Goal: Transaction & Acquisition: Purchase product/service

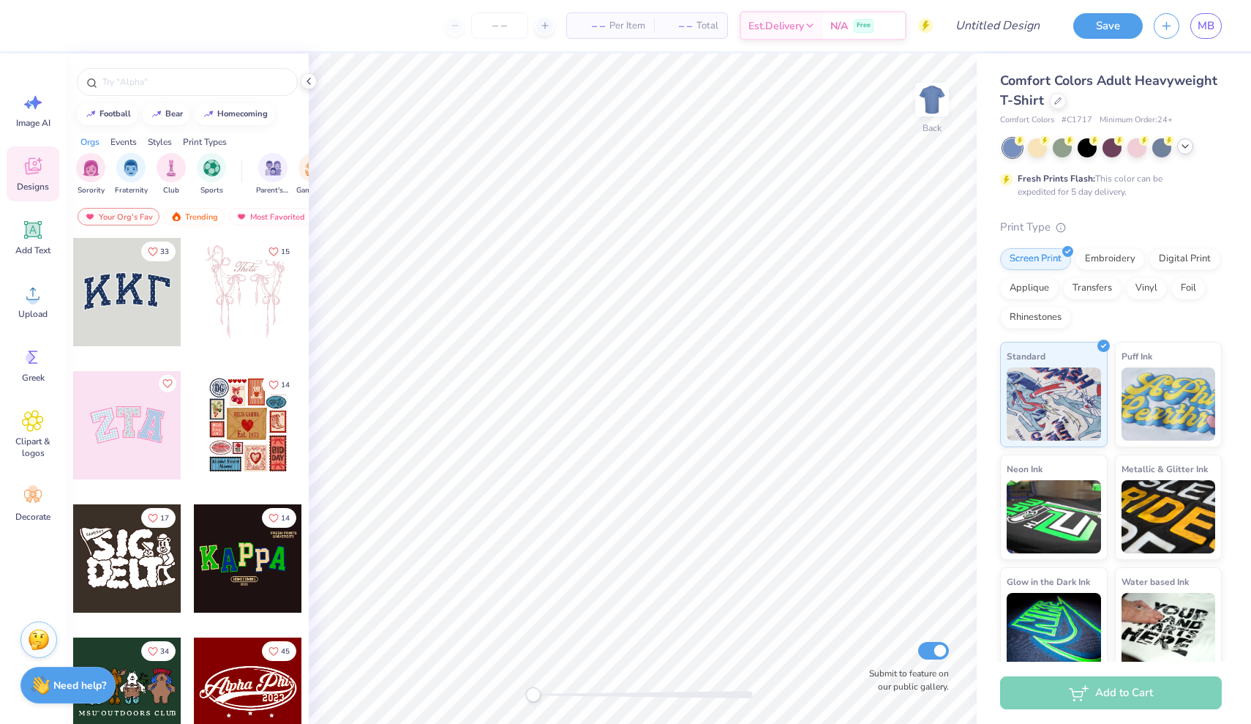
click at [1184, 147] on icon at bounding box center [1185, 146] width 12 height 12
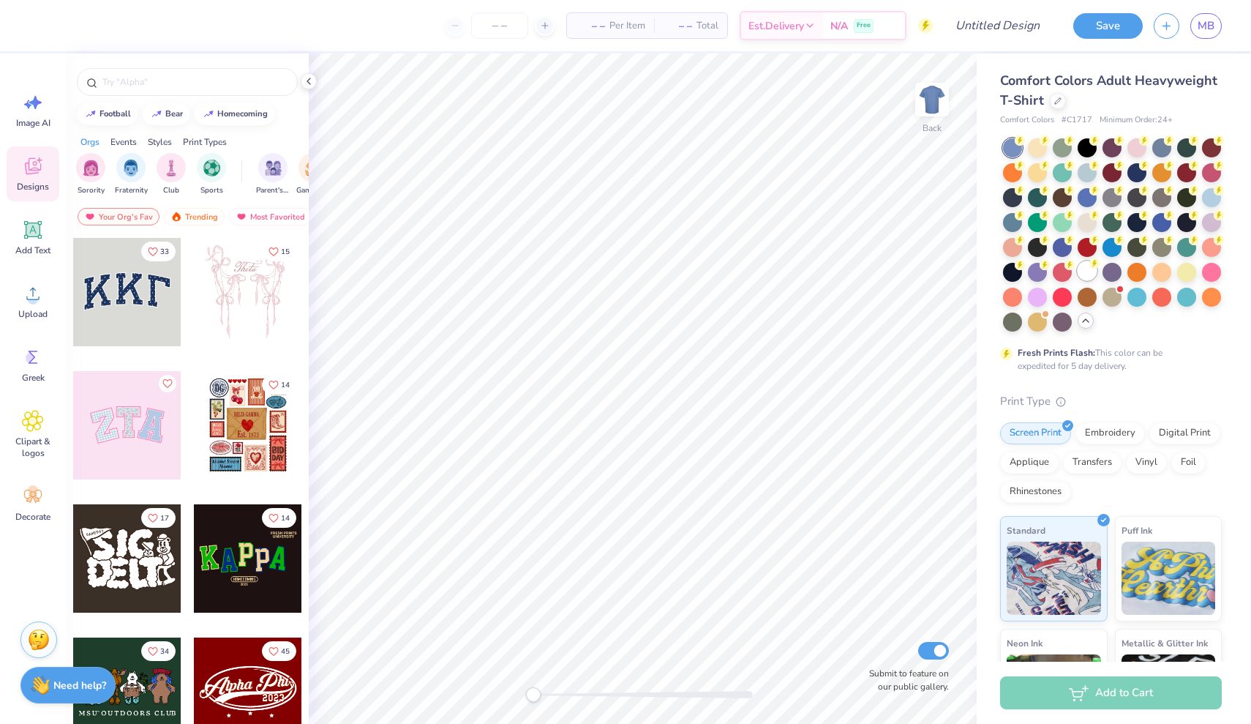
click at [1092, 277] on div at bounding box center [1087, 270] width 19 height 19
click at [30, 311] on span "Upload" at bounding box center [32, 314] width 29 height 12
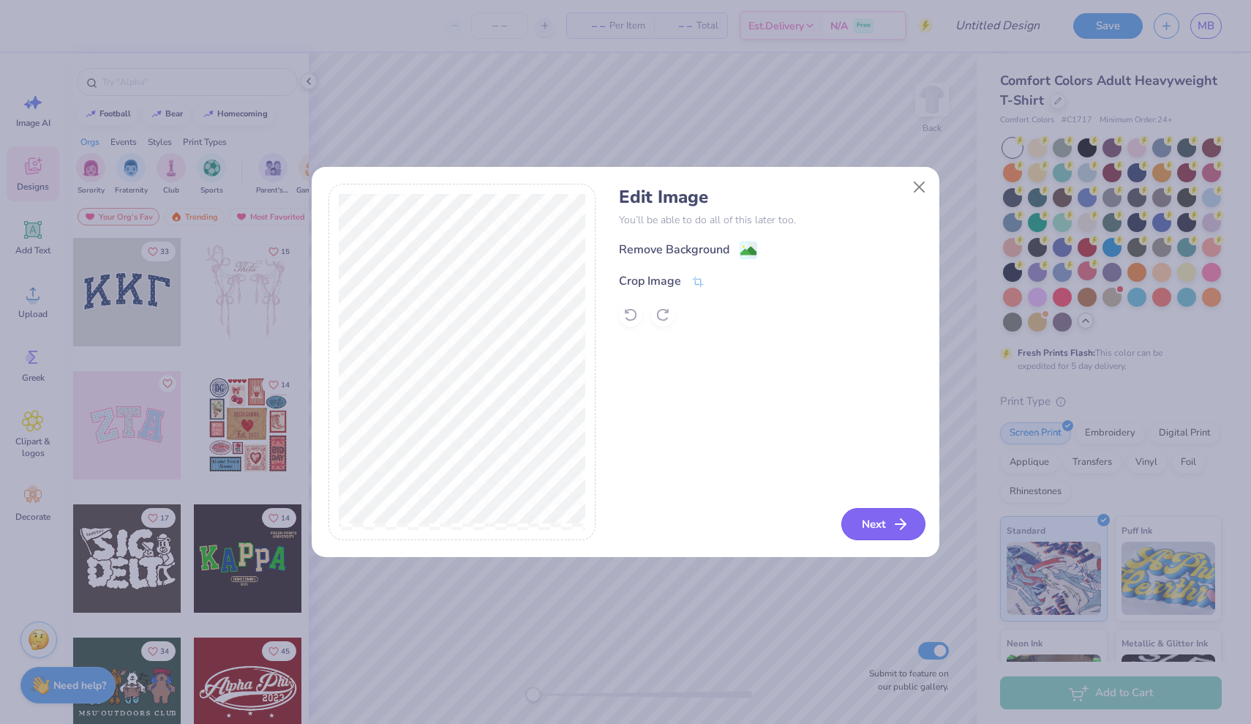
click at [877, 522] on button "Next" at bounding box center [883, 524] width 84 height 32
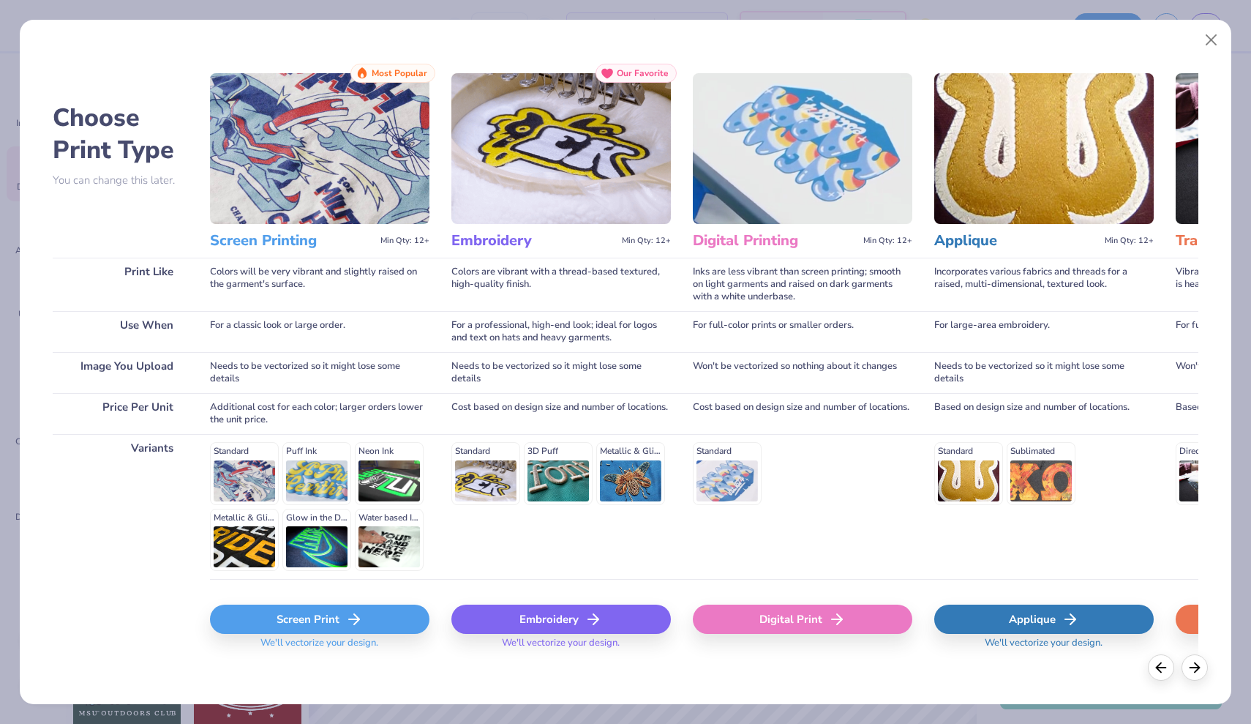
click at [386, 616] on div "Screen Print" at bounding box center [319, 618] width 219 height 29
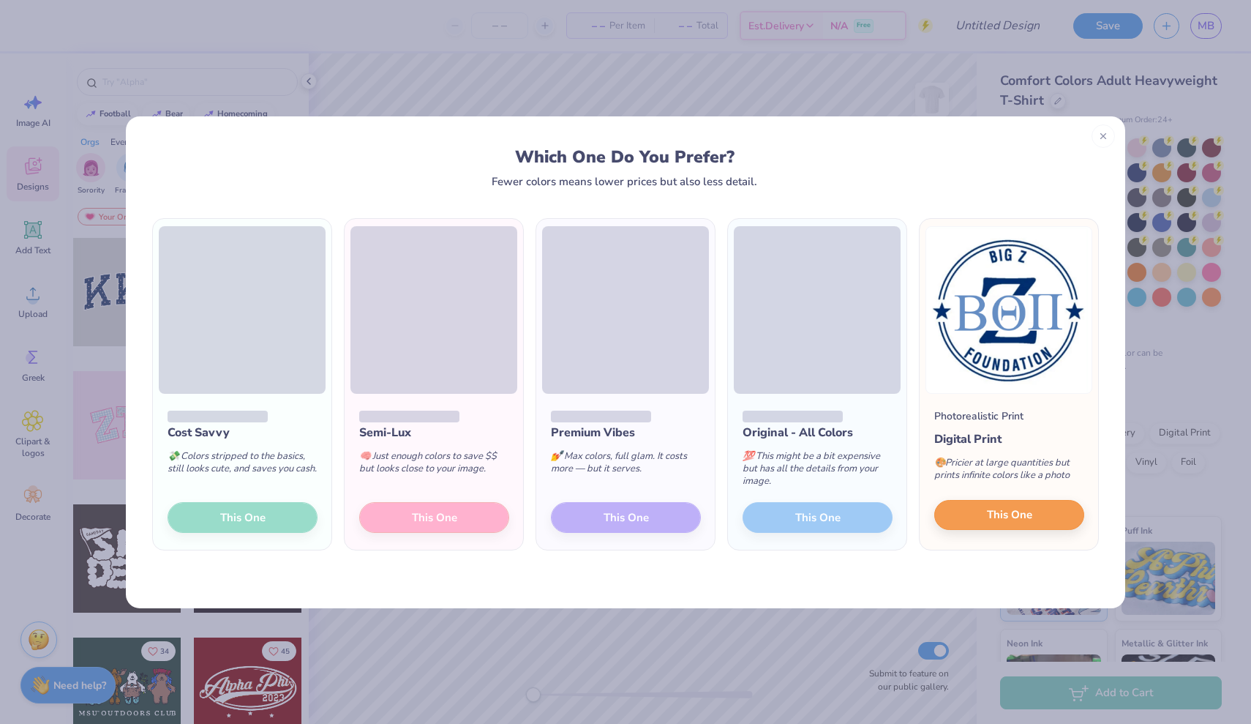
click at [974, 515] on button "This One" at bounding box center [1009, 515] width 150 height 31
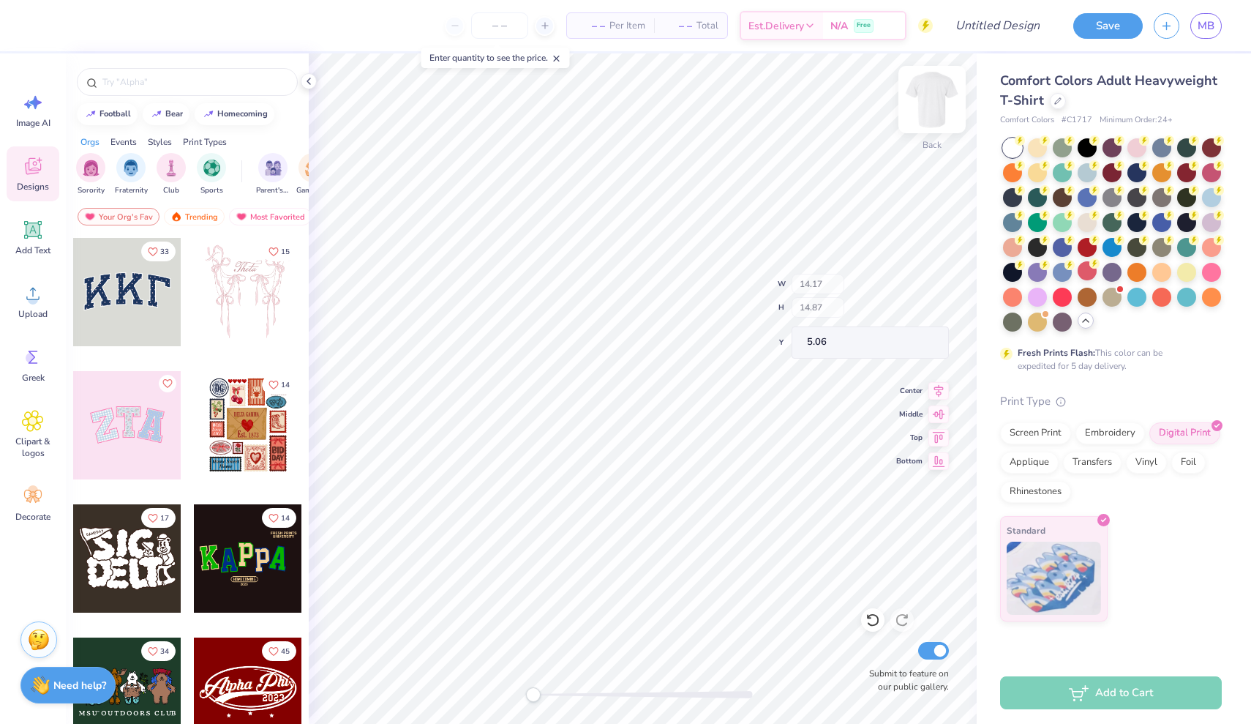
click at [933, 109] on img at bounding box center [932, 99] width 59 height 59
click at [26, 325] on div "Upload" at bounding box center [33, 301] width 53 height 55
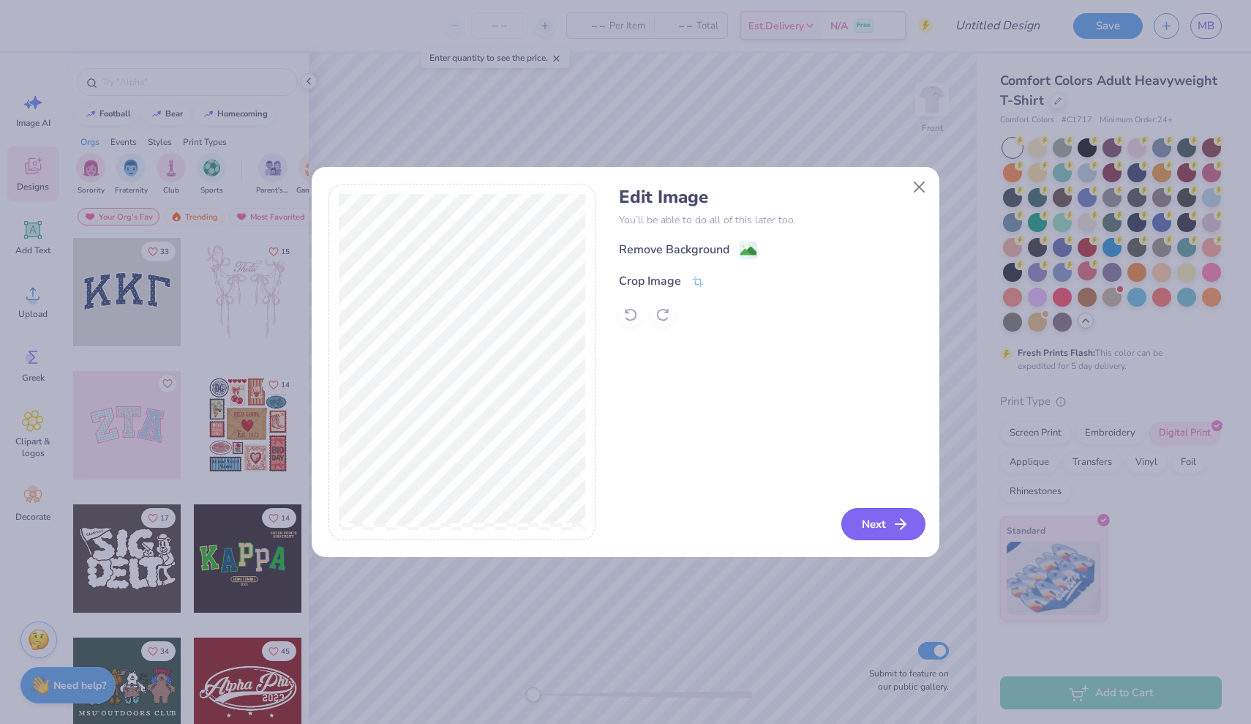
click at [904, 525] on polyline "button" at bounding box center [903, 524] width 5 height 10
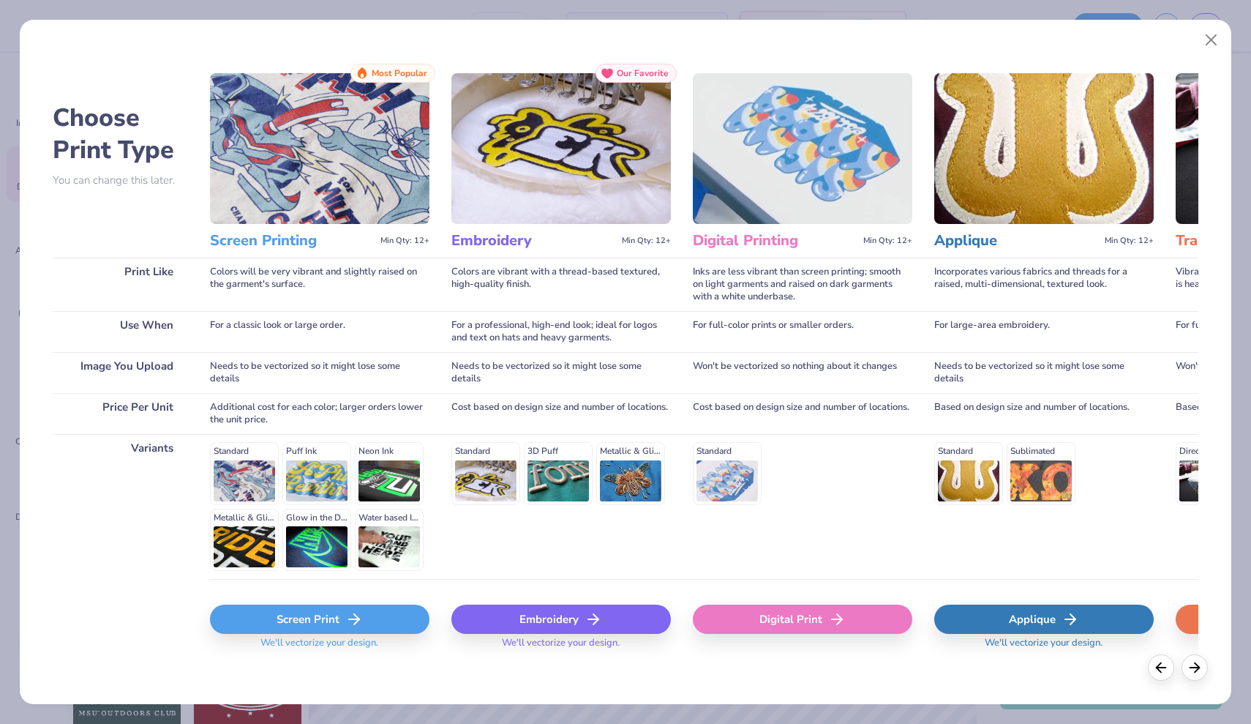
click at [329, 615] on div "Screen Print" at bounding box center [319, 618] width 219 height 29
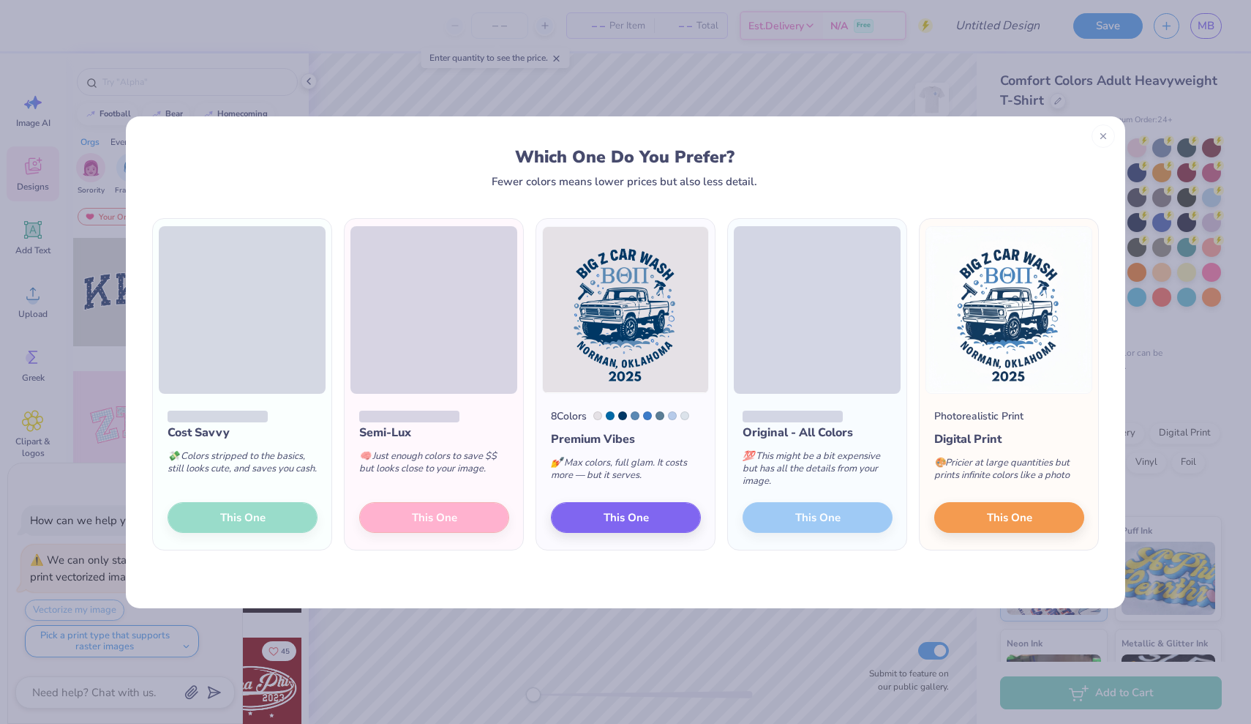
click at [650, 417] on div at bounding box center [647, 415] width 9 height 9
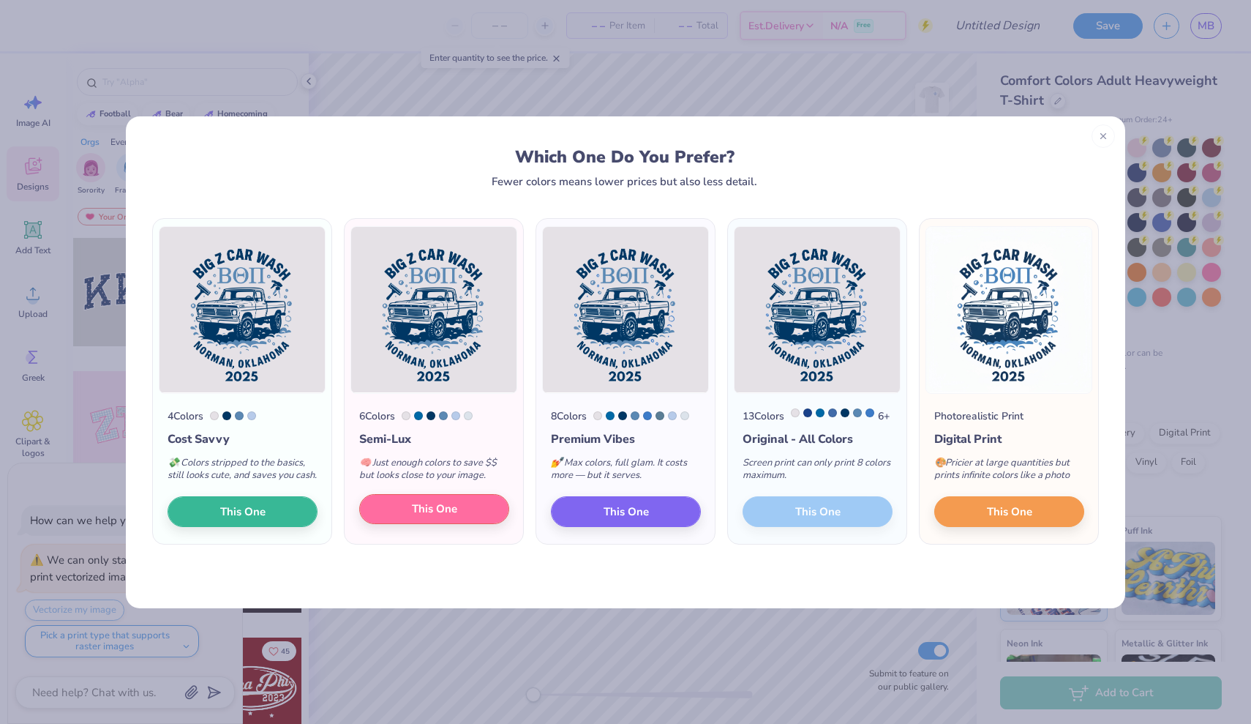
click at [442, 525] on button "This One" at bounding box center [434, 509] width 150 height 31
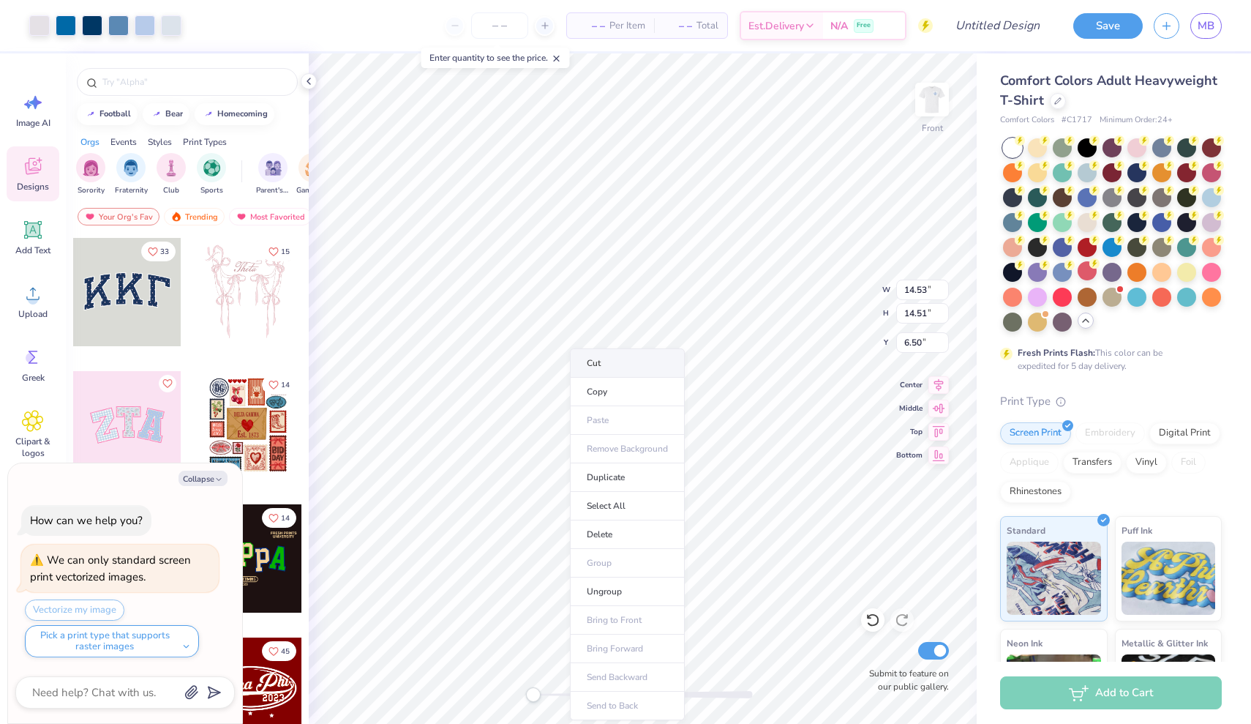
click at [614, 362] on li "Cut" at bounding box center [627, 362] width 115 height 29
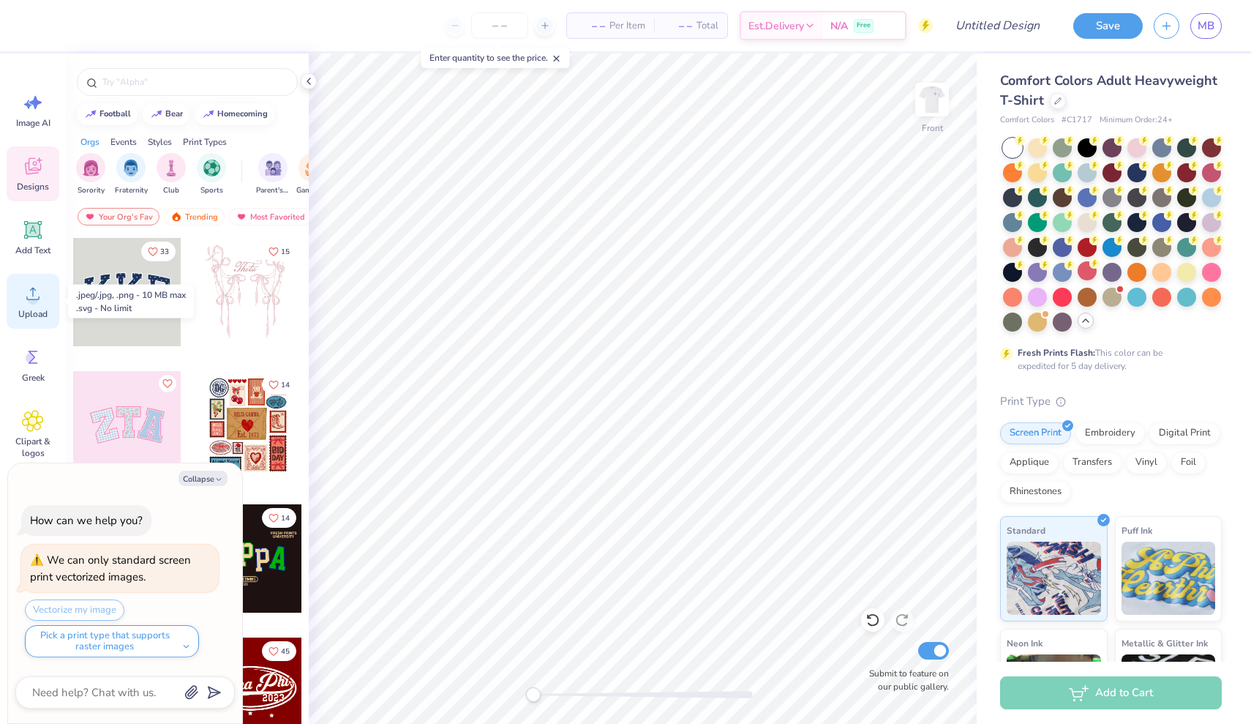
click at [44, 317] on span "Upload" at bounding box center [32, 314] width 29 height 12
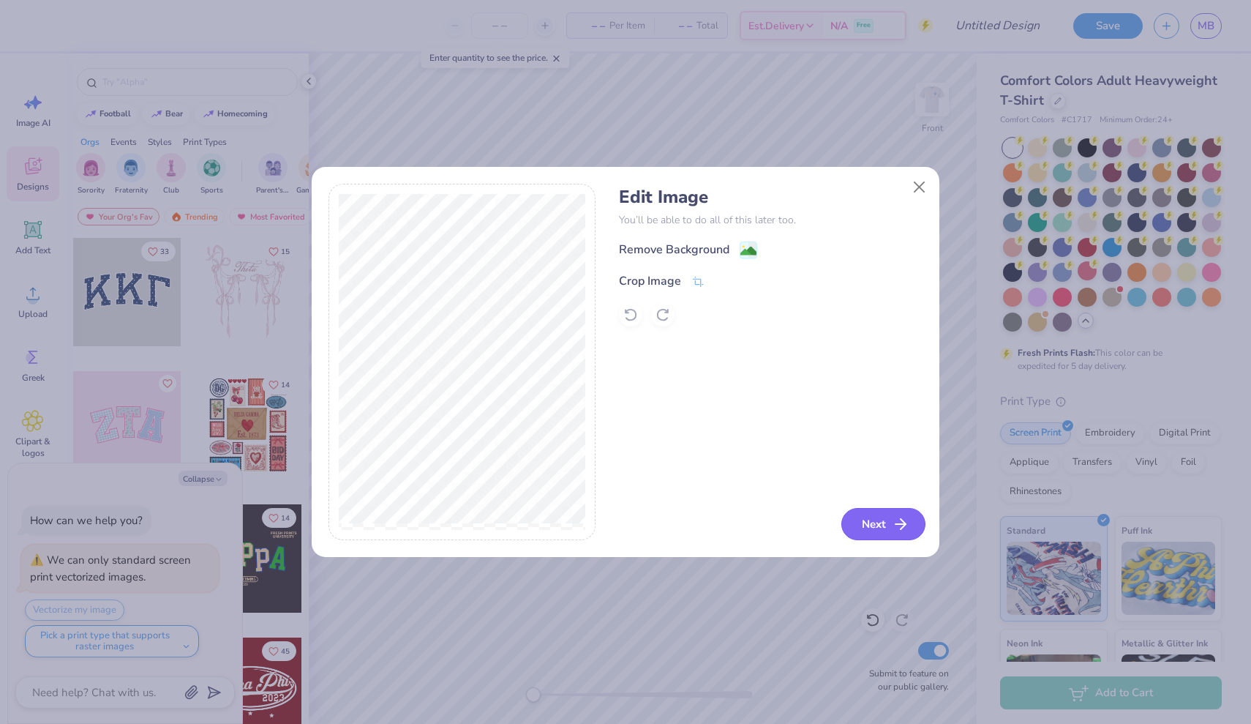
click at [857, 527] on button "Next" at bounding box center [883, 524] width 84 height 32
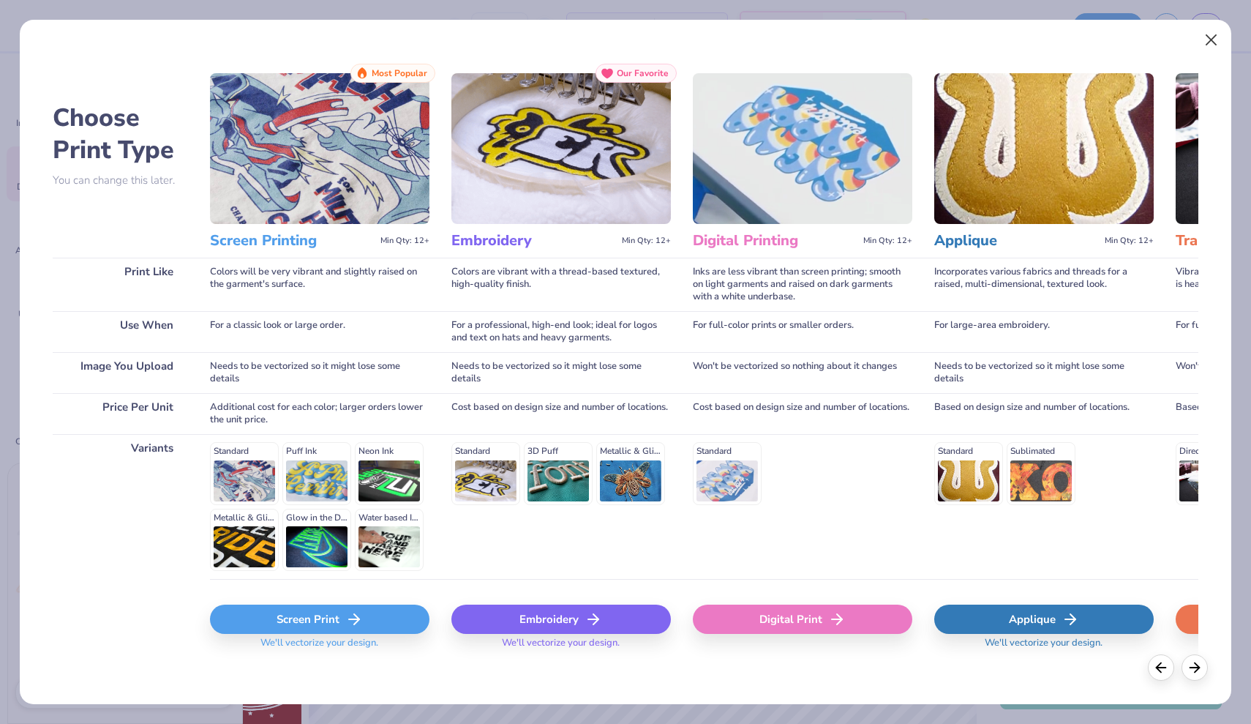
click at [1212, 46] on button "Close" at bounding box center [1212, 40] width 28 height 28
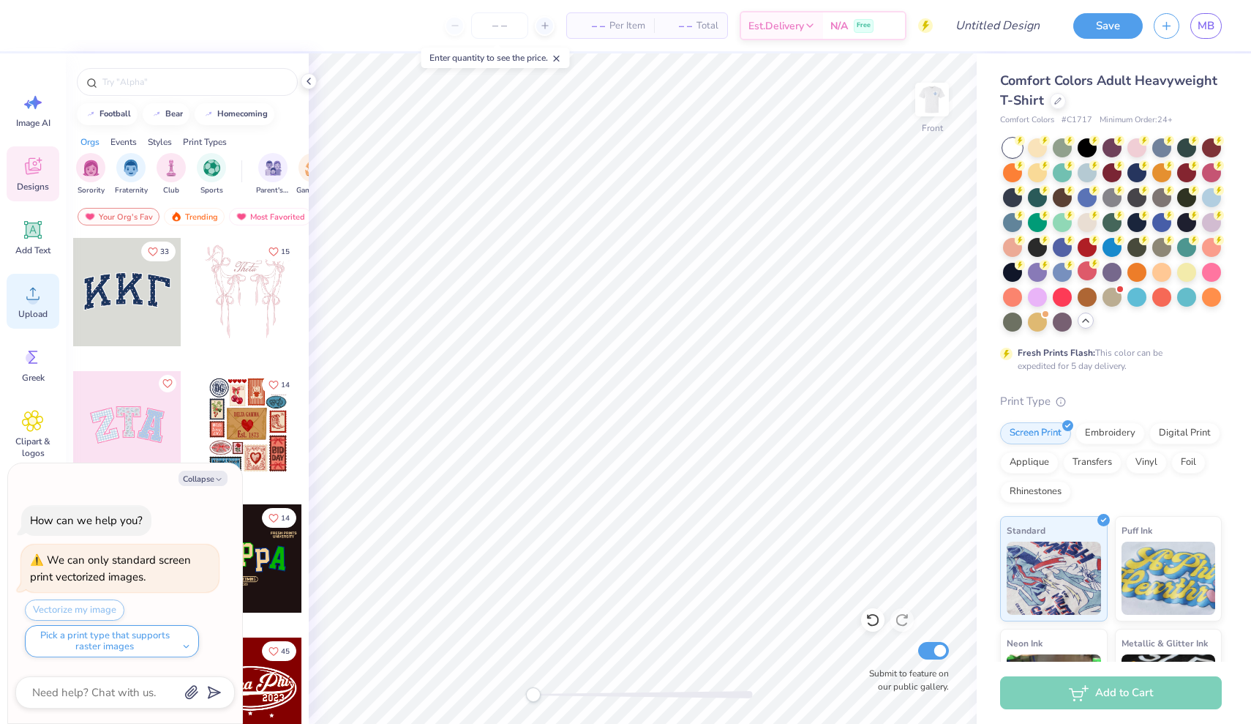
click at [23, 310] on span "Upload" at bounding box center [32, 314] width 29 height 12
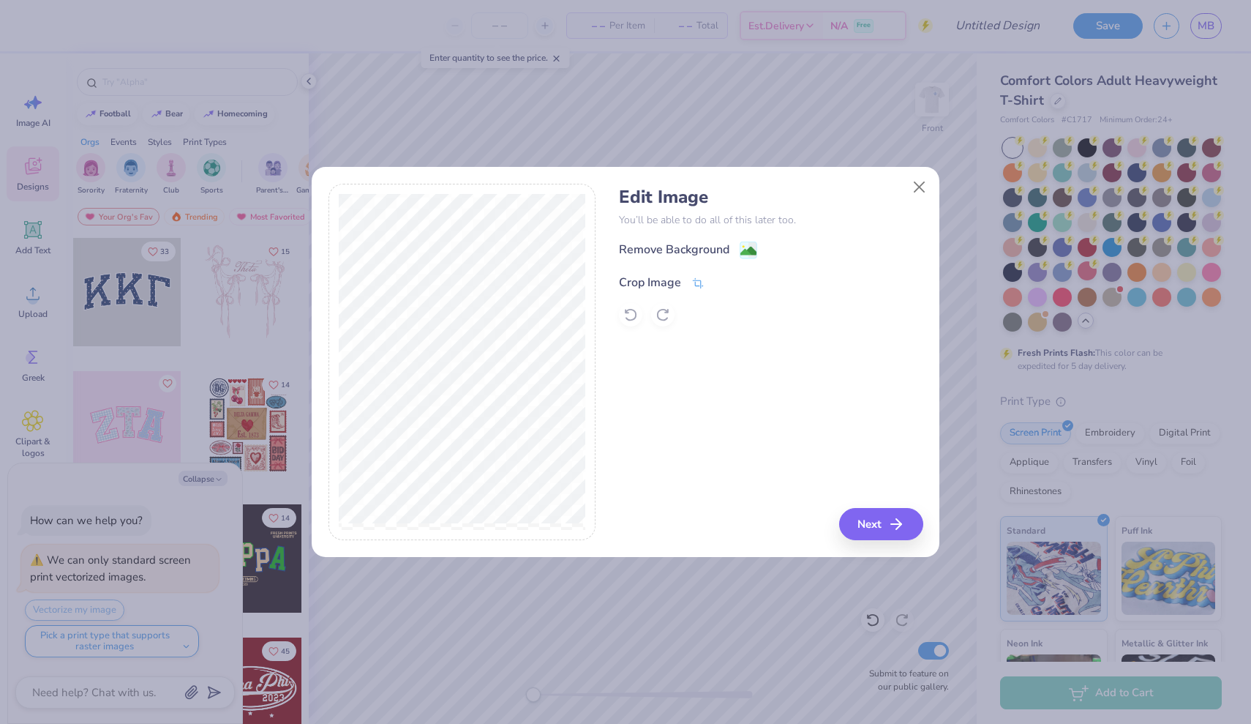
click at [691, 274] on div "Crop Image" at bounding box center [662, 283] width 86 height 18
click at [870, 532] on div "Edit Image You’ll be able to do all of this later too. Remove Background Crop I…" at bounding box center [771, 362] width 304 height 357
click at [841, 465] on div "Edit Image You’ll be able to do all of this later too. Remove Background Crop I…" at bounding box center [771, 362] width 304 height 357
click at [726, 280] on icon at bounding box center [722, 281] width 9 height 9
click at [880, 523] on button "Next" at bounding box center [883, 524] width 84 height 32
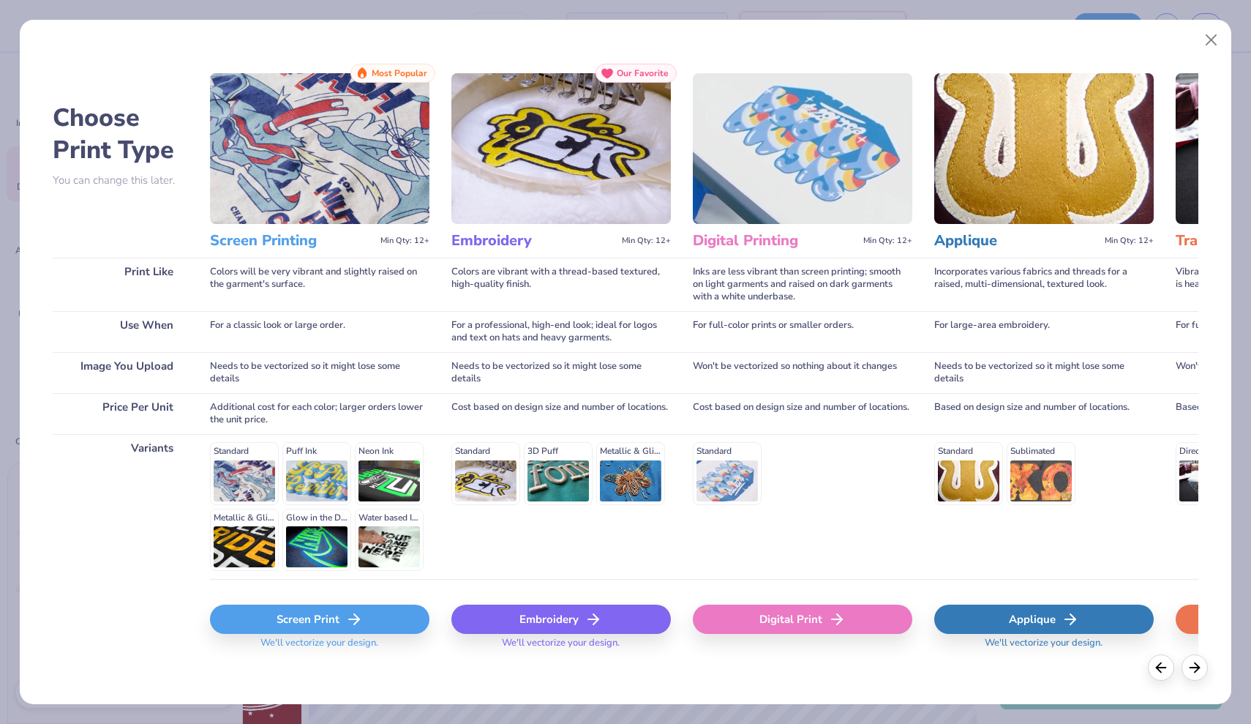
click at [358, 625] on icon at bounding box center [354, 619] width 18 height 18
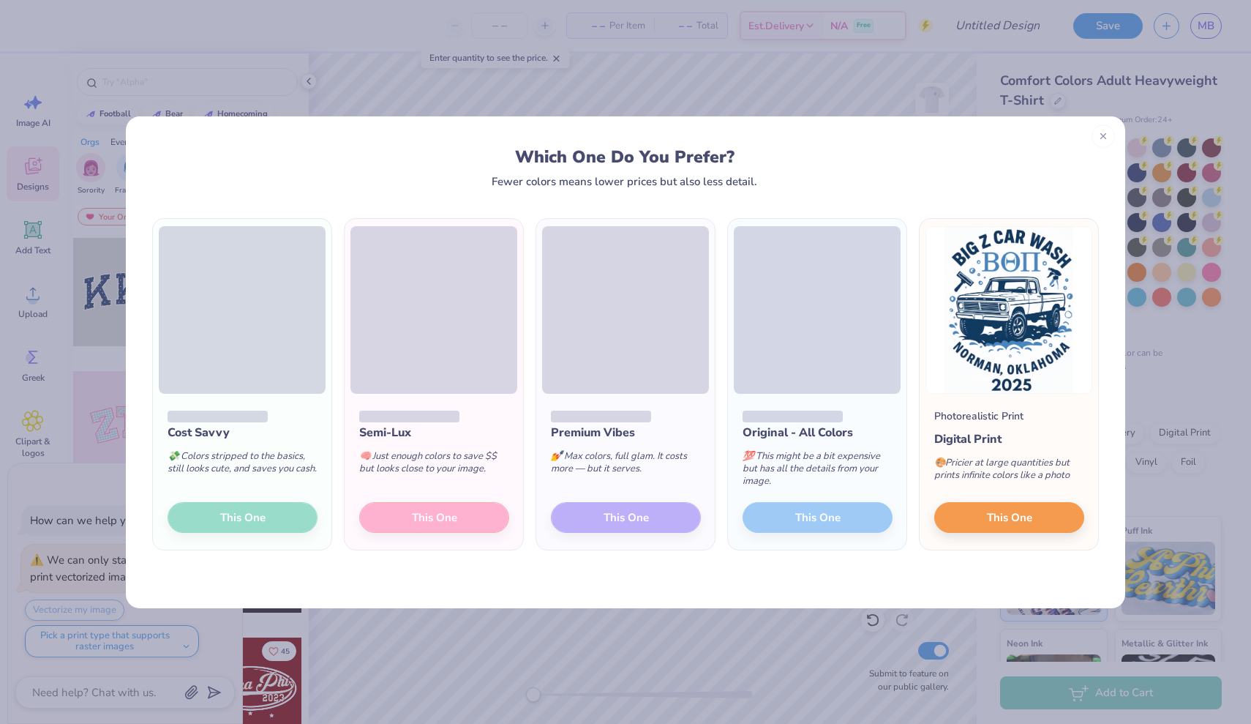
click at [405, 514] on div "Semi-Lux 🧠 Just enough colors to save $$ but looks close to your image. This One" at bounding box center [434, 472] width 179 height 157
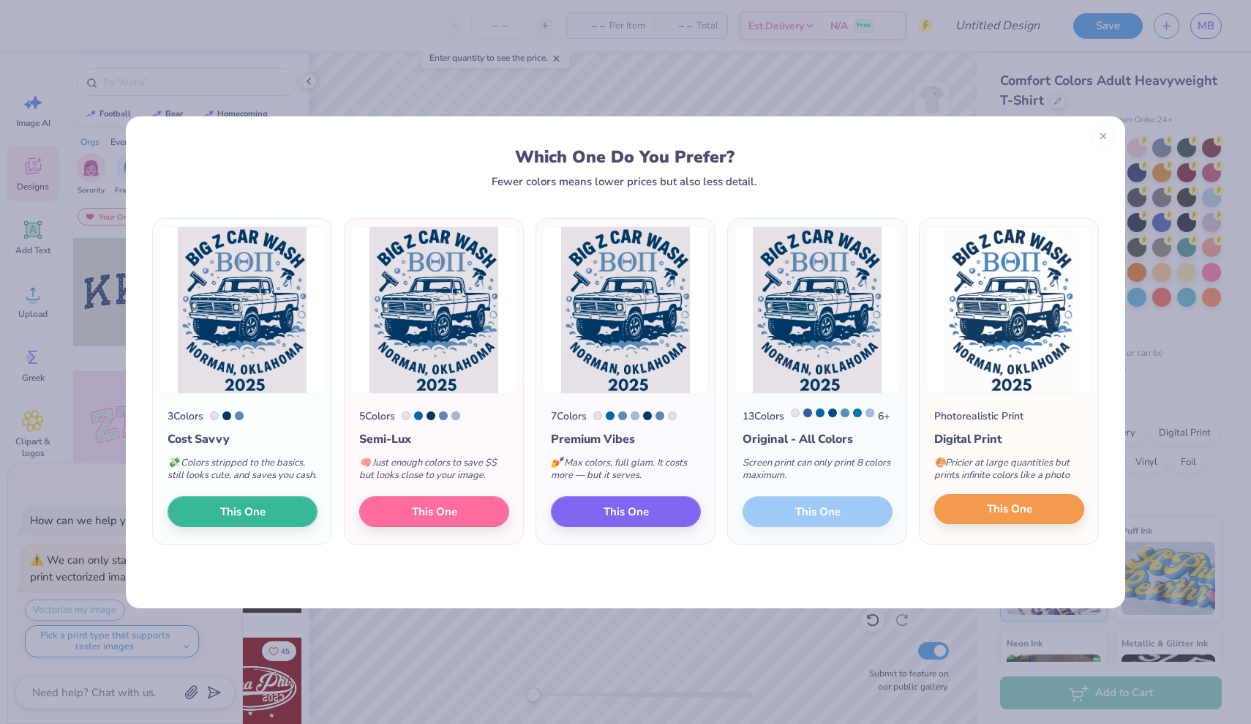
click at [996, 517] on span "This One" at bounding box center [1009, 508] width 45 height 17
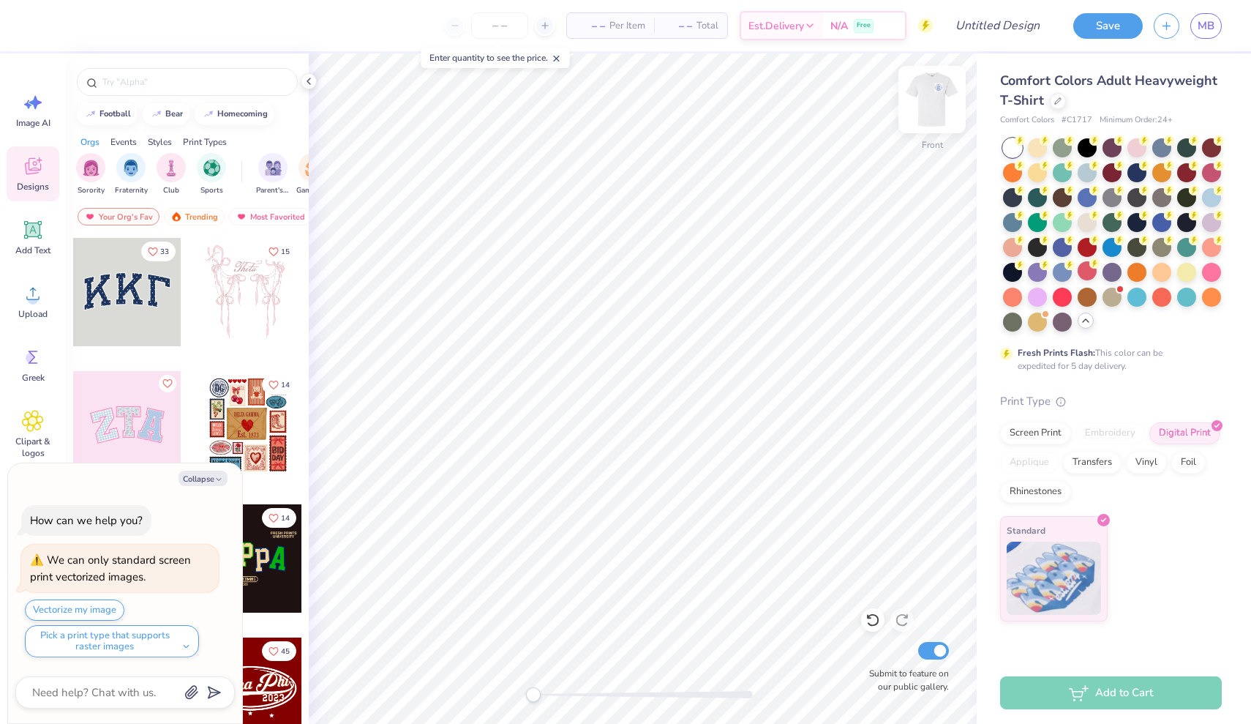
click at [923, 94] on img at bounding box center [932, 99] width 59 height 59
type textarea "x"
type input "4.07"
type input "4.27"
type input "5.39"
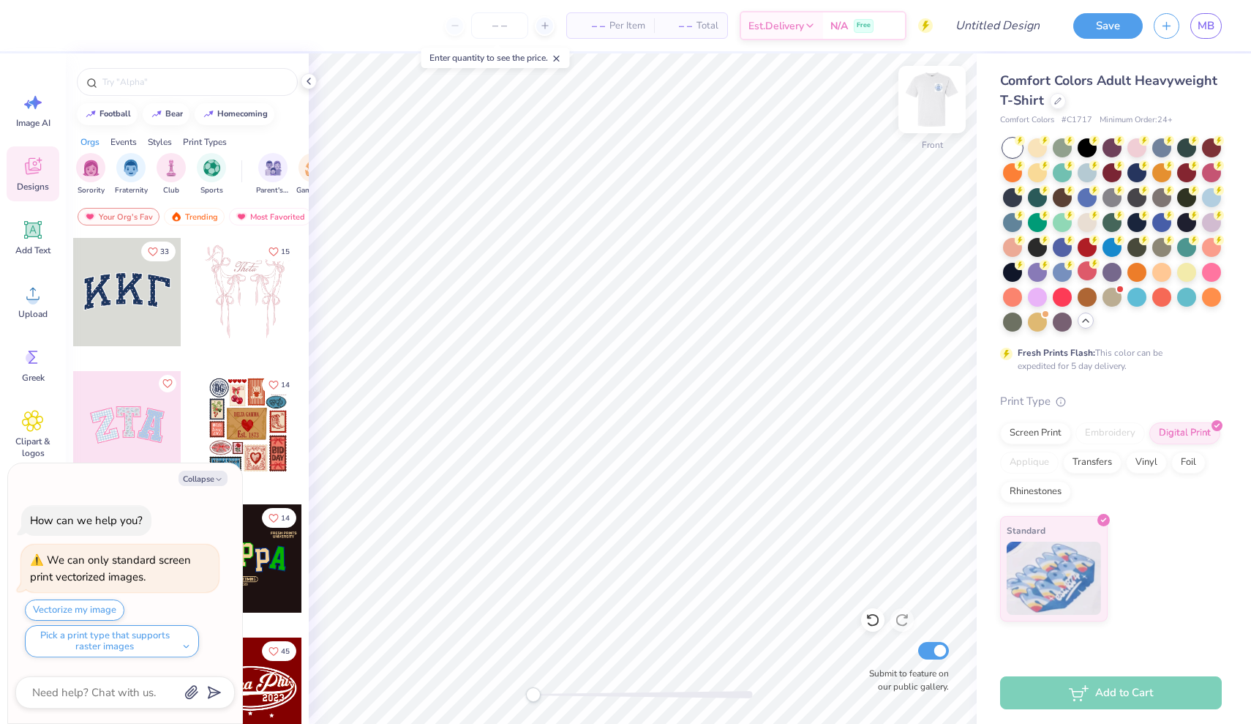
click at [929, 105] on img at bounding box center [932, 99] width 59 height 59
click at [136, 21] on div at bounding box center [145, 24] width 20 height 20
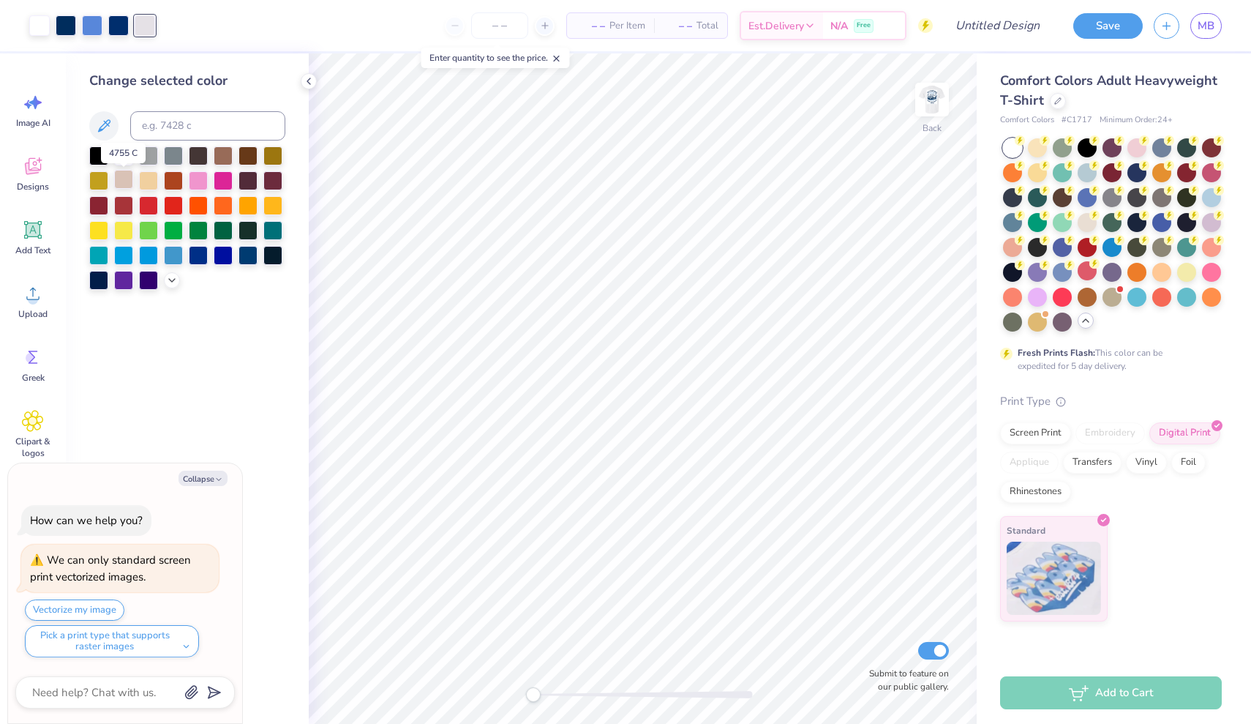
click at [120, 186] on div at bounding box center [123, 179] width 19 height 19
click at [126, 161] on div at bounding box center [123, 154] width 19 height 19
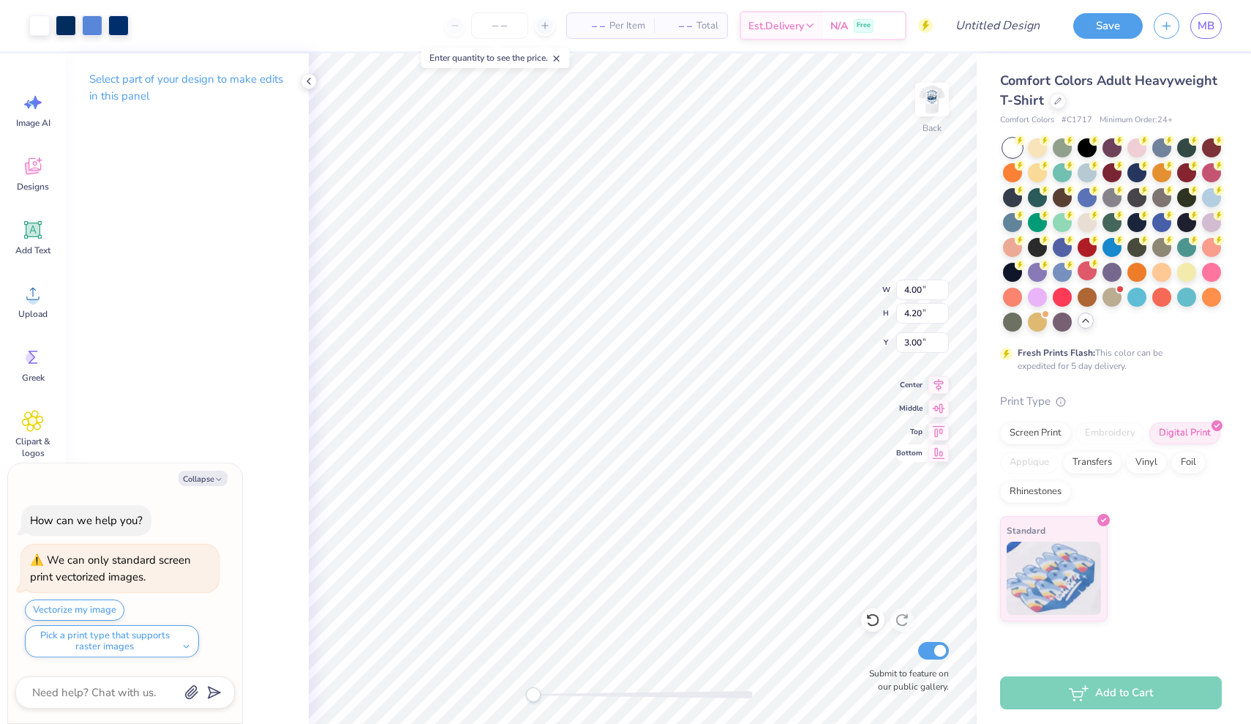
type textarea "x"
click at [506, 18] on input "number" at bounding box center [499, 25] width 57 height 26
type input "50"
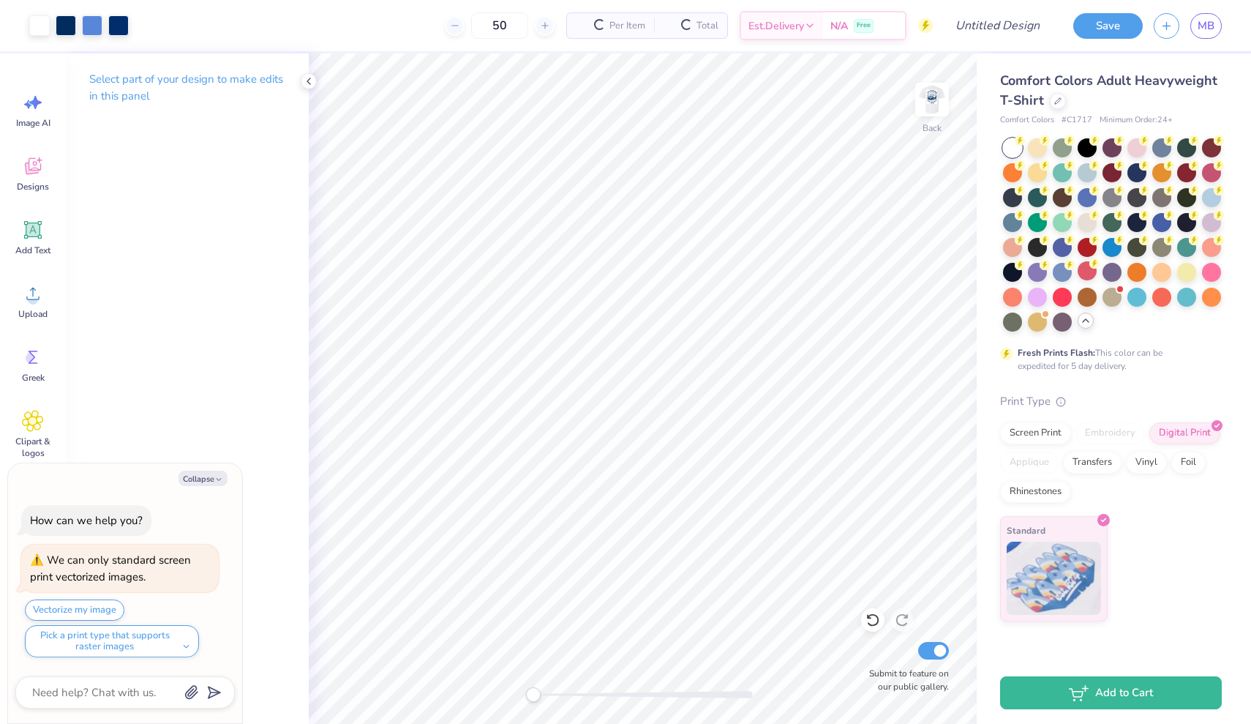
type textarea "x"
type input "5"
type textarea "x"
type input "100"
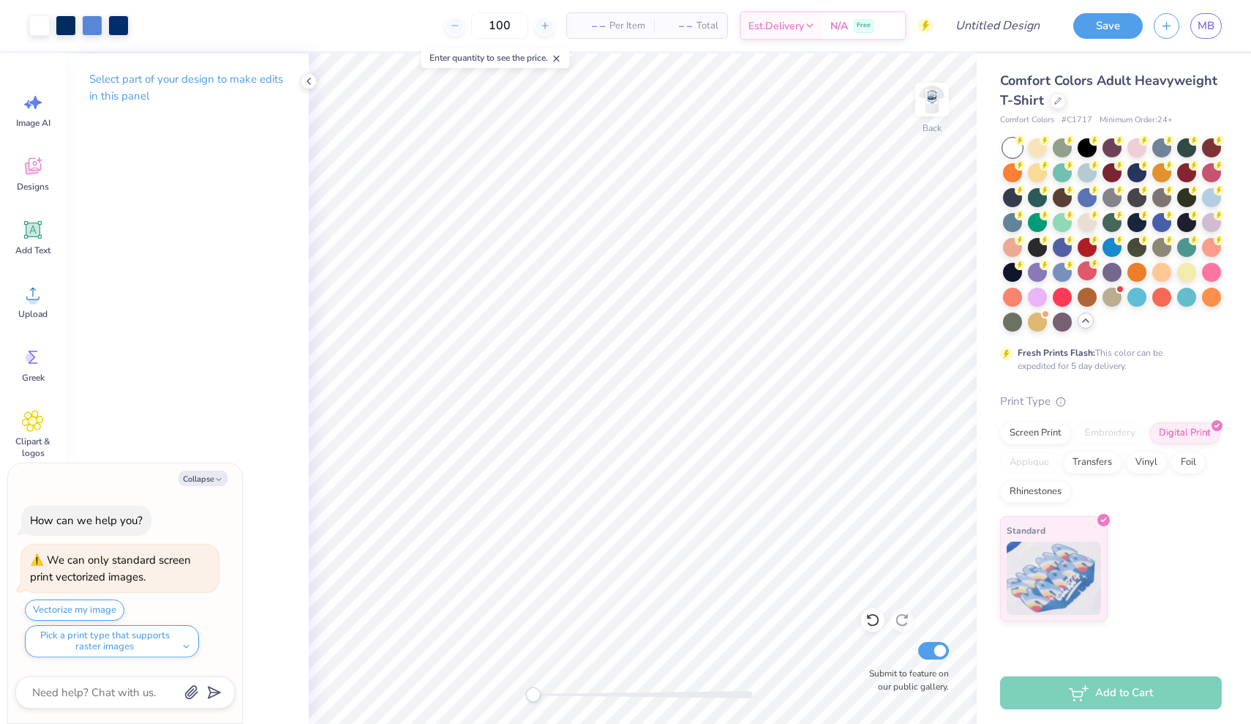
type textarea "x"
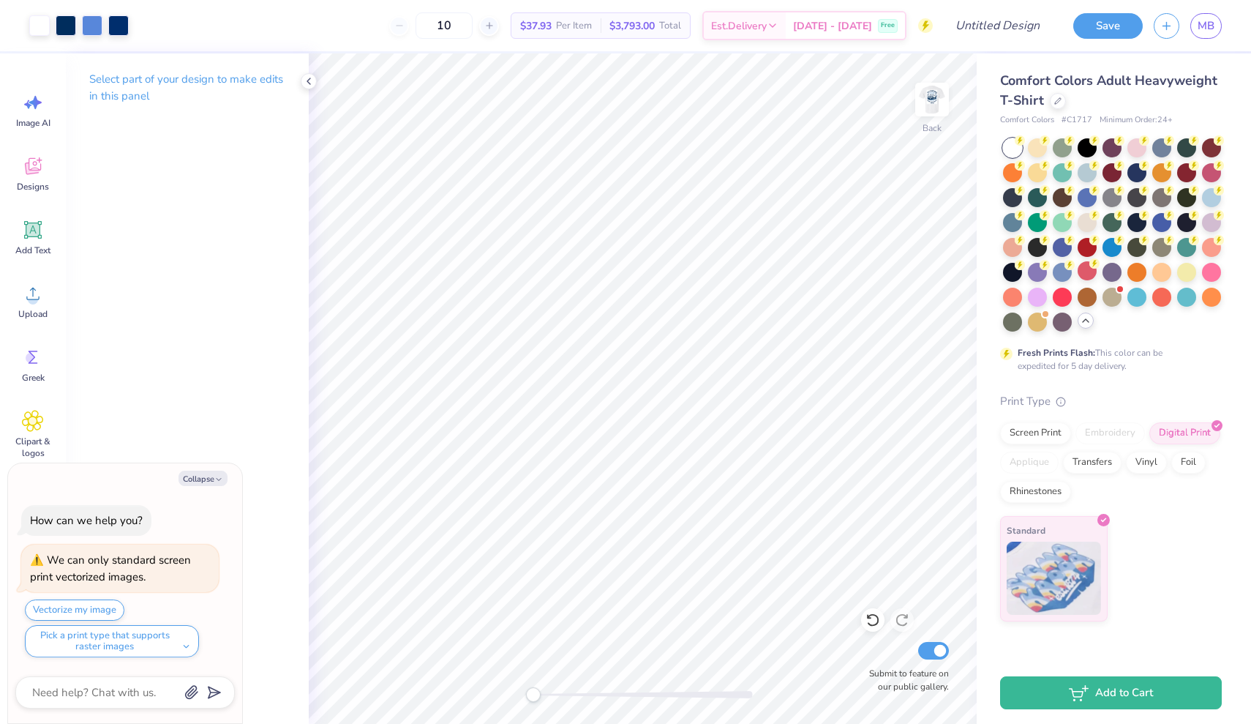
type input "1"
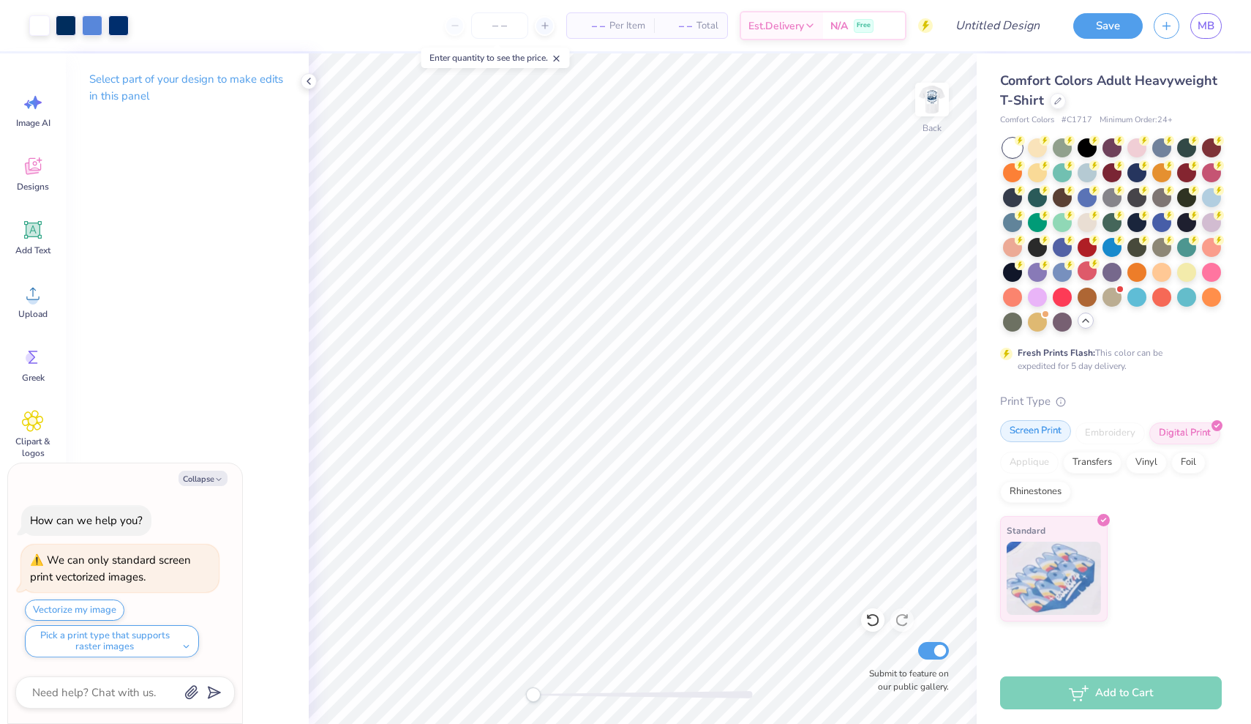
click at [1044, 438] on div "Screen Print" at bounding box center [1035, 431] width 71 height 22
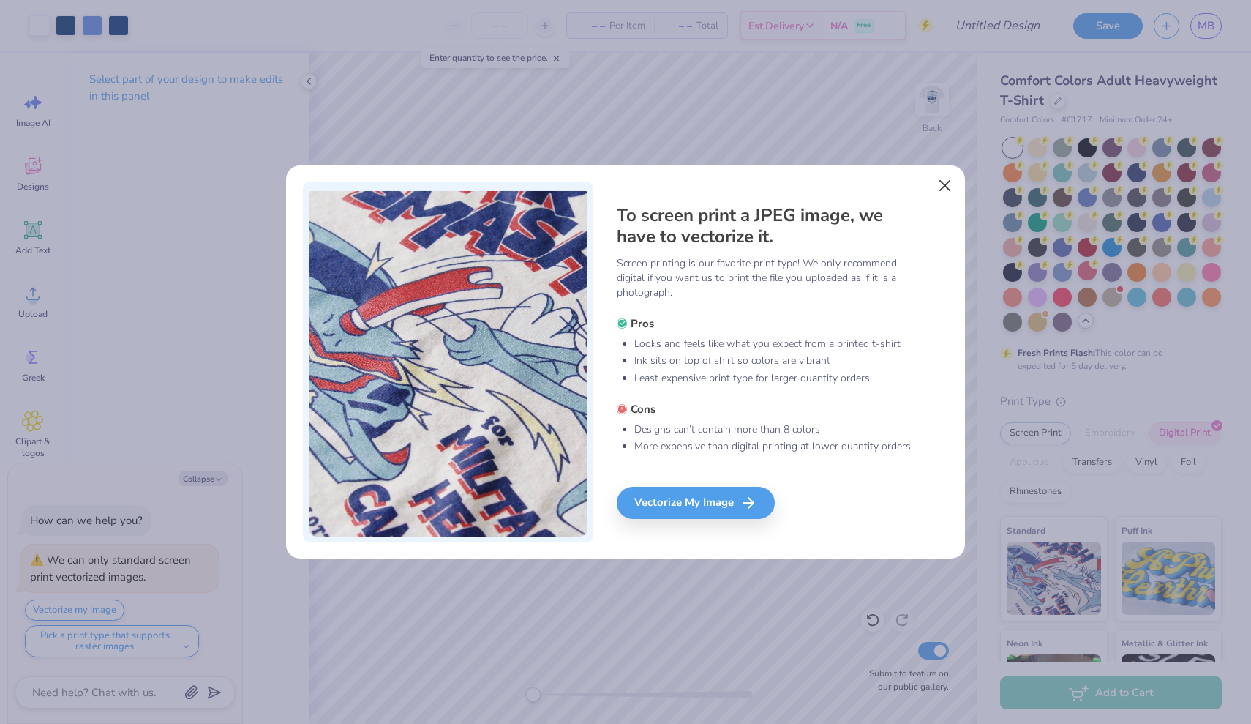
click at [934, 187] on button "Close" at bounding box center [945, 185] width 28 height 28
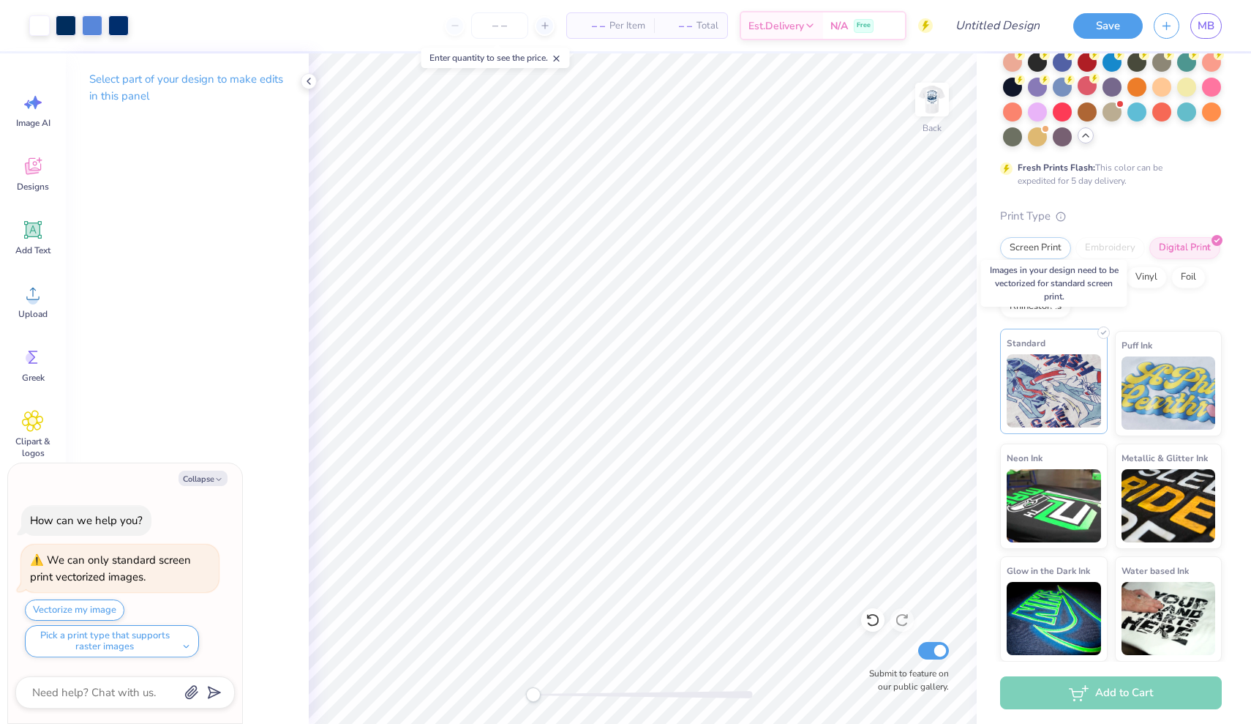
scroll to position [184, 0]
click at [1045, 382] on img at bounding box center [1054, 391] width 94 height 73
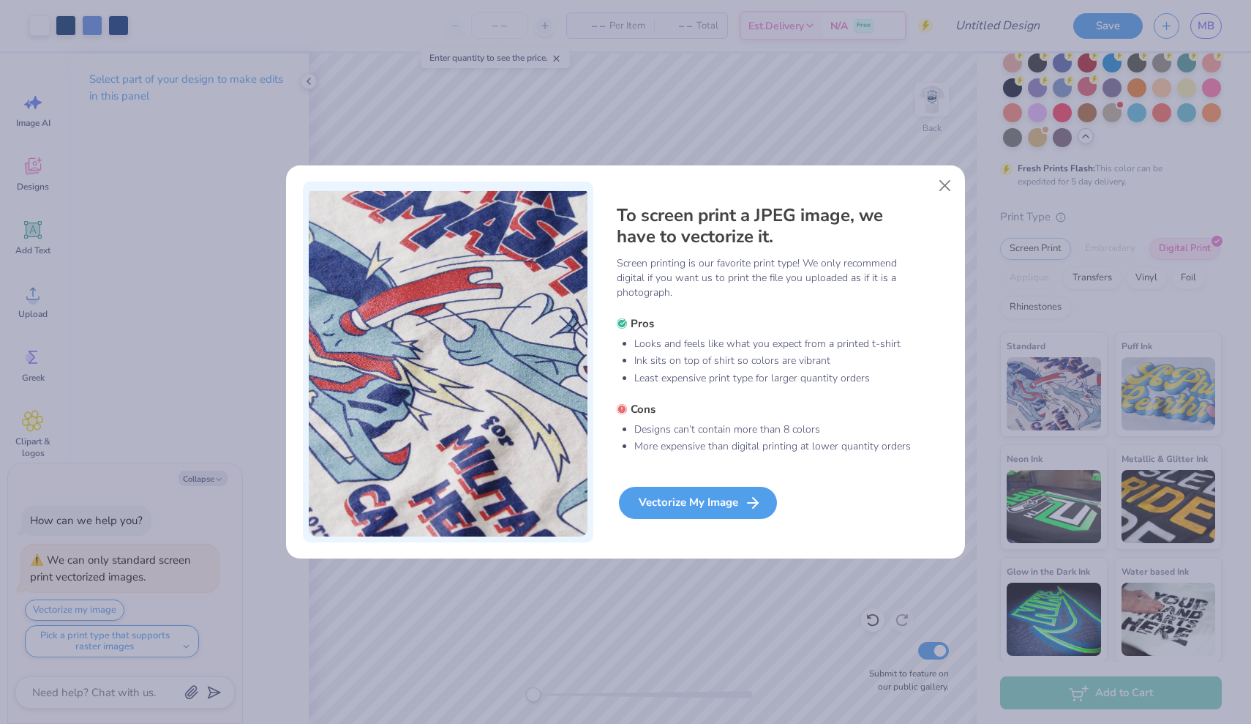
click at [656, 513] on div "Vectorize My Image" at bounding box center [698, 503] width 158 height 32
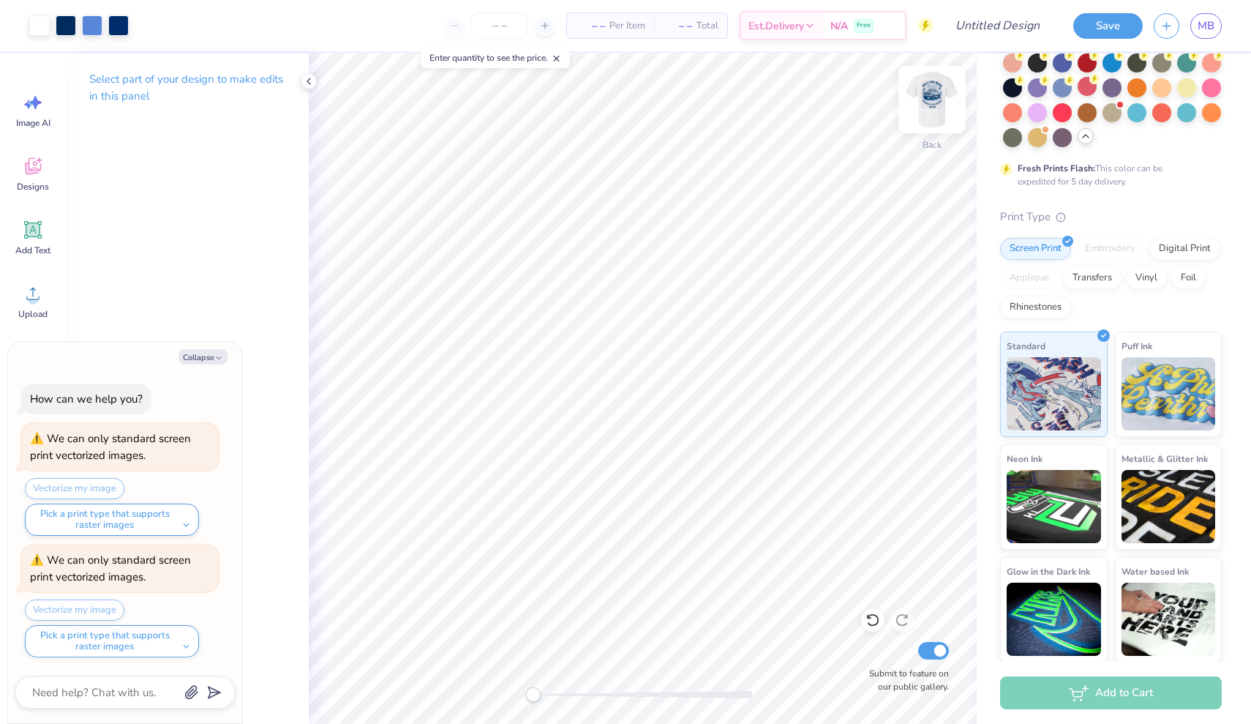
click at [942, 101] on img at bounding box center [932, 99] width 59 height 59
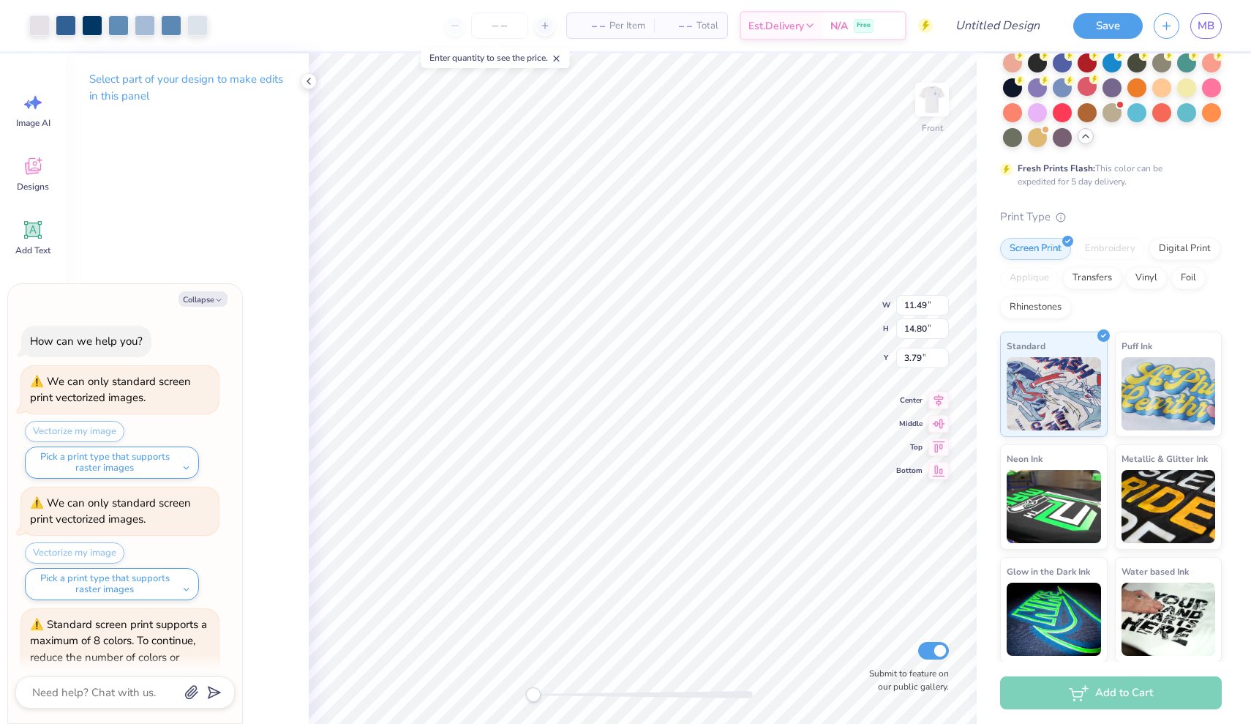
scroll to position [84, 0]
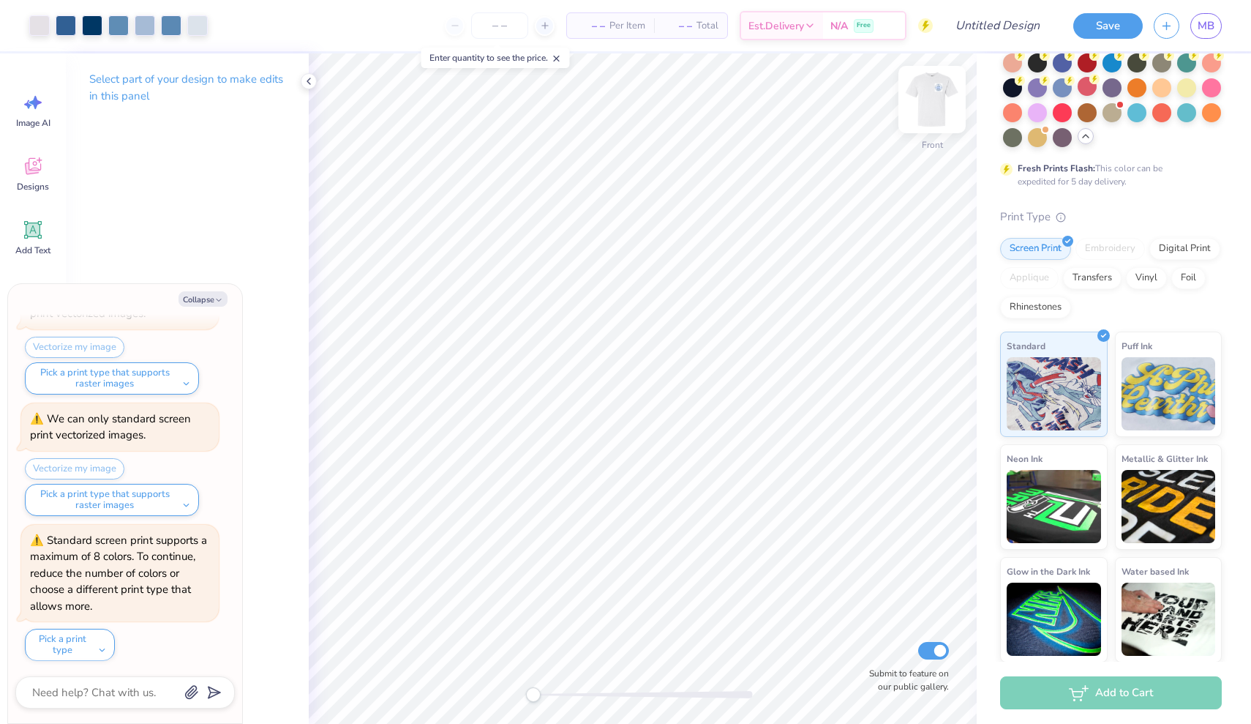
click at [923, 108] on img at bounding box center [932, 99] width 59 height 59
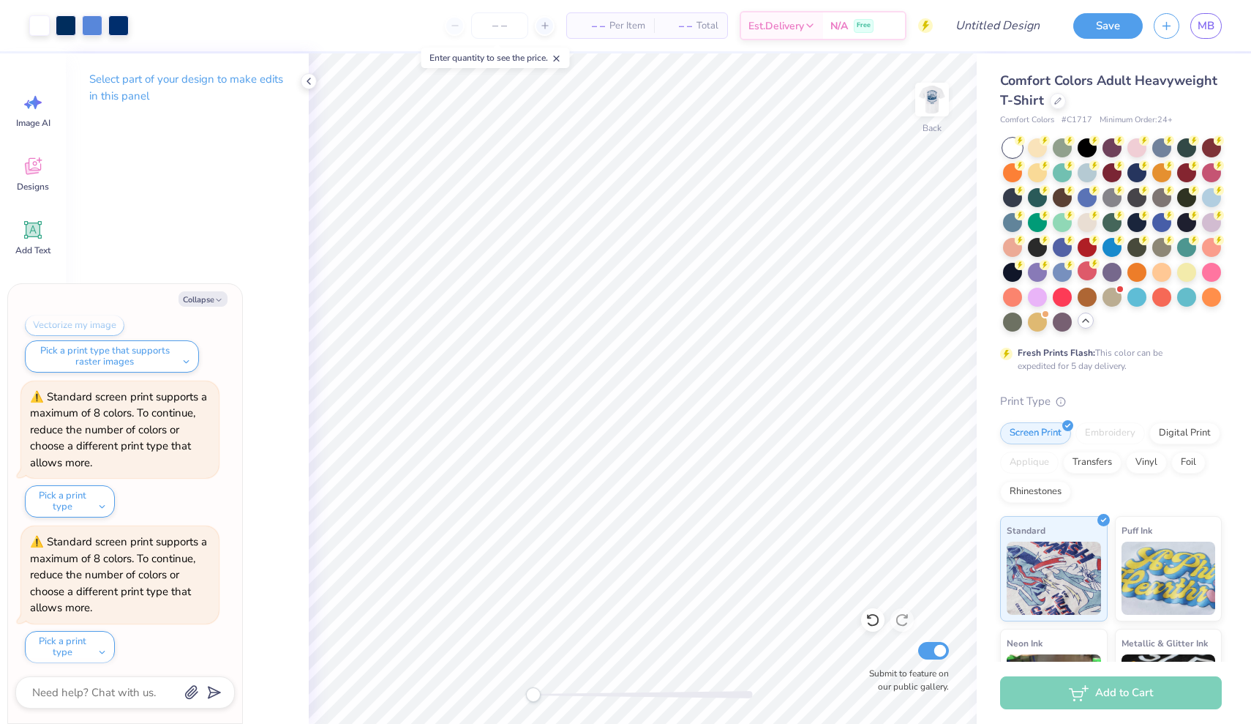
scroll to position [0, 0]
click at [1110, 18] on button "Save" at bounding box center [1108, 24] width 70 height 26
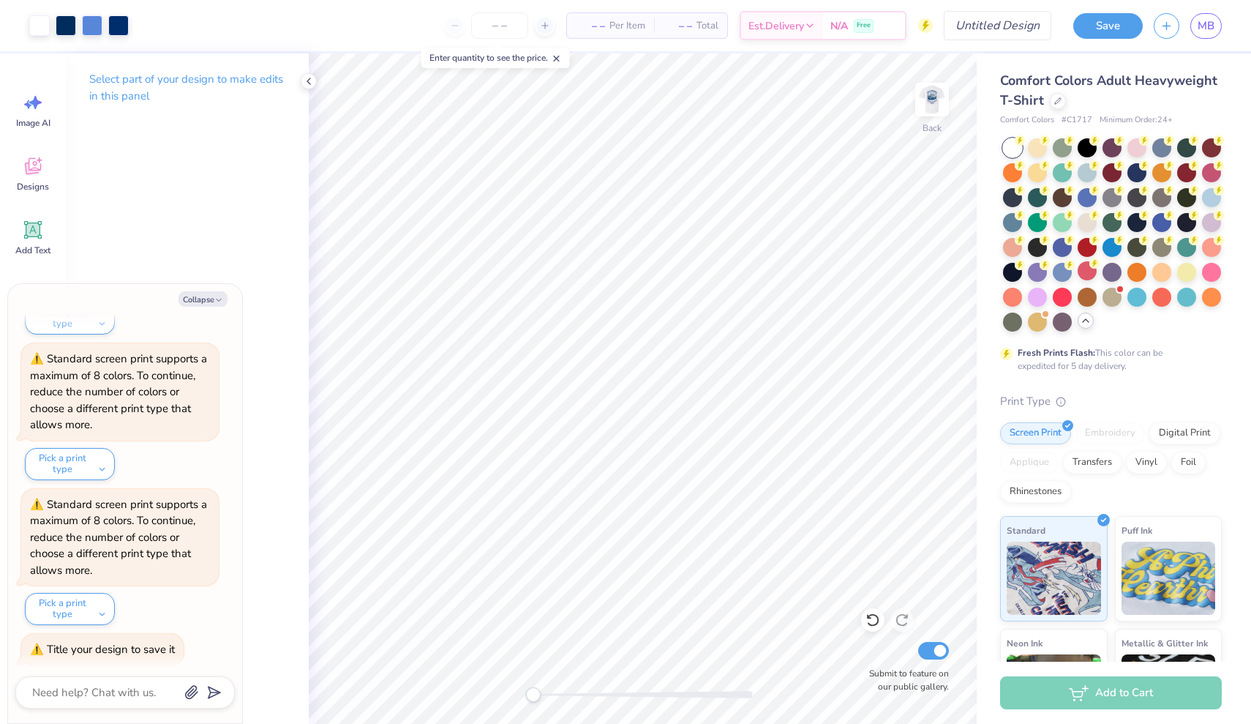
type textarea "x"
click at [1017, 23] on input "Design Title" at bounding box center [979, 25] width 143 height 29
type input "B"
type textarea "x"
type input "Bi"
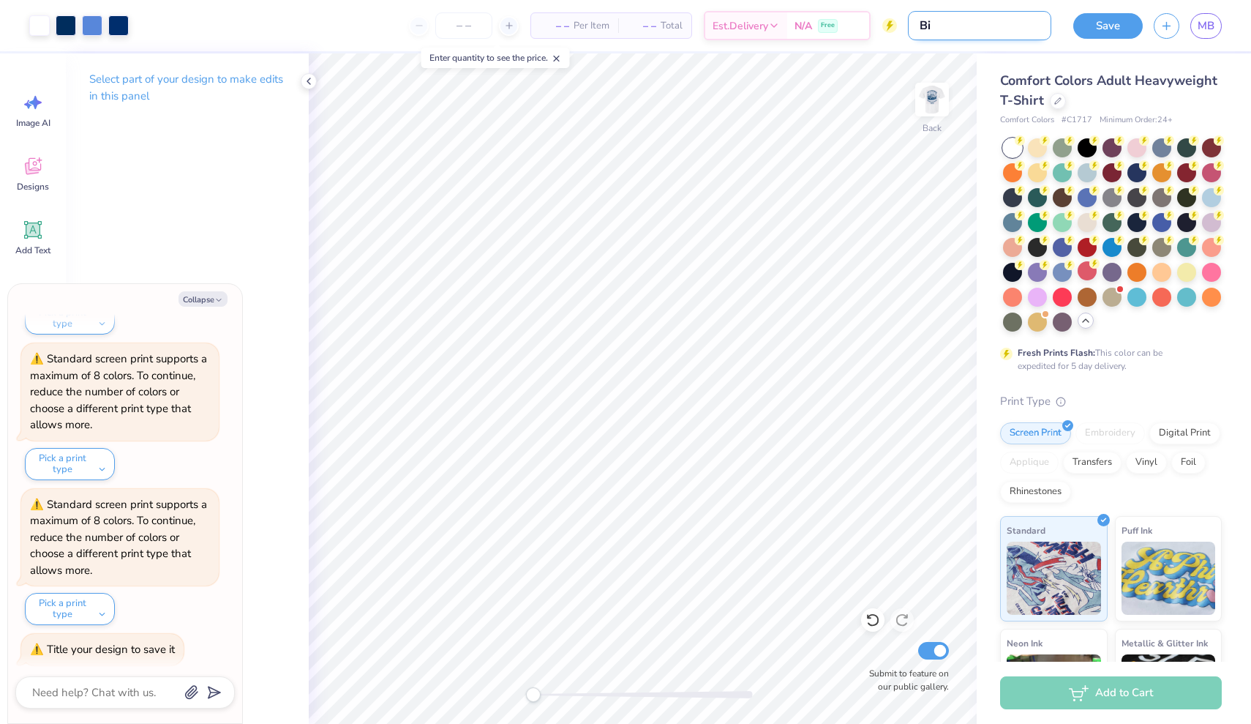
type textarea "x"
type input "Bix"
type textarea "x"
type input "Bi"
type textarea "x"
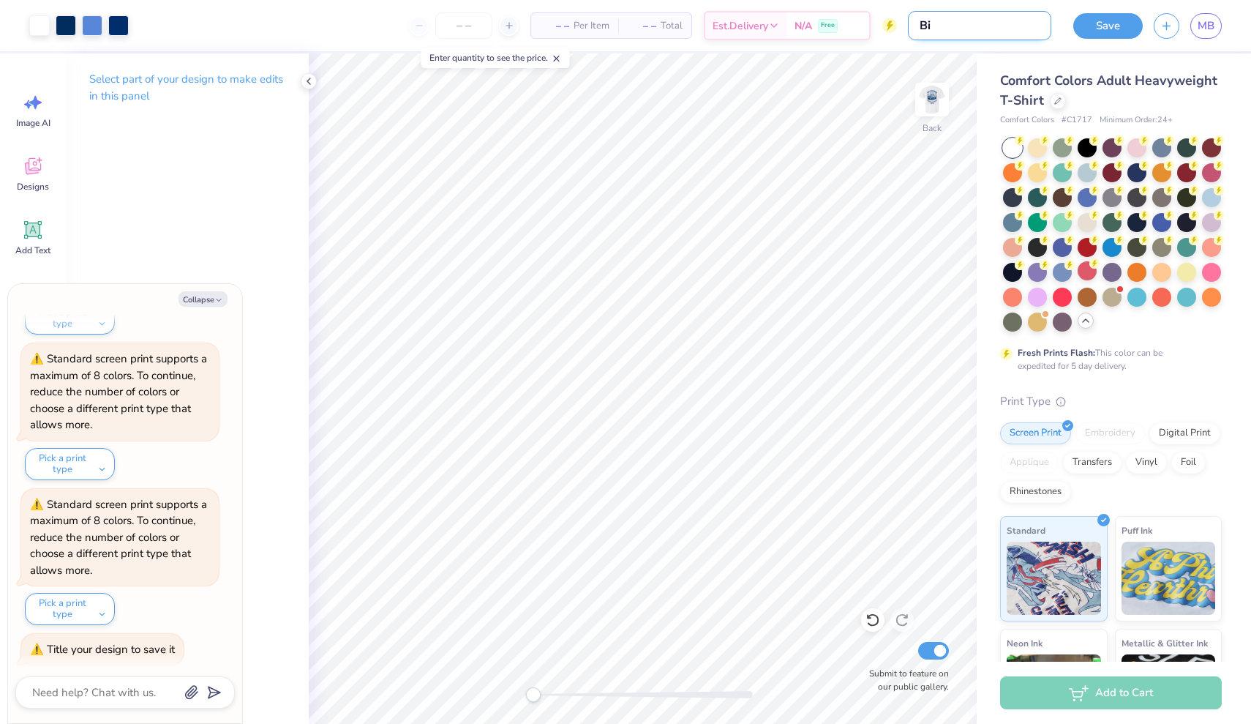
type input "Big"
type textarea "x"
type input "Big"
type textarea "x"
type input "Big Z"
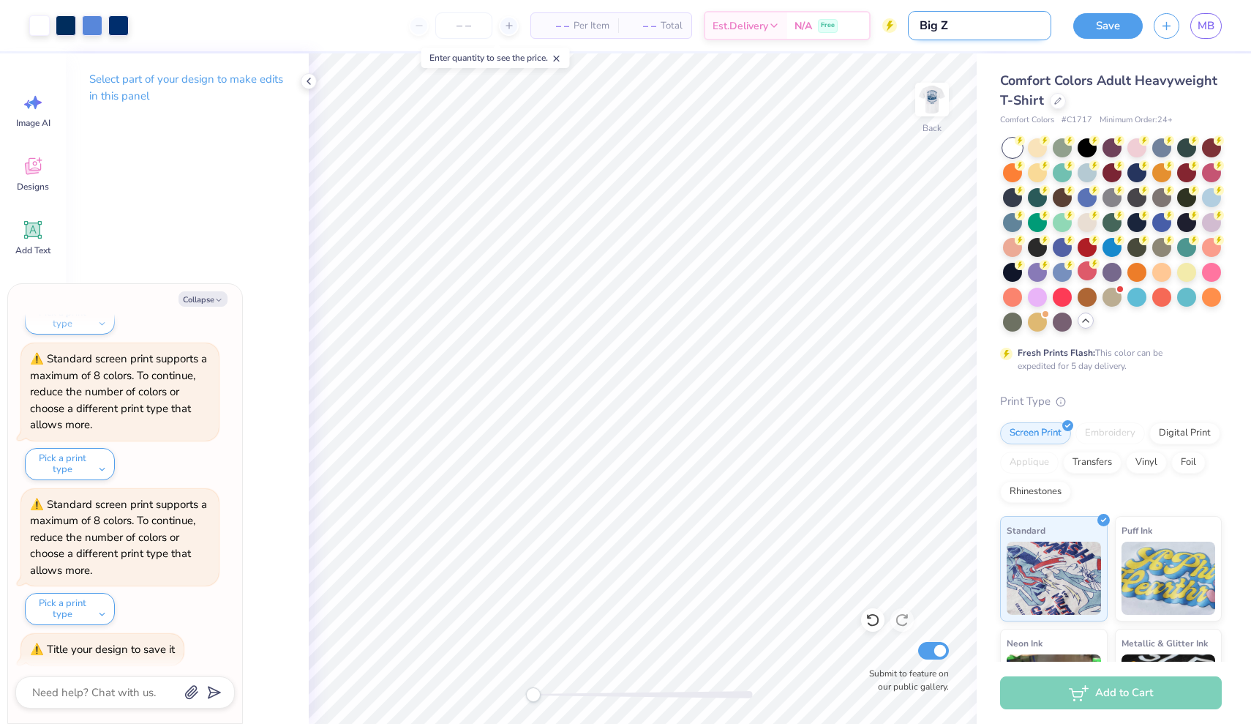
type textarea "x"
type input "Big Z"
type textarea "x"
type input "Big Z C"
type textarea "x"
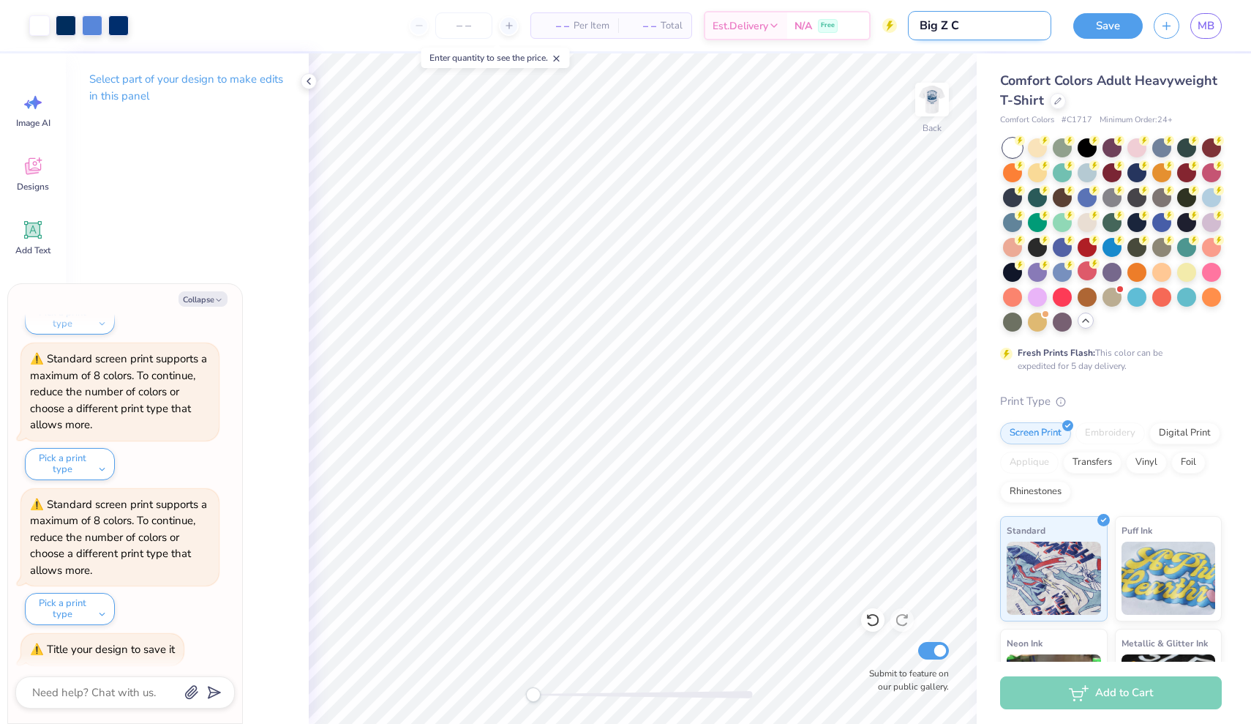
type input "Big Z Ca"
type textarea "x"
type input "Big Z Car"
type textarea "x"
type input "Big Z Carw"
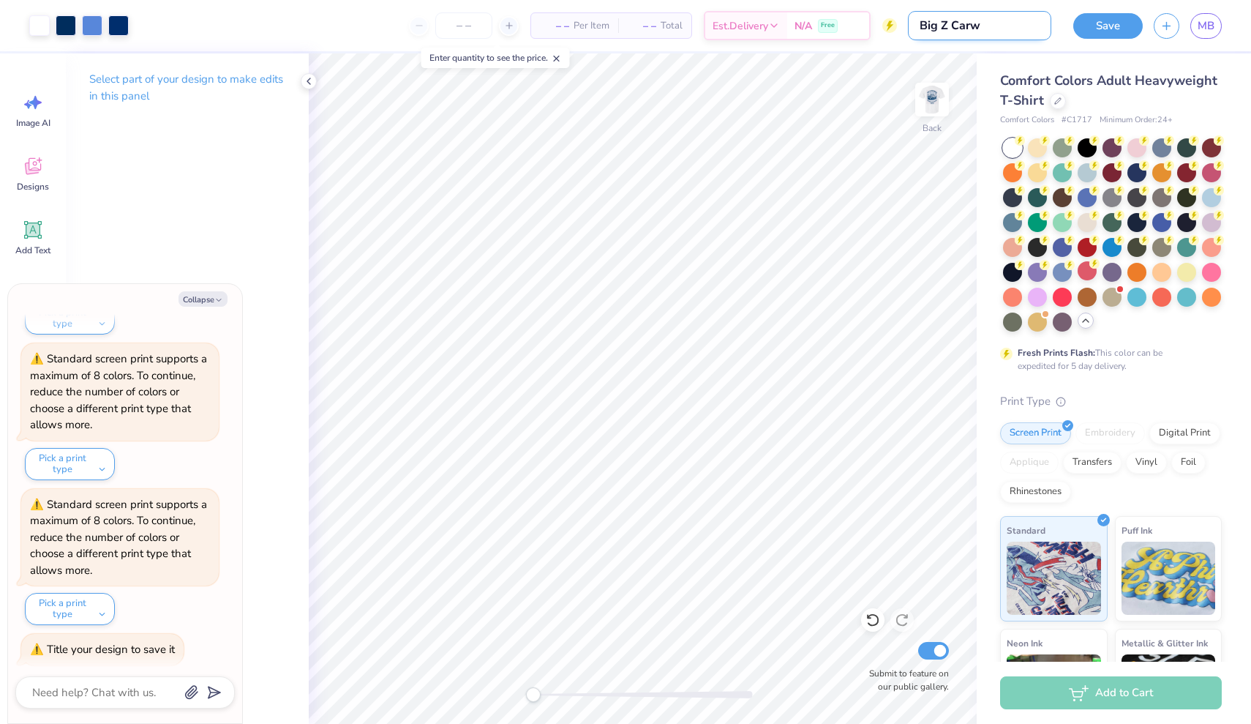
type textarea "x"
type input "Big Z Carwa"
type textarea "x"
type input "Big Z Carwas"
type textarea "x"
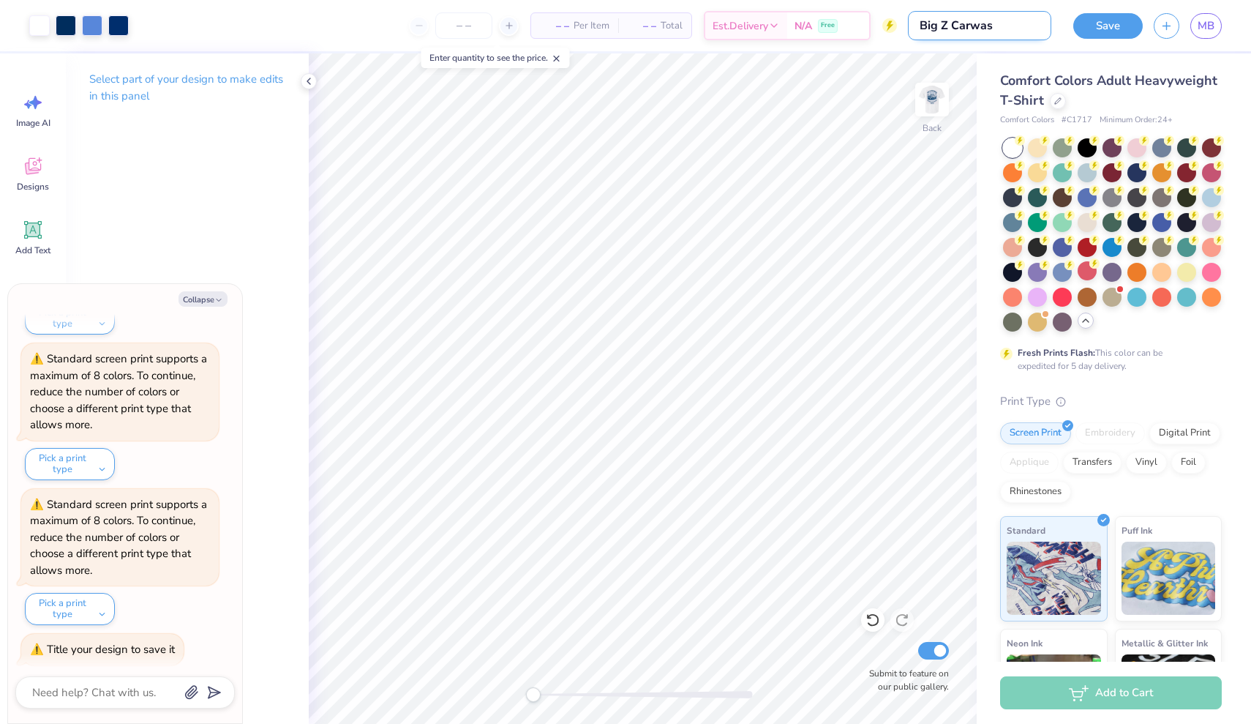
type input "Big Z Carwash"
type textarea "x"
type input "Big Z Carwash"
click at [503, 22] on div at bounding box center [500, 25] width 110 height 26
click at [508, 26] on input "number" at bounding box center [499, 25] width 57 height 26
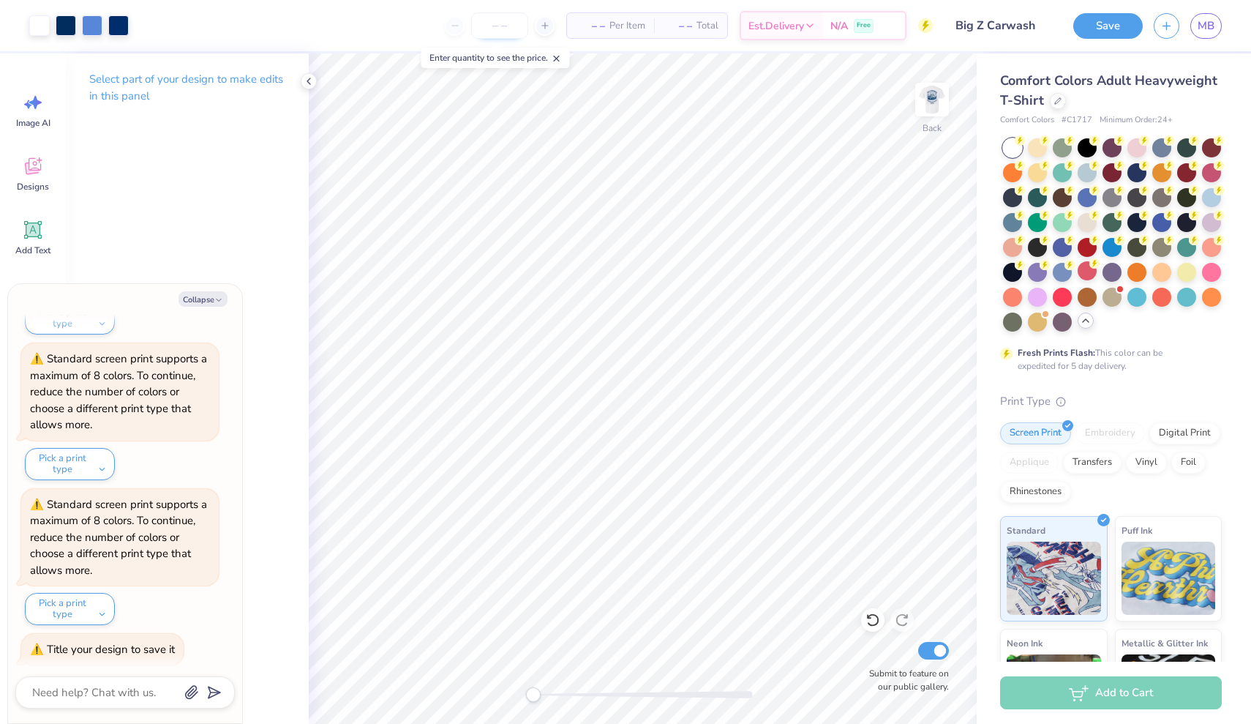
type input "1"
type textarea "x"
type input "10"
type textarea "x"
type input "1"
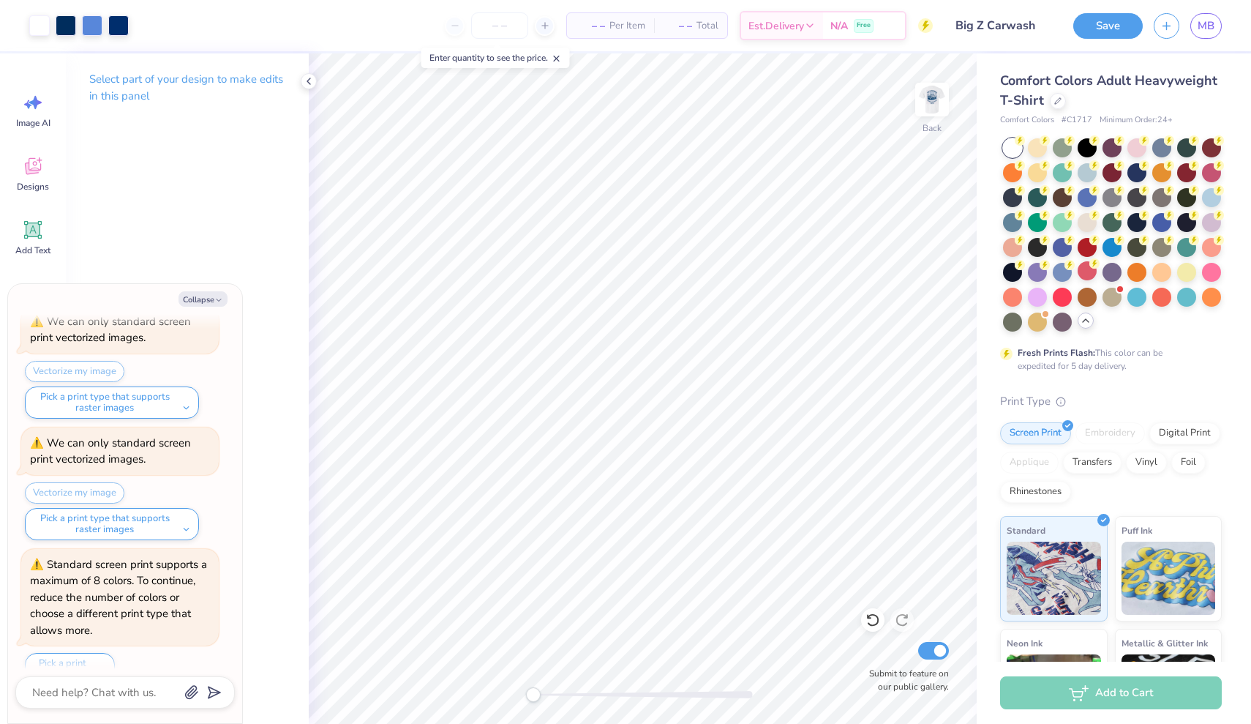
scroll to position [64, 0]
click at [309, 76] on icon at bounding box center [309, 81] width 12 height 12
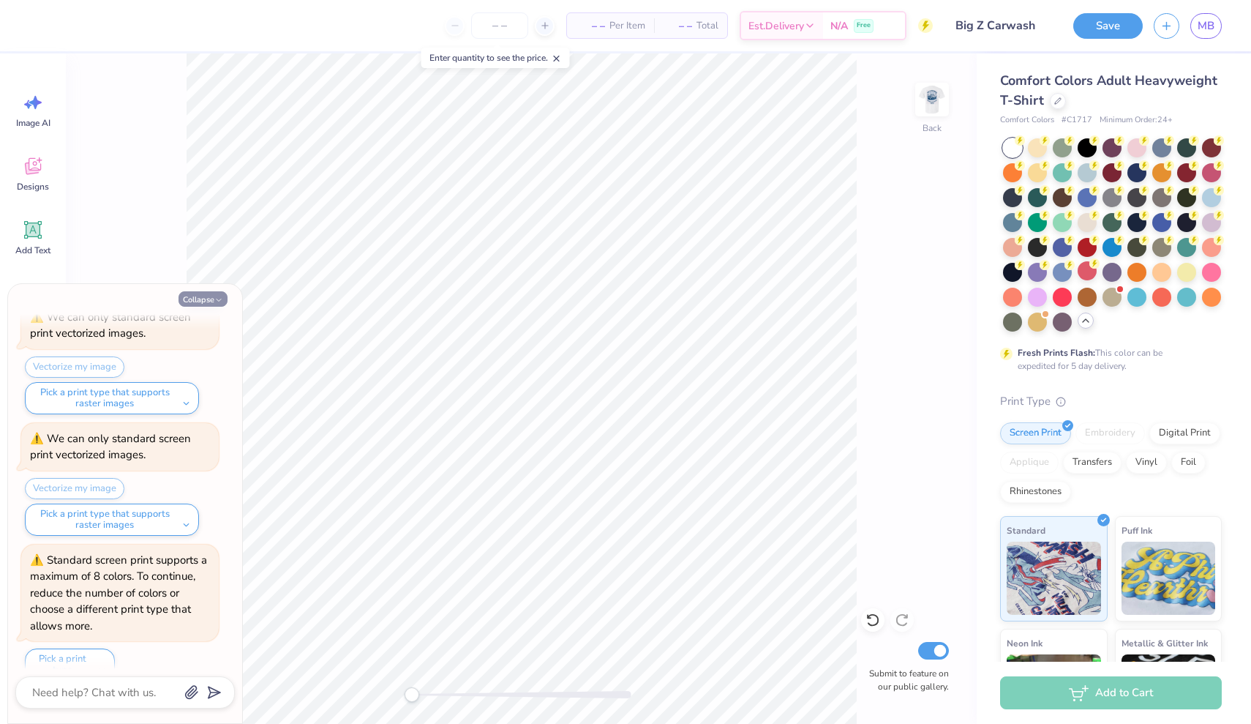
click at [194, 301] on button "Collapse" at bounding box center [203, 298] width 49 height 15
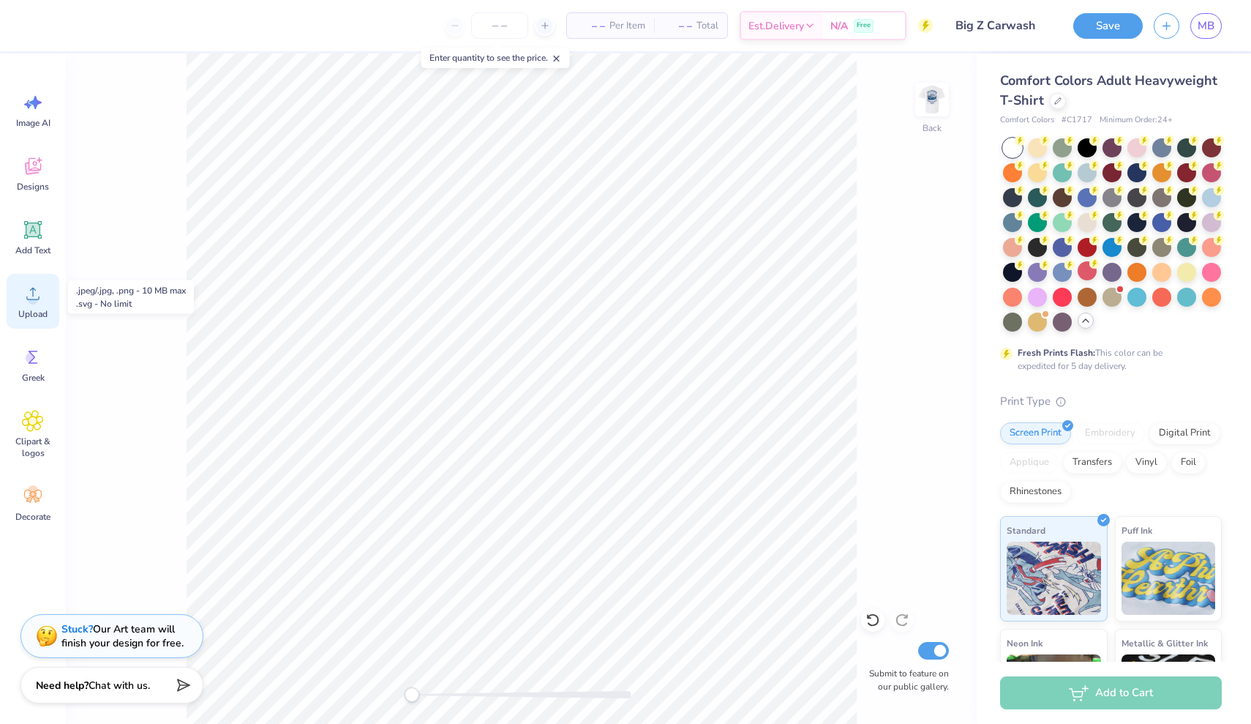
click at [37, 295] on icon at bounding box center [33, 293] width 22 height 22
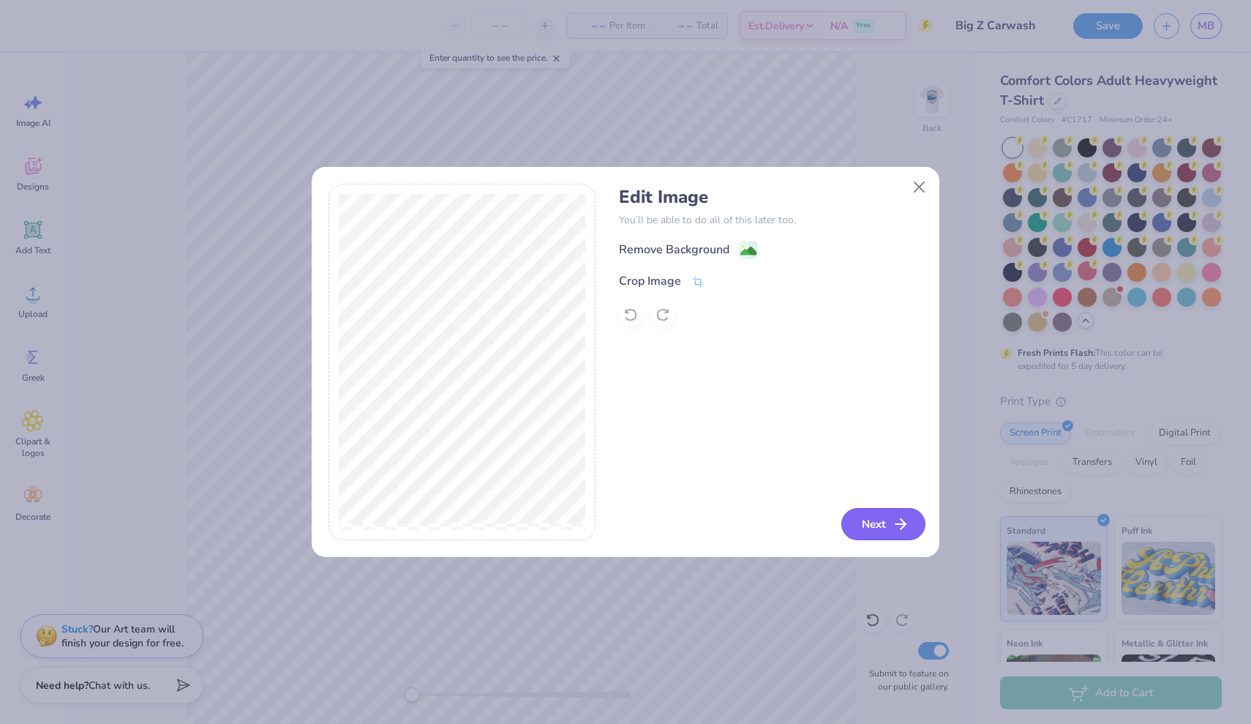
click at [861, 522] on button "Next" at bounding box center [883, 524] width 84 height 32
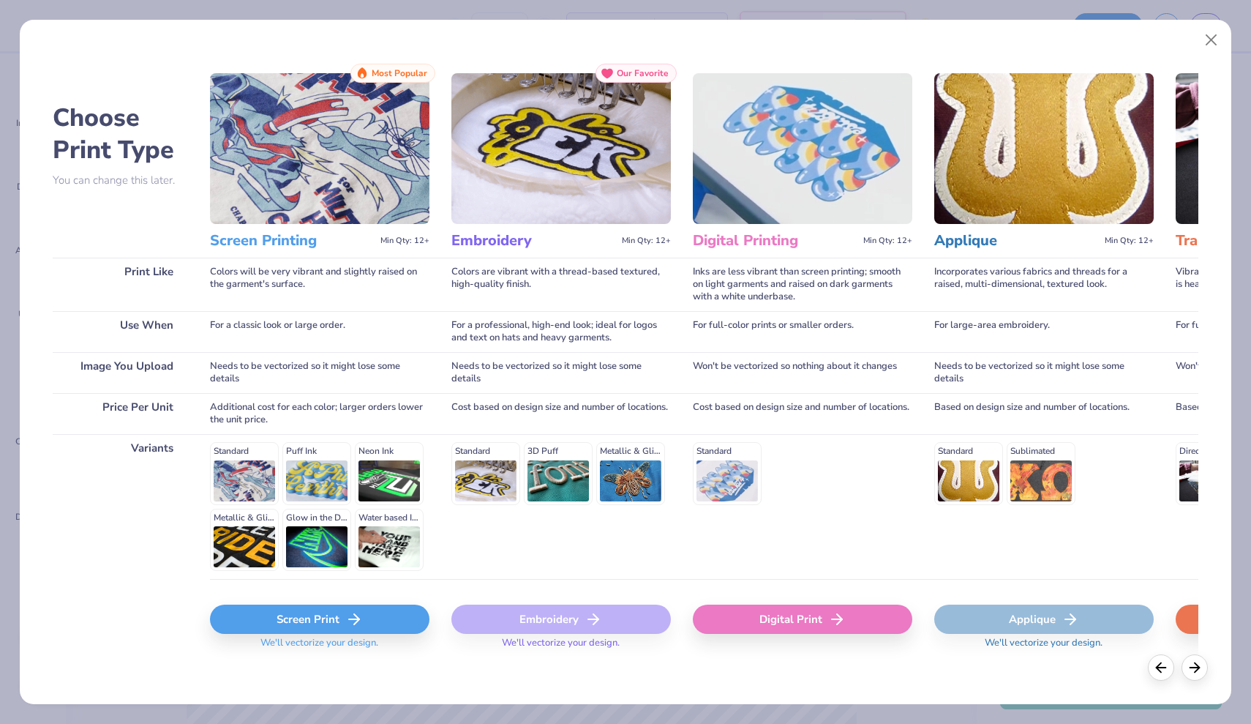
click at [369, 622] on div "Screen Print" at bounding box center [319, 618] width 219 height 29
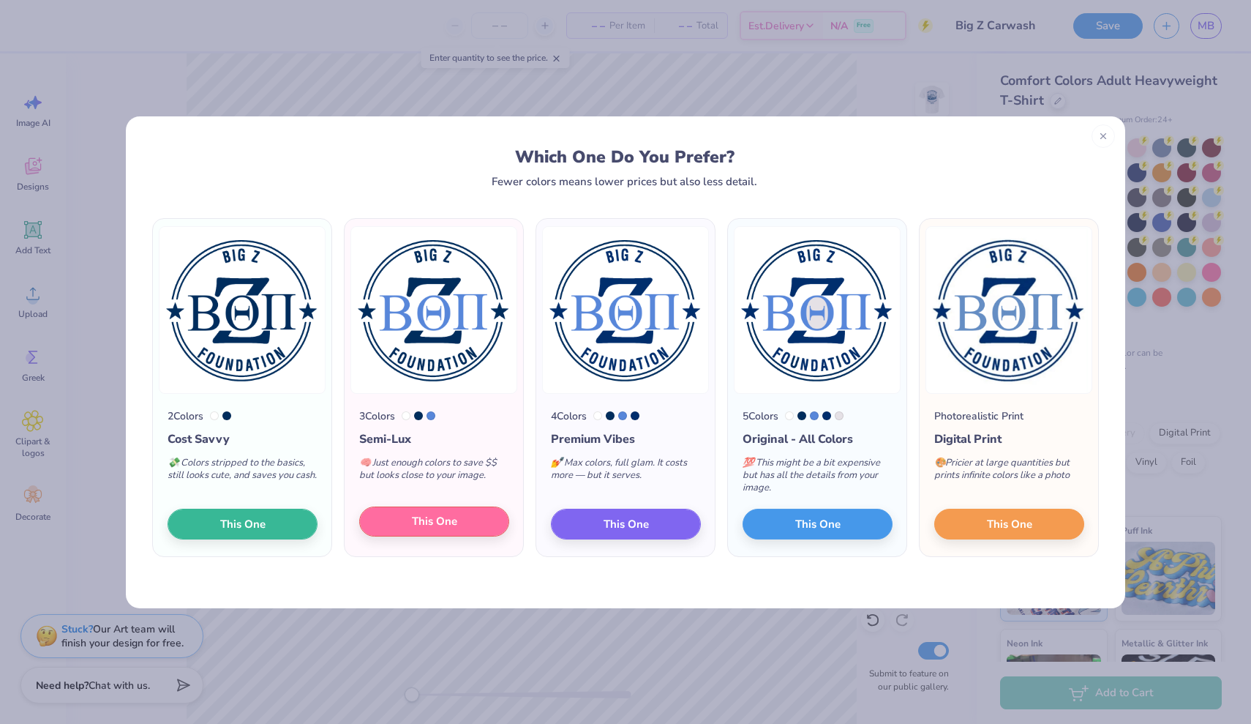
click at [402, 522] on button "This One" at bounding box center [434, 521] width 150 height 31
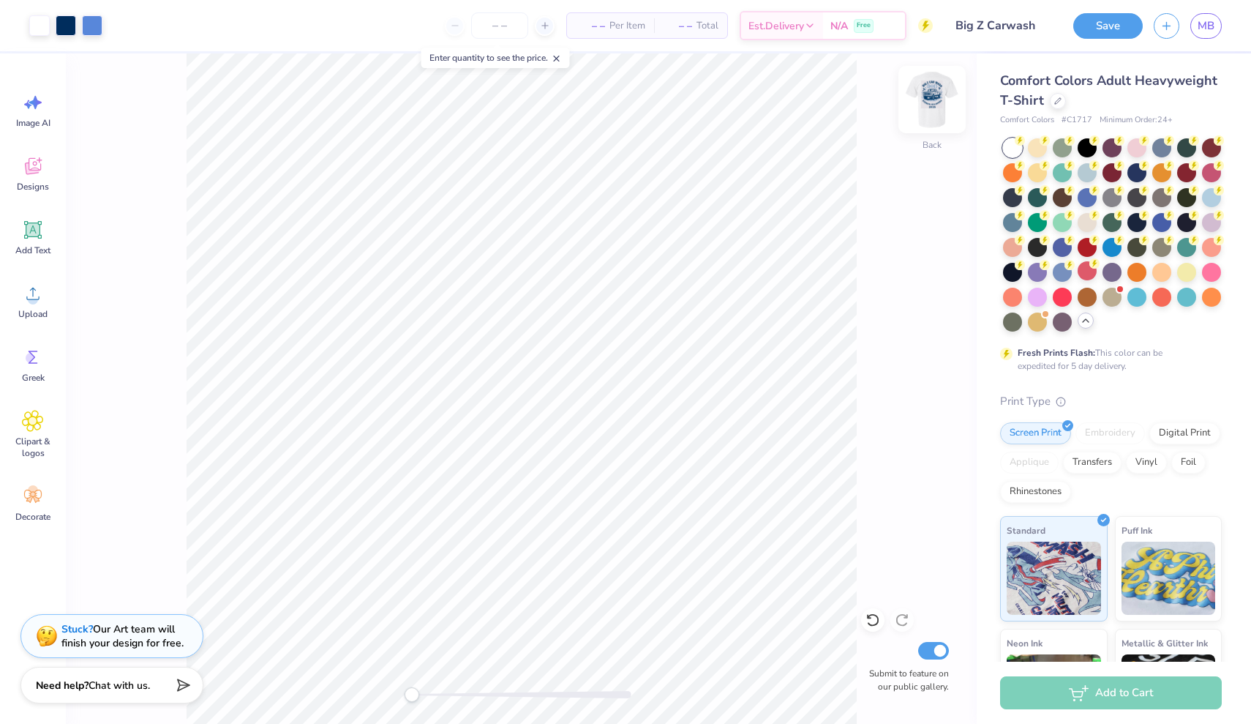
click at [939, 91] on img at bounding box center [932, 99] width 59 height 59
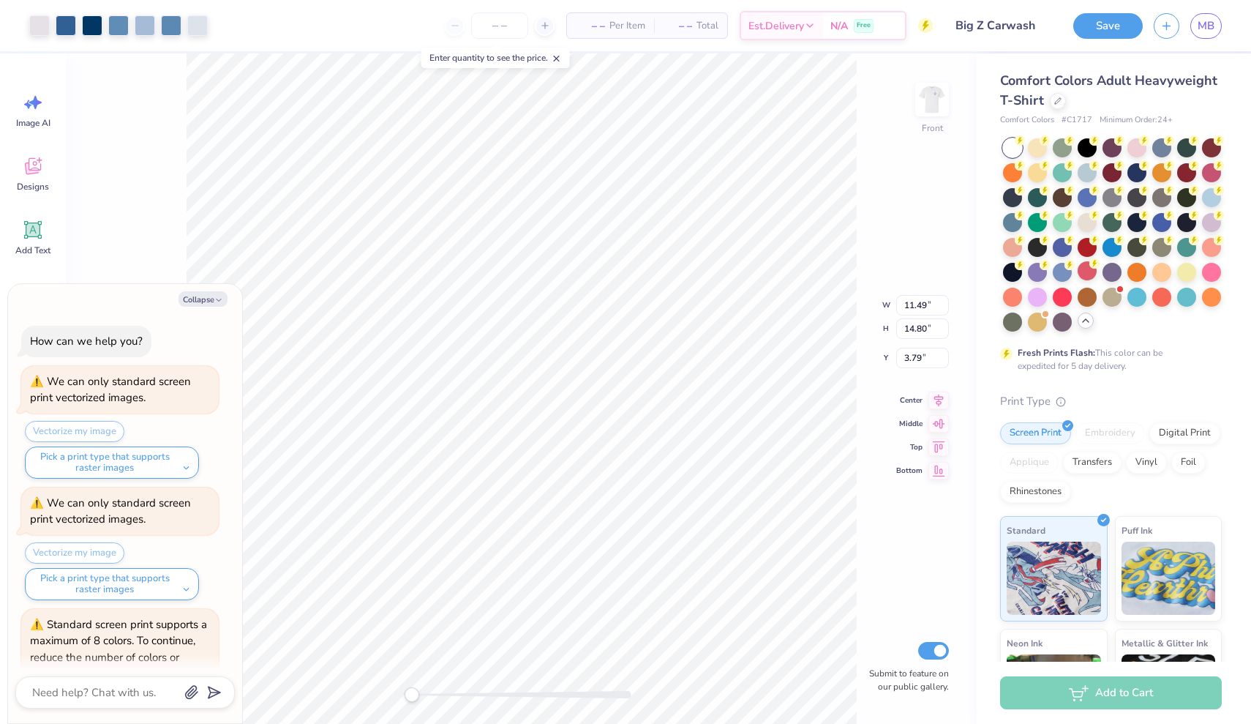
scroll to position [554, 0]
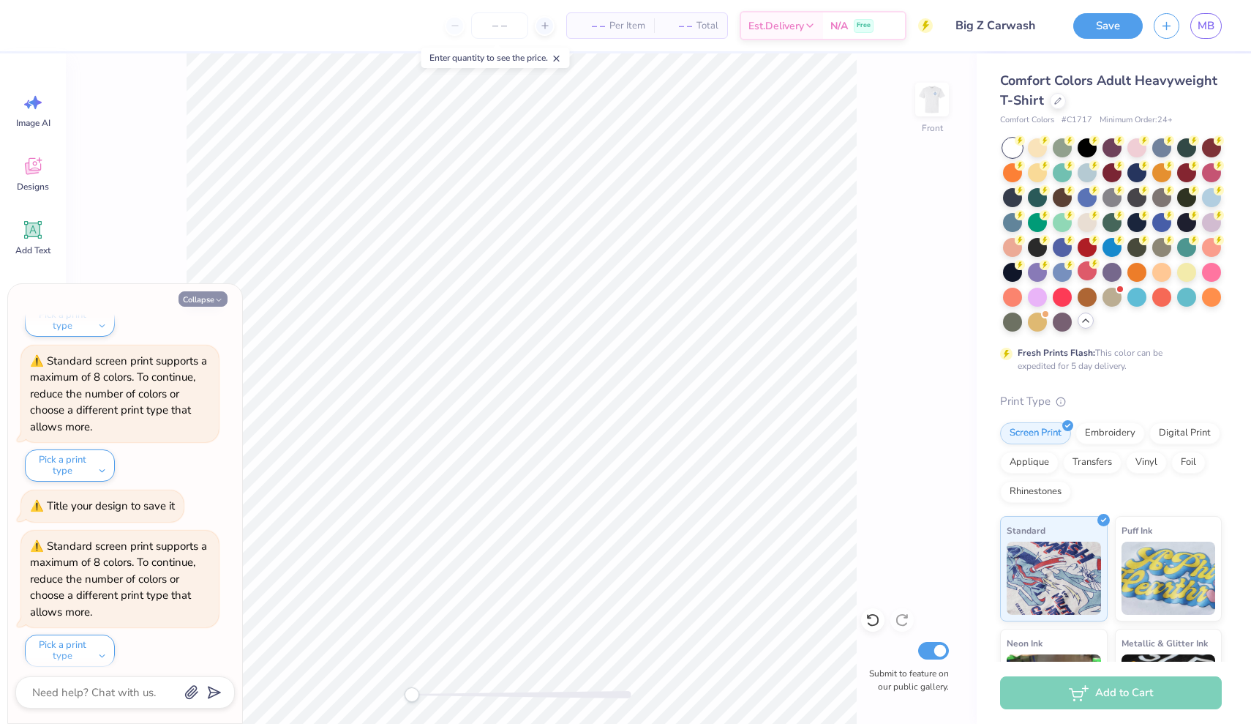
click at [194, 294] on button "Collapse" at bounding box center [203, 298] width 49 height 15
type textarea "x"
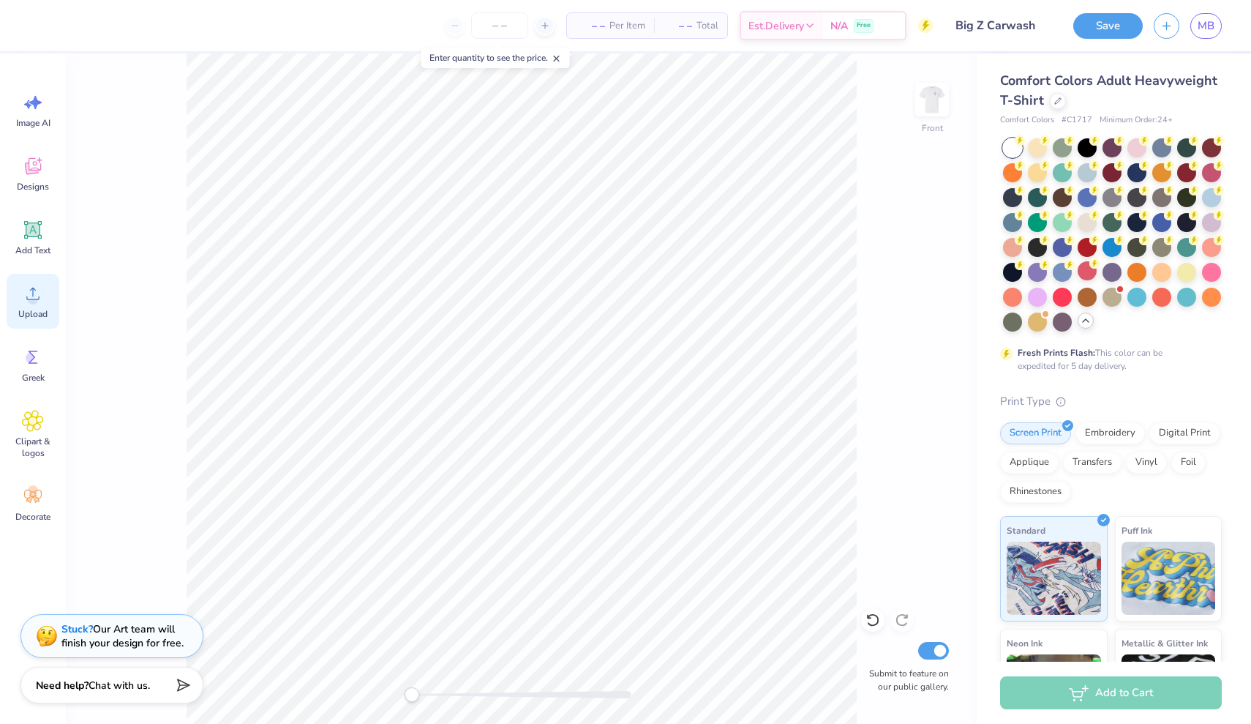
click at [23, 306] on div "Upload" at bounding box center [33, 301] width 53 height 55
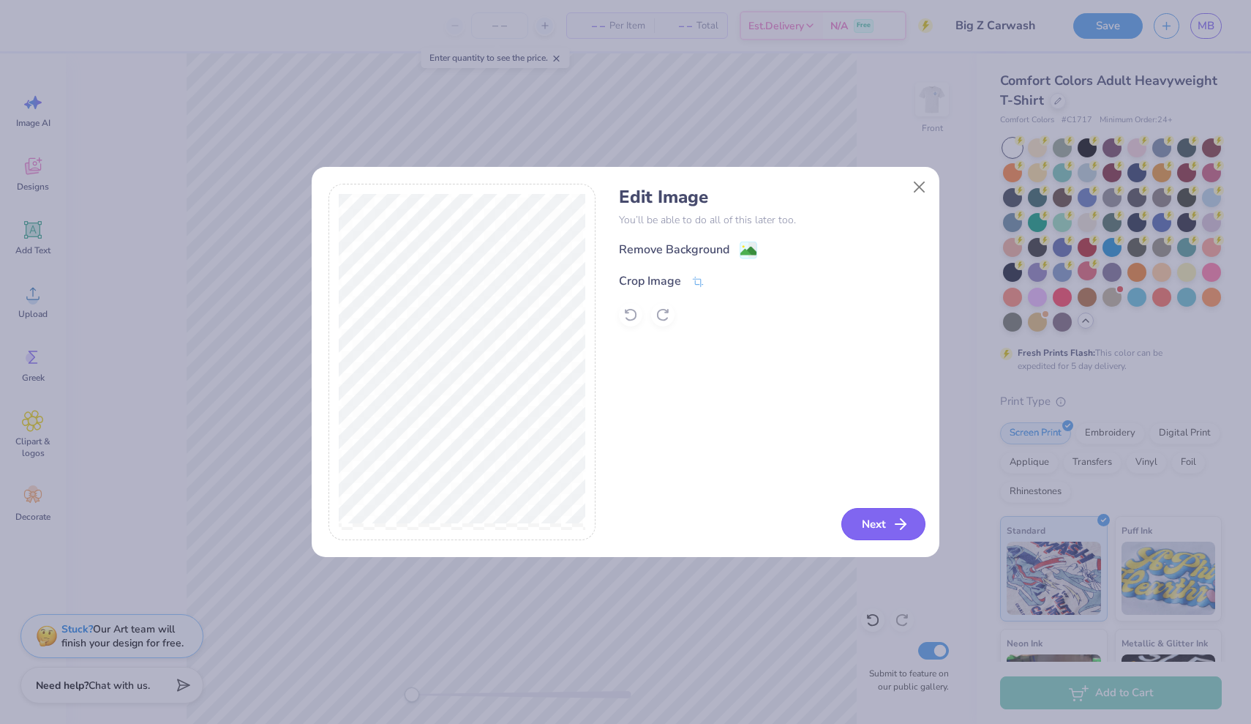
click at [871, 522] on button "Next" at bounding box center [883, 524] width 84 height 32
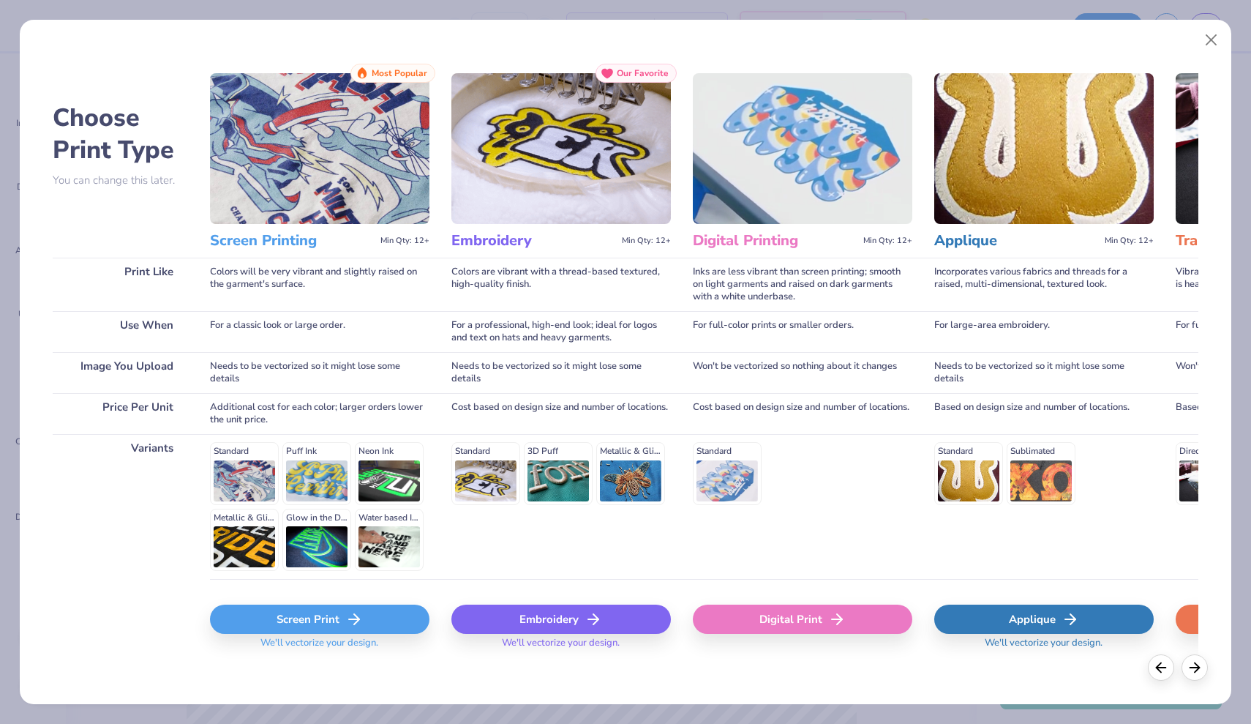
click at [315, 596] on div "Screen Print We'll vectorize your design." at bounding box center [319, 622] width 219 height 87
click at [317, 612] on div "Screen Print" at bounding box center [319, 618] width 219 height 29
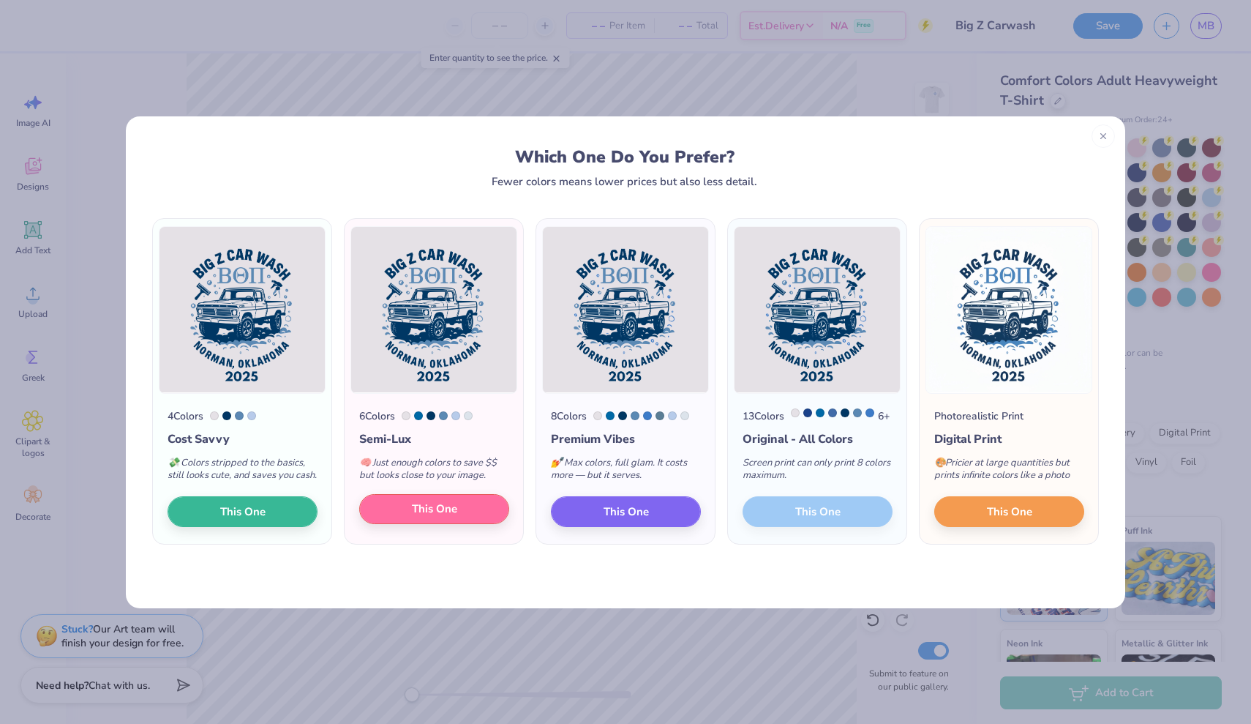
click at [386, 525] on button "This One" at bounding box center [434, 509] width 150 height 31
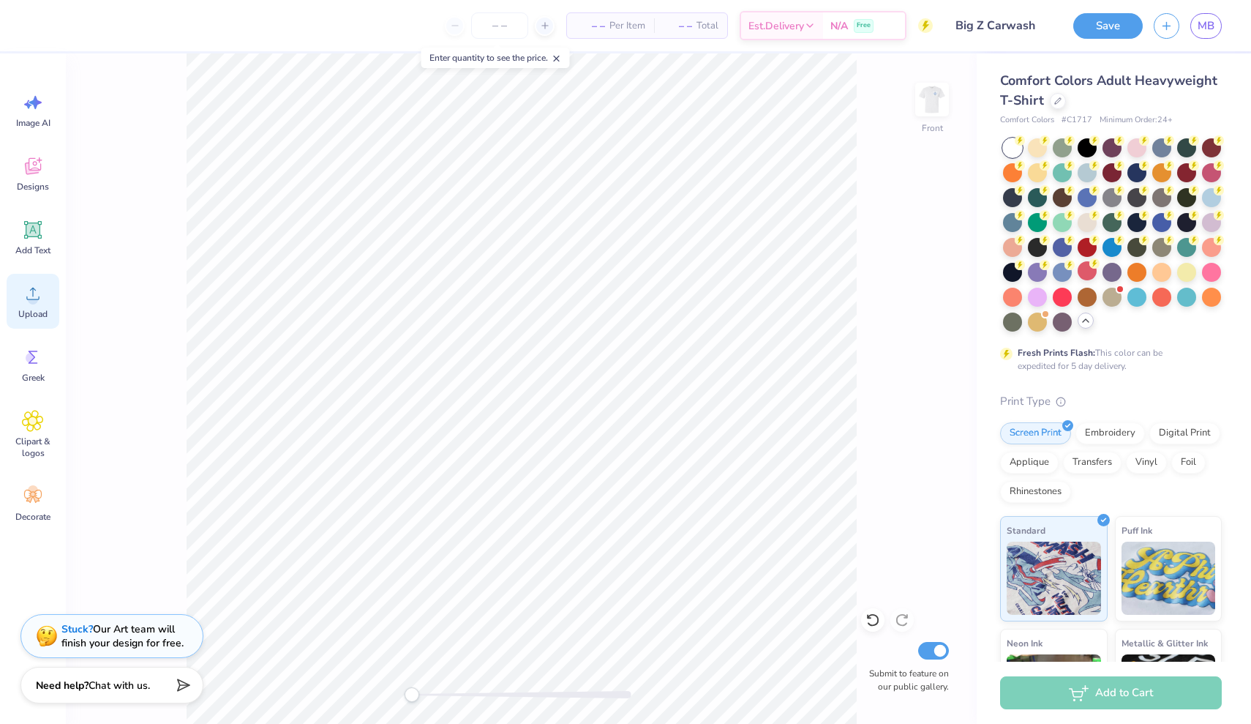
click at [29, 301] on circle at bounding box center [33, 299] width 10 height 10
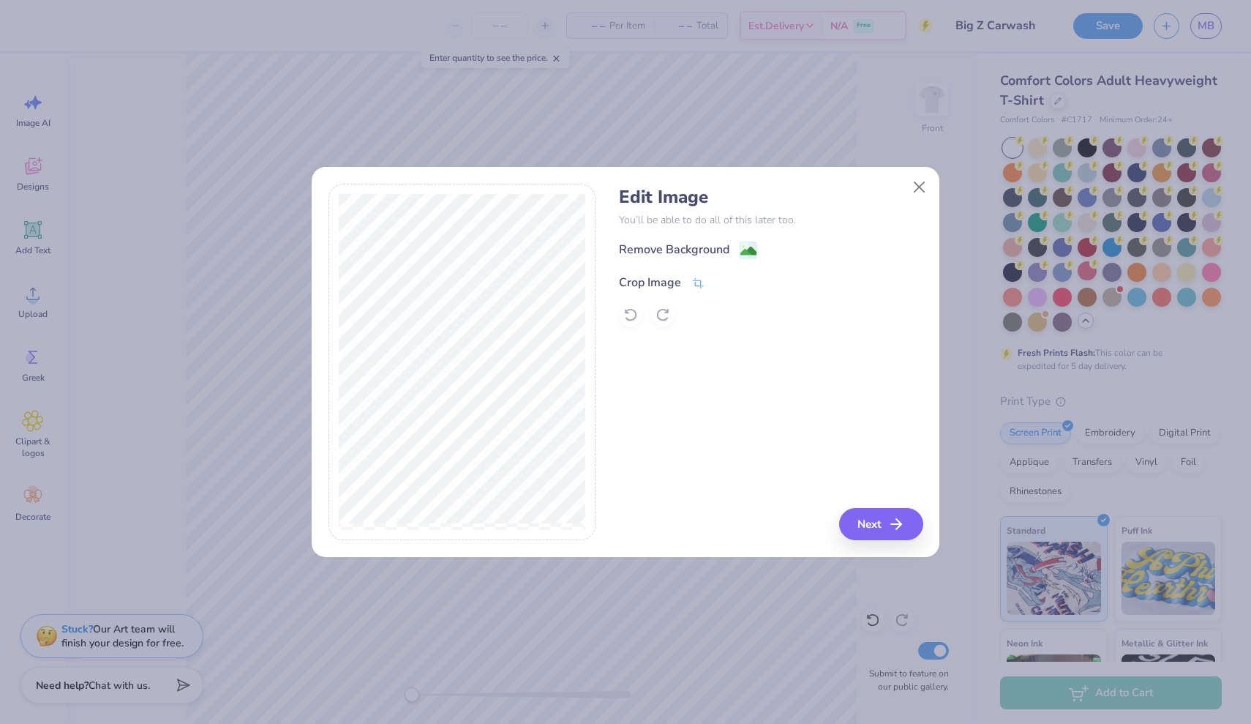
click at [698, 282] on icon at bounding box center [697, 283] width 13 height 13
click at [857, 530] on div "Edit Image You’ll be able to do all of this later too. Remove Background Crop I…" at bounding box center [771, 362] width 304 height 357
click at [718, 282] on icon at bounding box center [722, 281] width 9 height 9
click at [882, 530] on button "Next" at bounding box center [883, 524] width 84 height 32
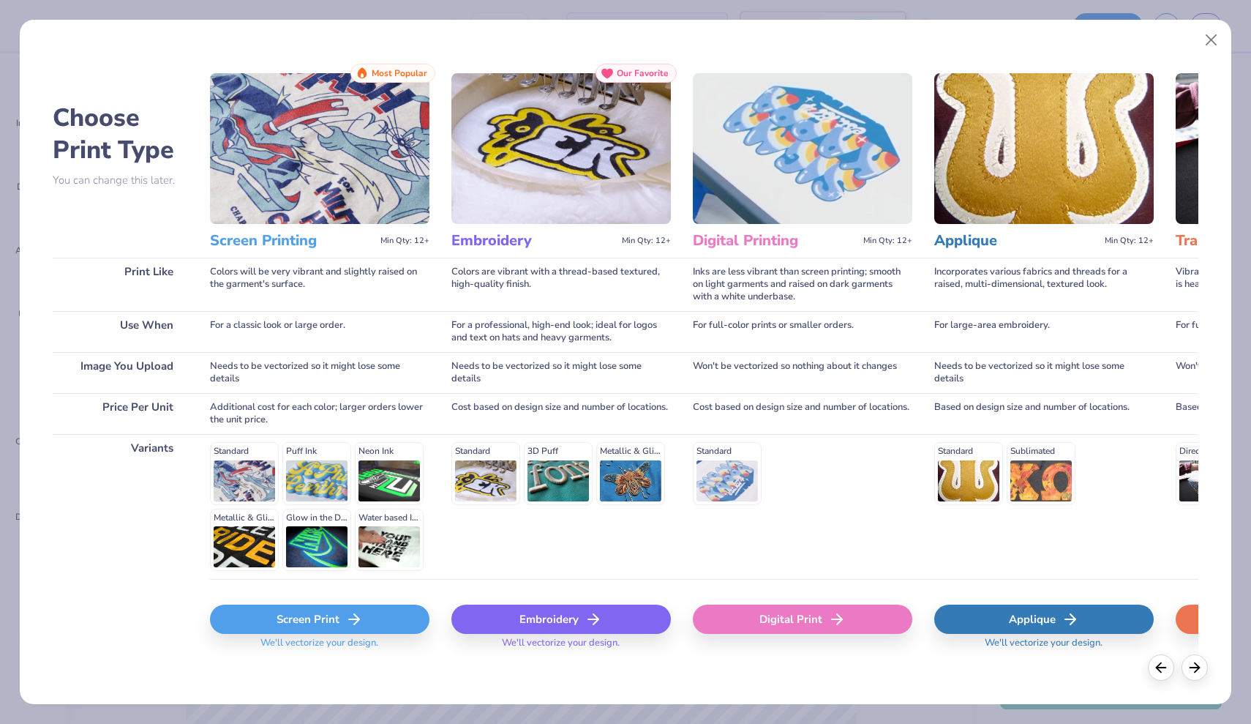
click at [331, 616] on div "Screen Print" at bounding box center [319, 618] width 219 height 29
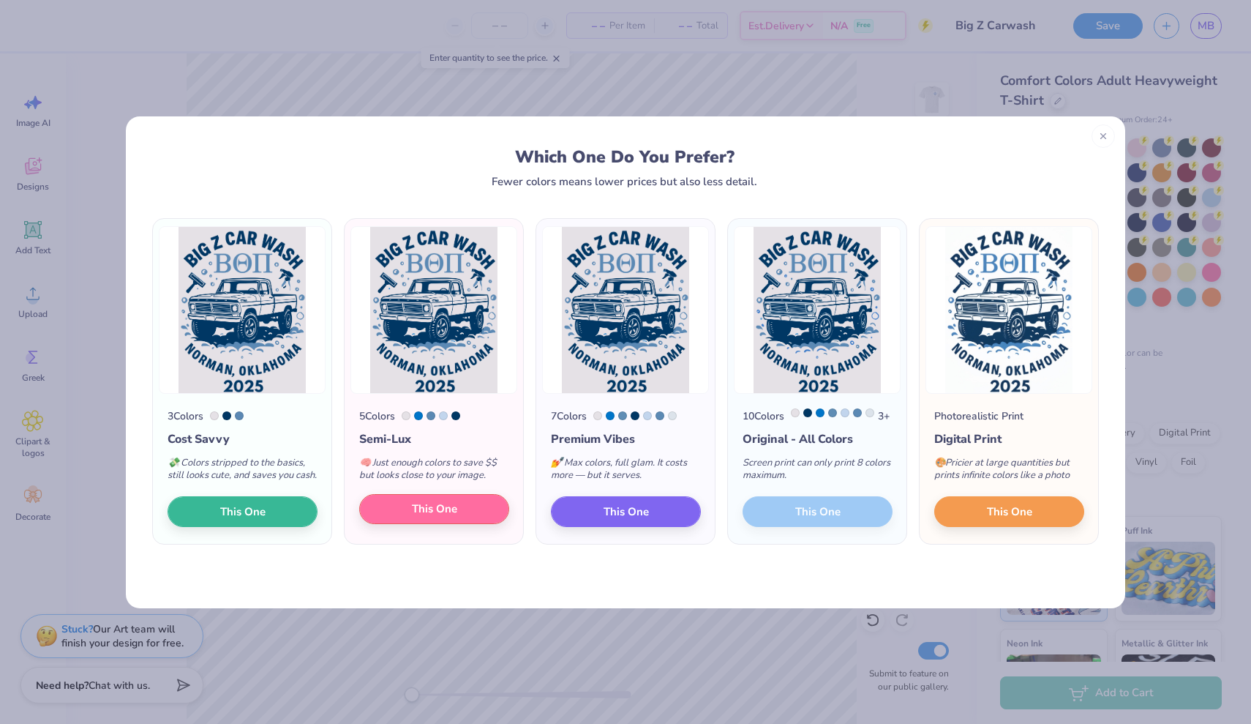
click at [420, 517] on span "This One" at bounding box center [434, 508] width 45 height 17
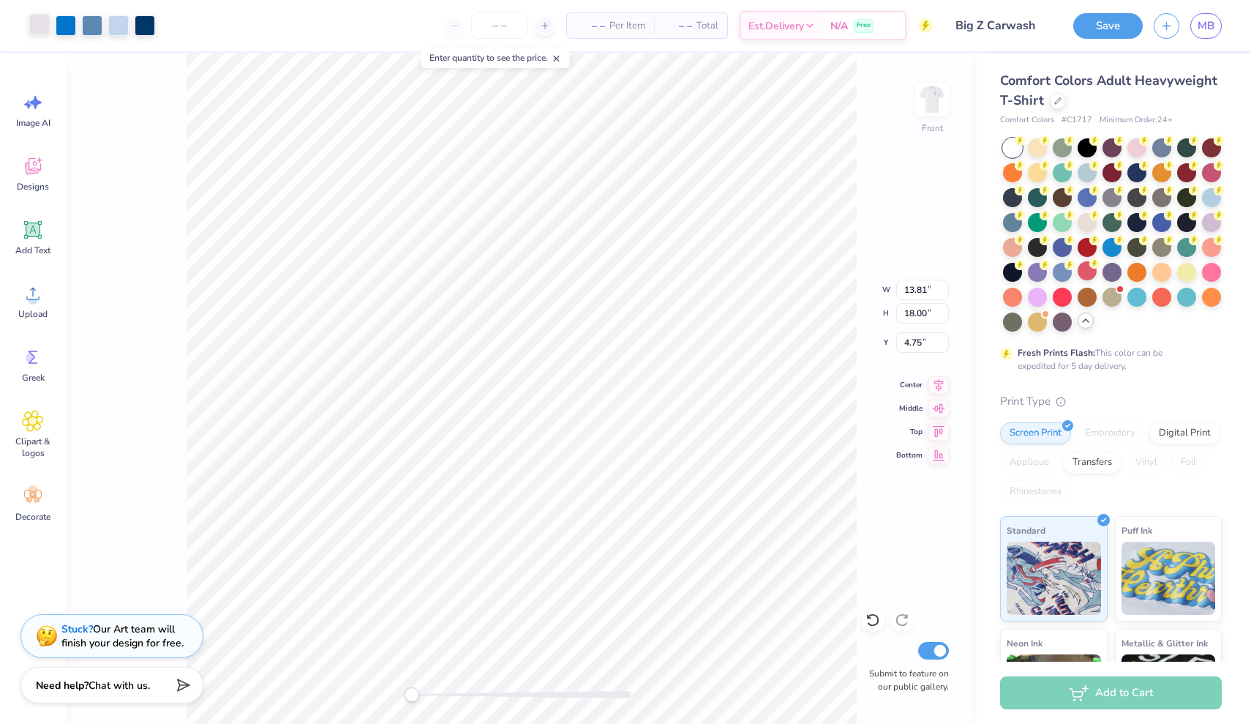
click at [40, 28] on div at bounding box center [39, 24] width 20 height 20
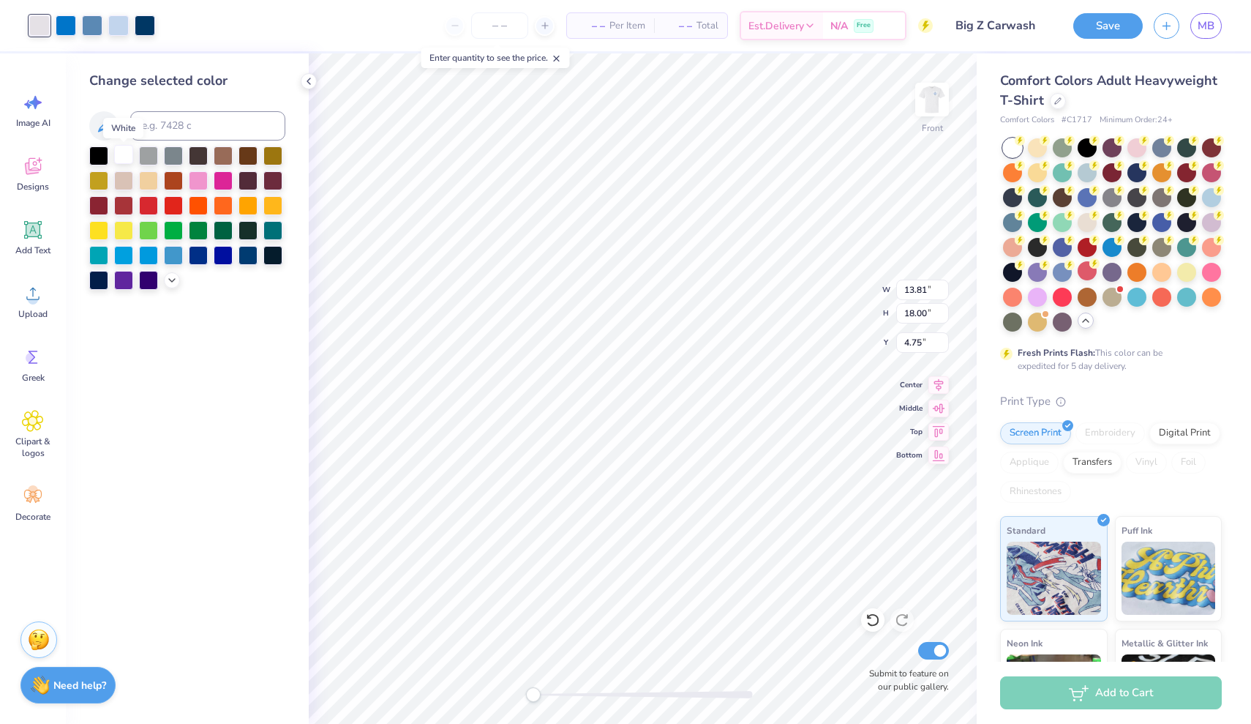
click at [121, 158] on div at bounding box center [123, 154] width 19 height 19
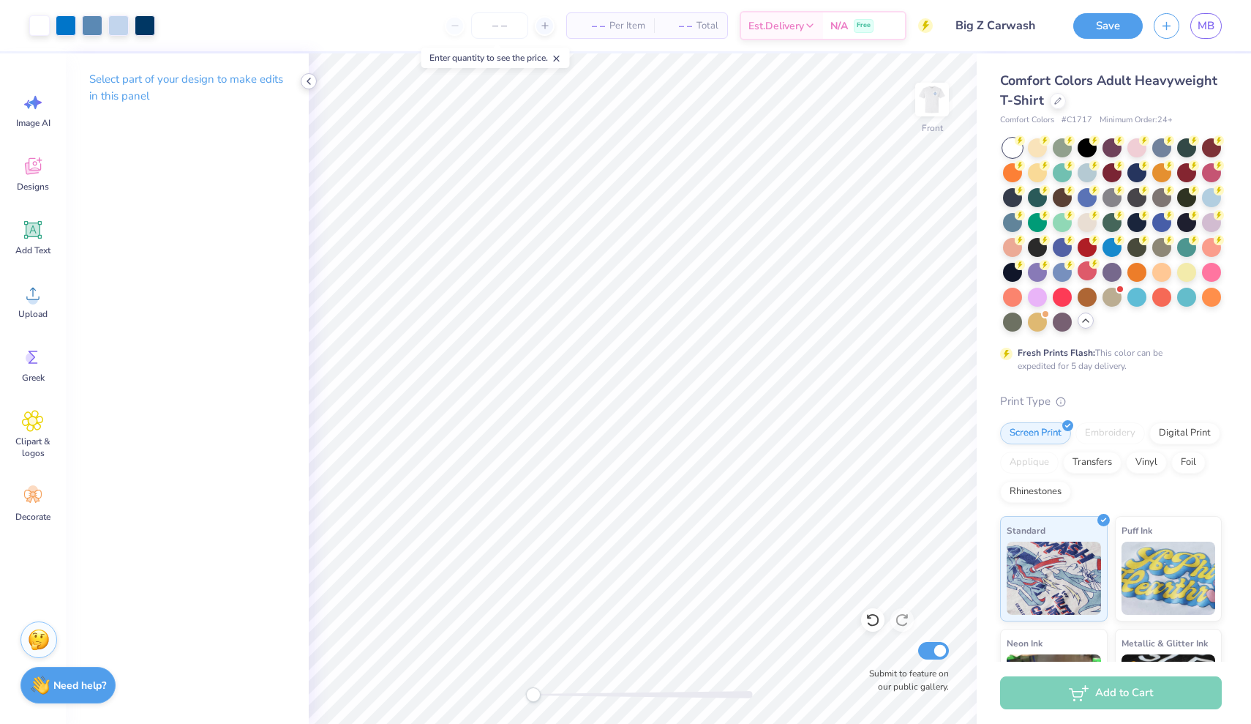
click at [310, 79] on icon at bounding box center [309, 81] width 12 height 12
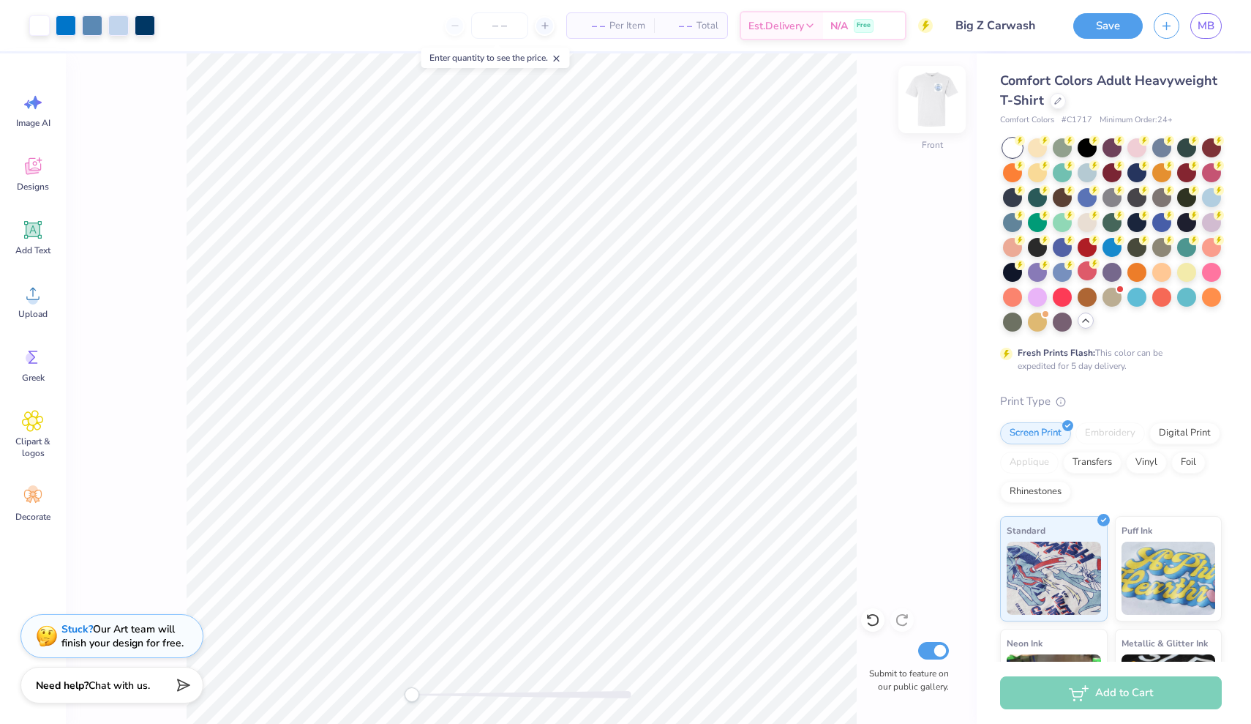
click at [928, 94] on img at bounding box center [932, 99] width 59 height 59
click at [558, 59] on icon at bounding box center [557, 58] width 10 height 10
click at [1059, 99] on icon at bounding box center [1057, 99] width 7 height 7
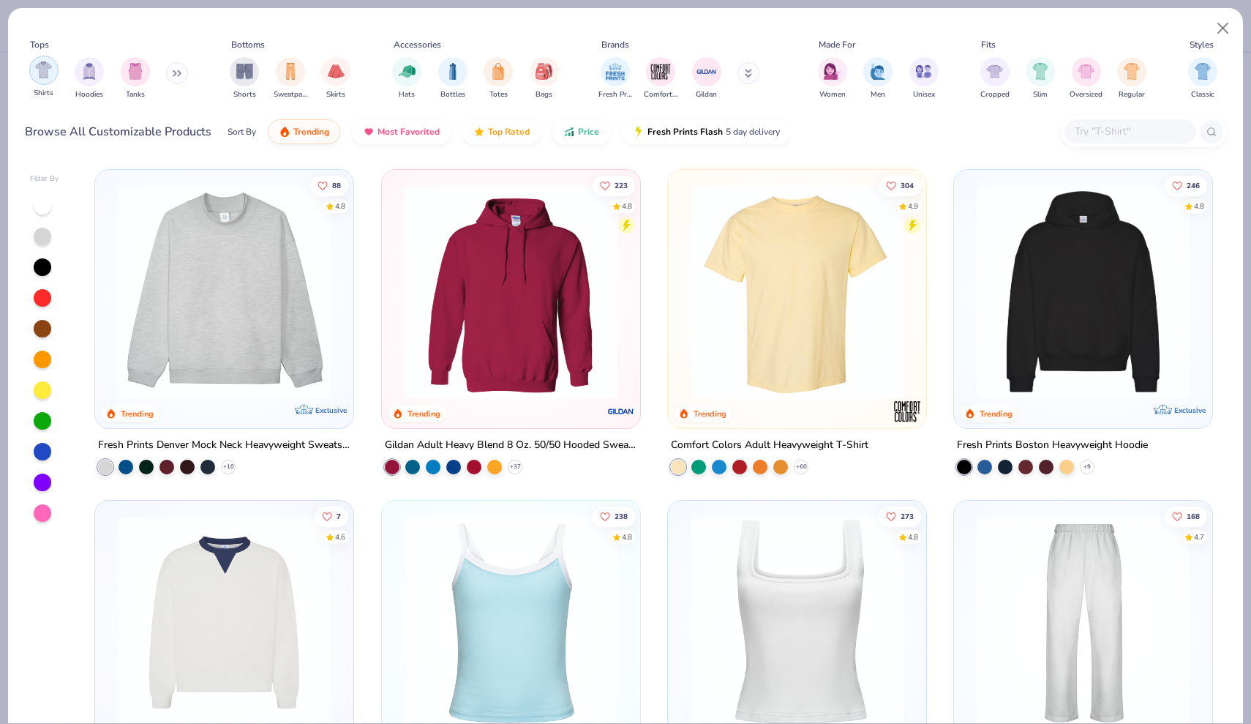
click at [50, 71] on img "filter for Shirts" at bounding box center [43, 69] width 17 height 17
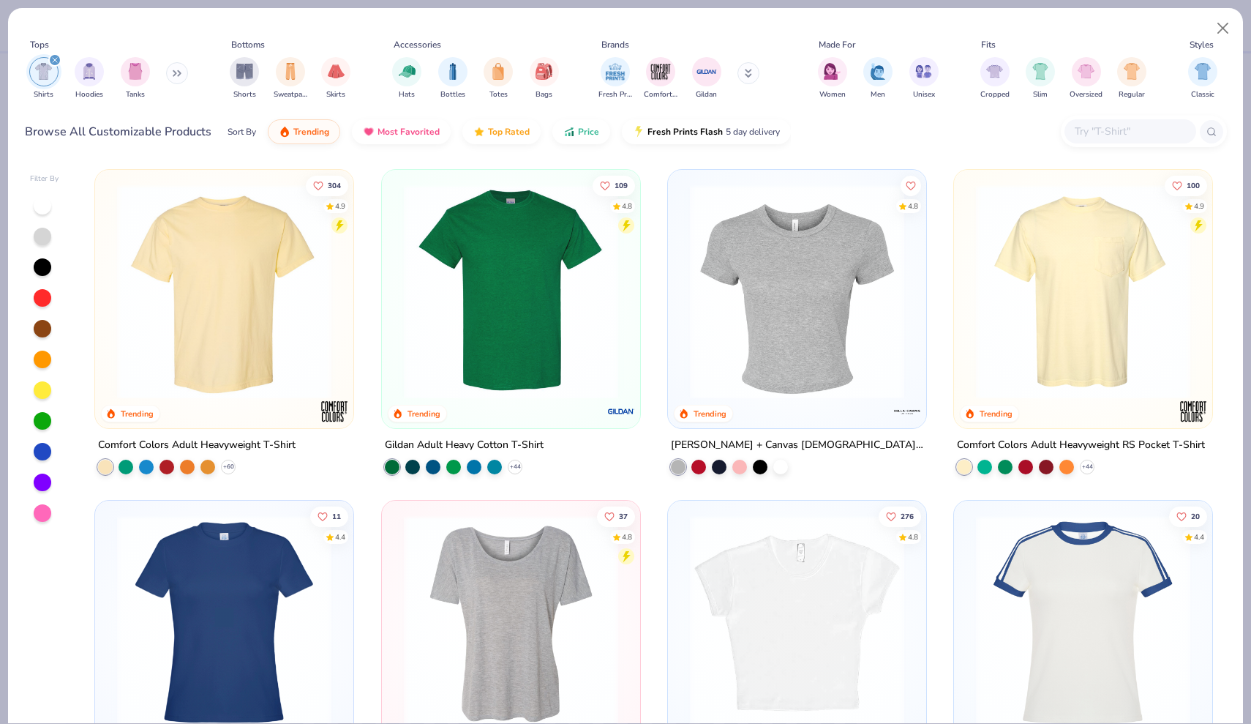
click at [1117, 137] on input "text" at bounding box center [1129, 131] width 113 height 17
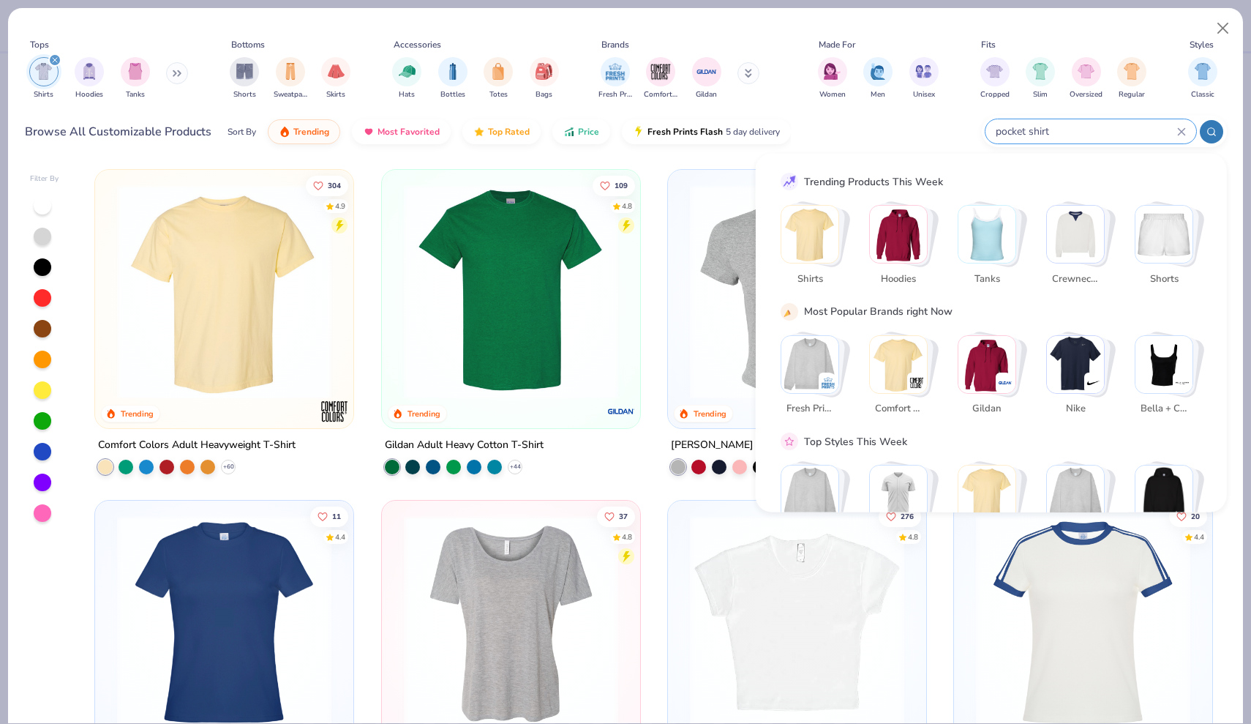
type input "pocket shirt"
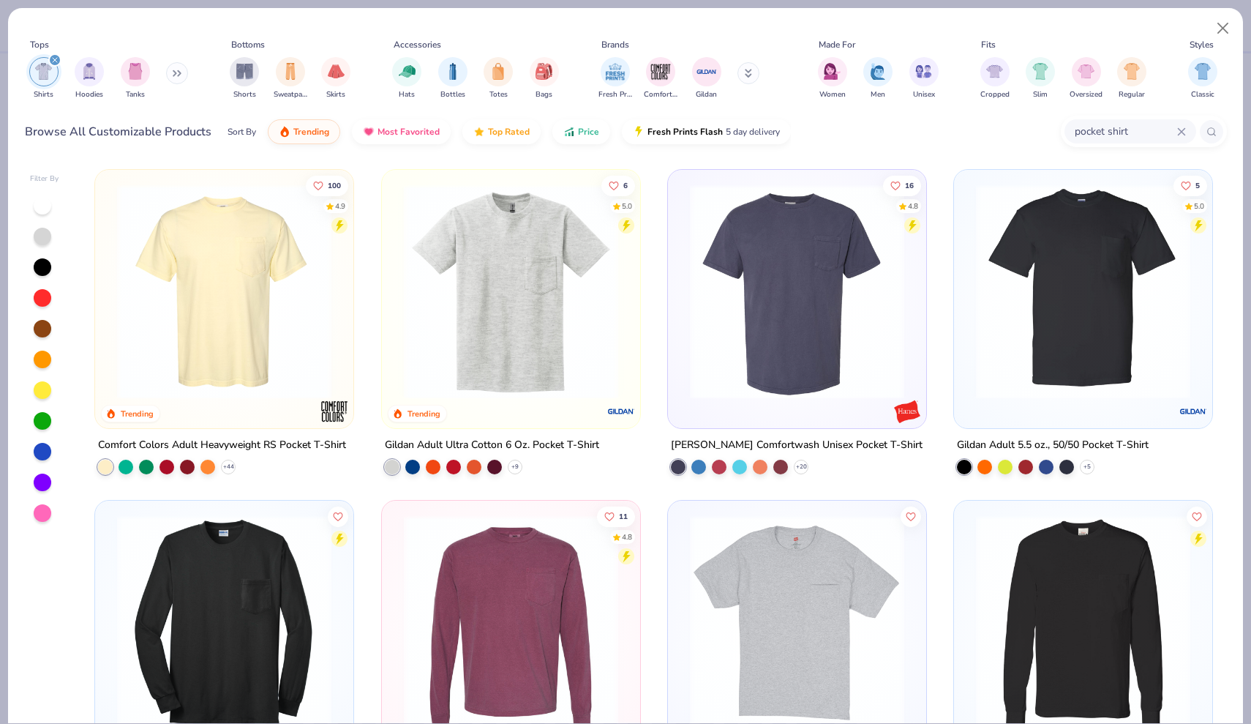
click at [276, 361] on img at bounding box center [224, 291] width 229 height 214
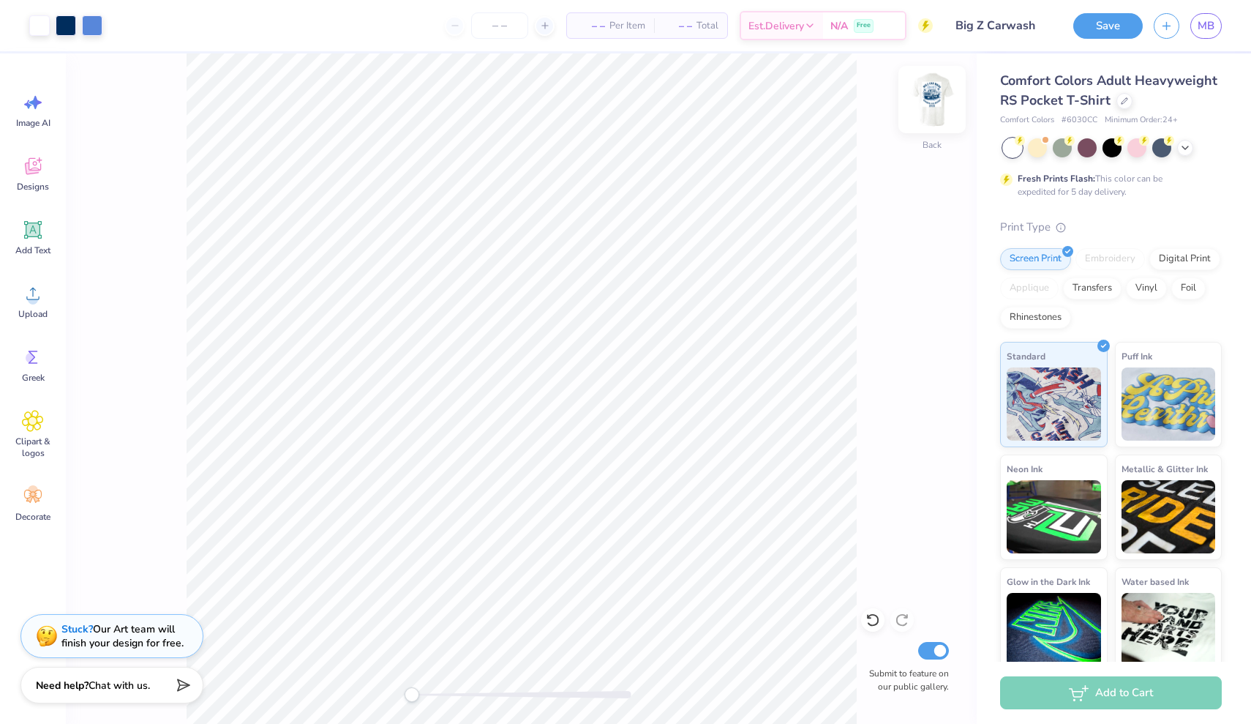
click at [947, 107] on img at bounding box center [932, 99] width 59 height 59
click at [929, 109] on img at bounding box center [932, 99] width 59 height 59
click at [857, 201] on div "Back Submit to feature on our public gallery." at bounding box center [521, 388] width 911 height 670
click at [508, 20] on input "number" at bounding box center [499, 25] width 57 height 26
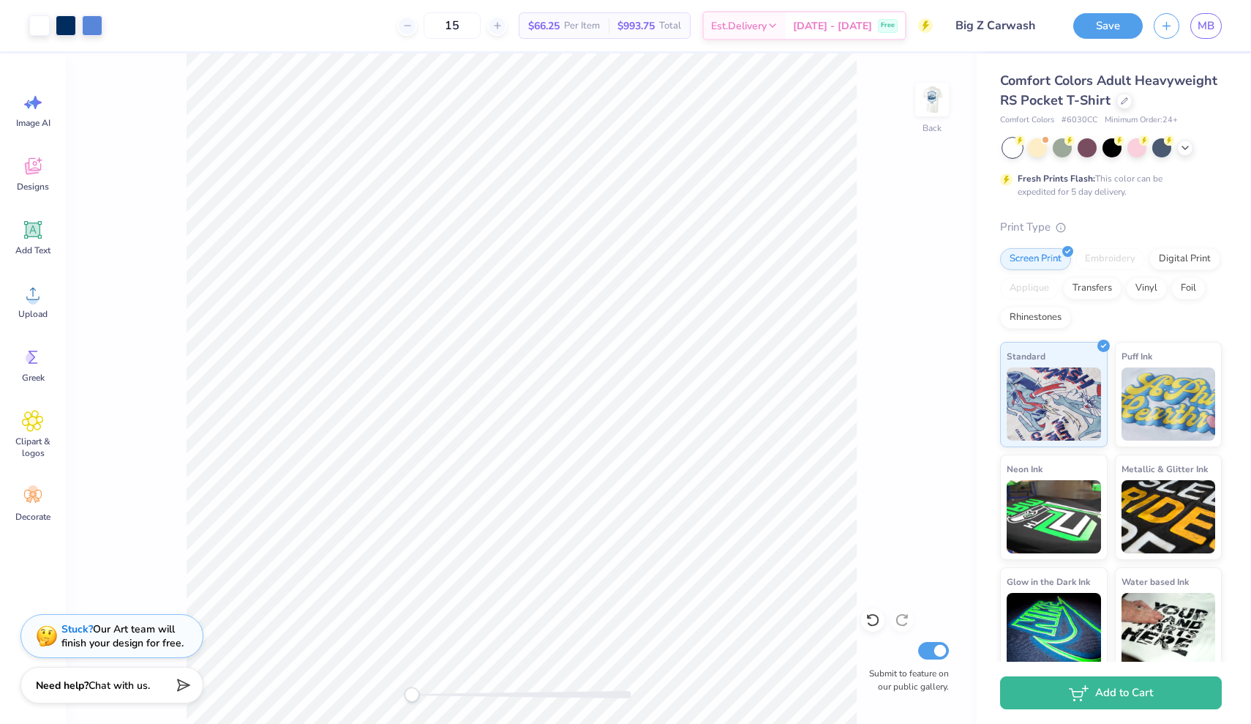
type input "1"
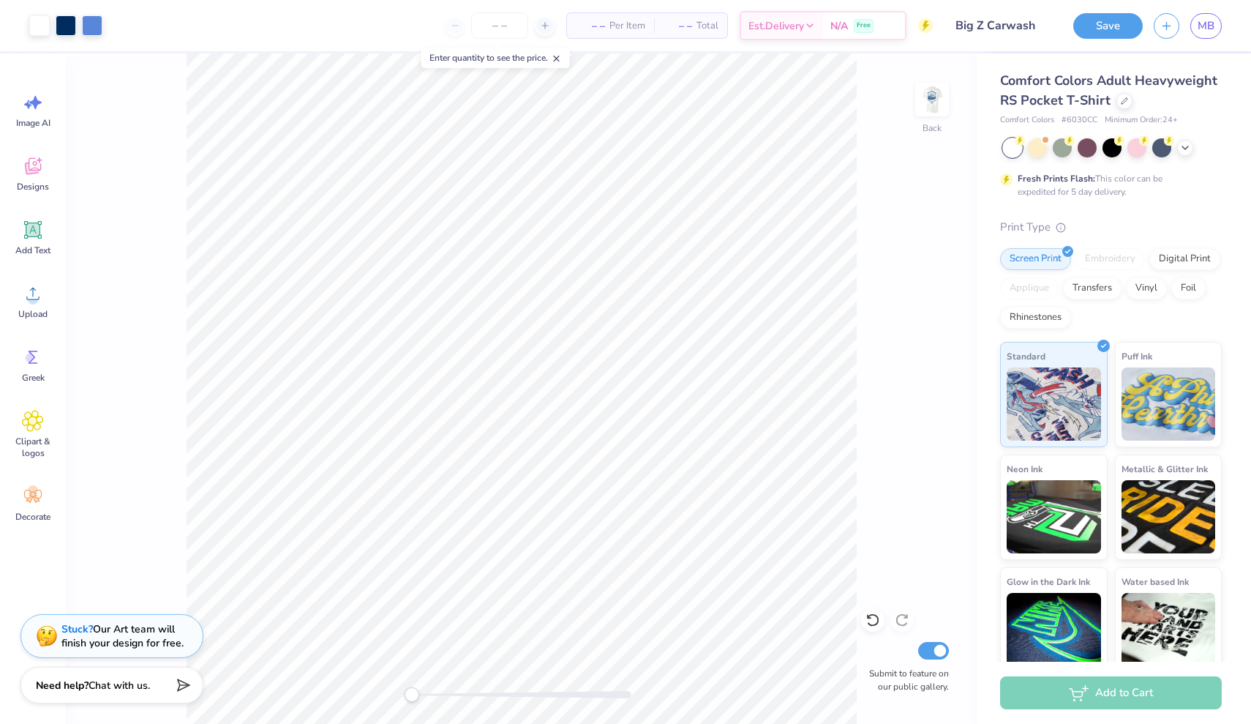
click at [940, 162] on div "Back Submit to feature on our public gallery." at bounding box center [521, 388] width 911 height 670
click at [914, 116] on div "Back Submit to feature on our public gallery." at bounding box center [521, 388] width 911 height 670
click at [1108, 15] on button "Save" at bounding box center [1108, 24] width 70 height 26
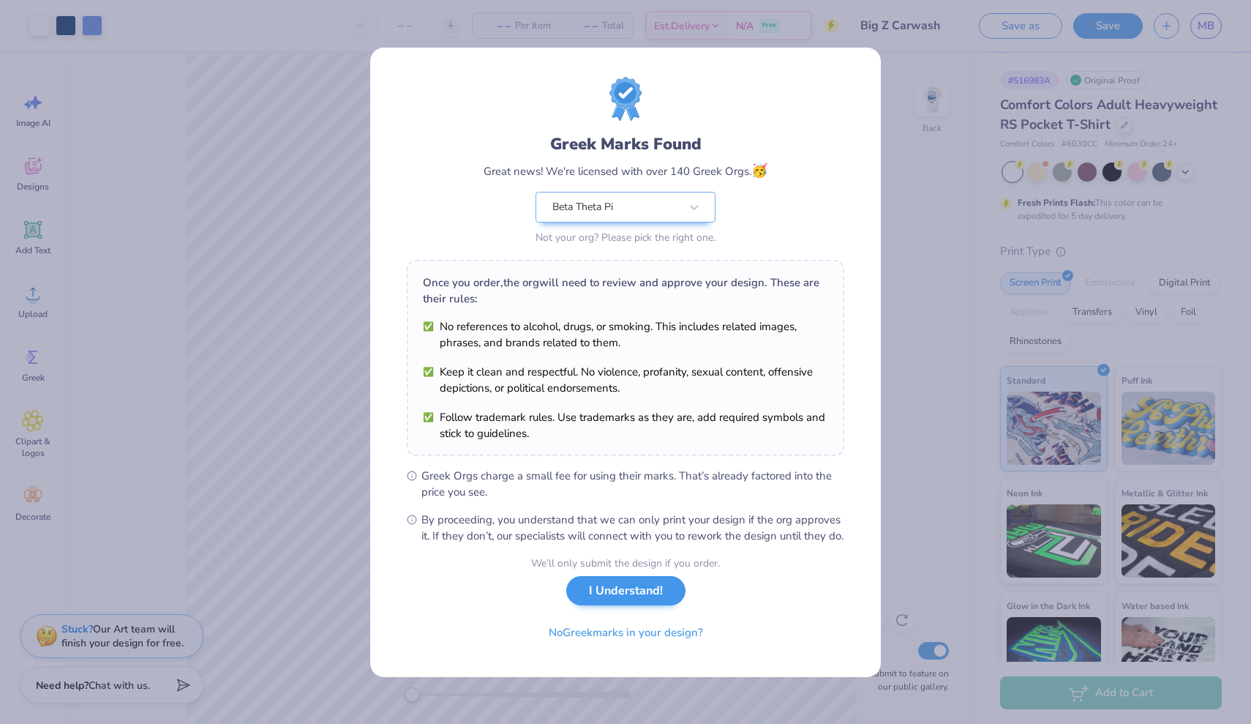
click at [612, 596] on button "I Understand!" at bounding box center [625, 591] width 119 height 30
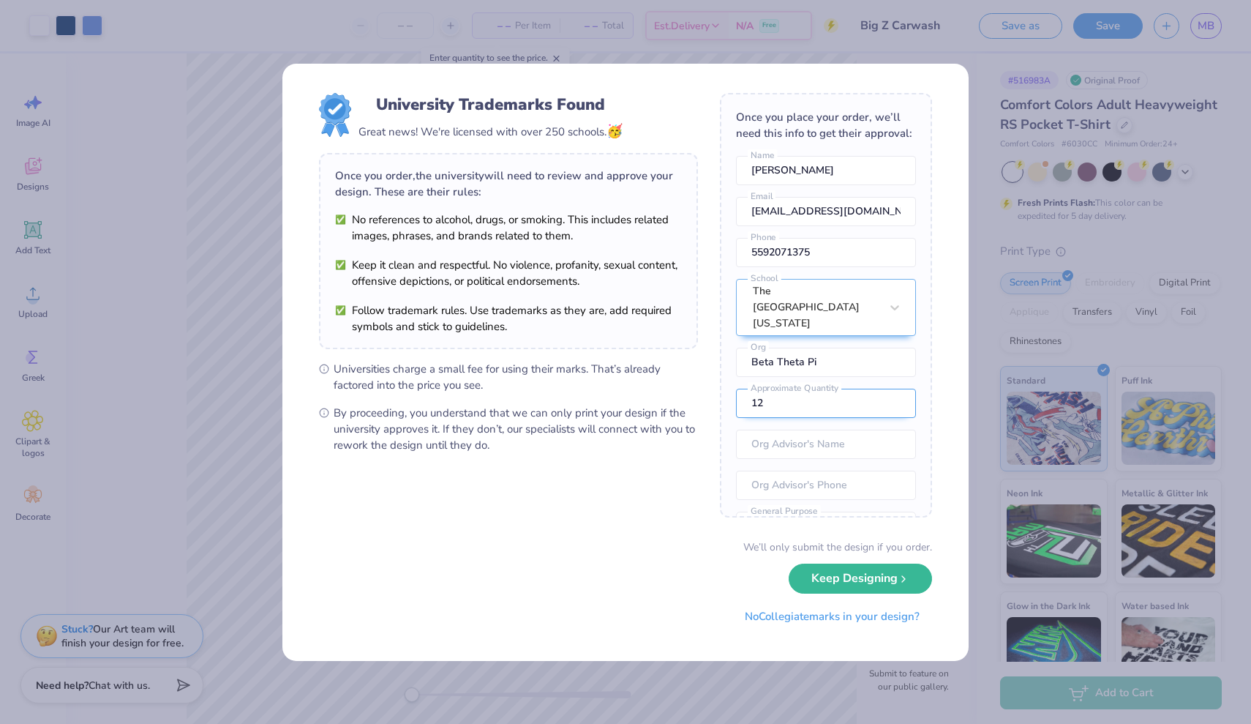
click at [783, 392] on input "12" at bounding box center [826, 402] width 180 height 29
type input "1"
click at [226, 166] on div "University Trademarks Found Great news! We're licensed with over 250 schools. 🥳…" at bounding box center [625, 362] width 1251 height 724
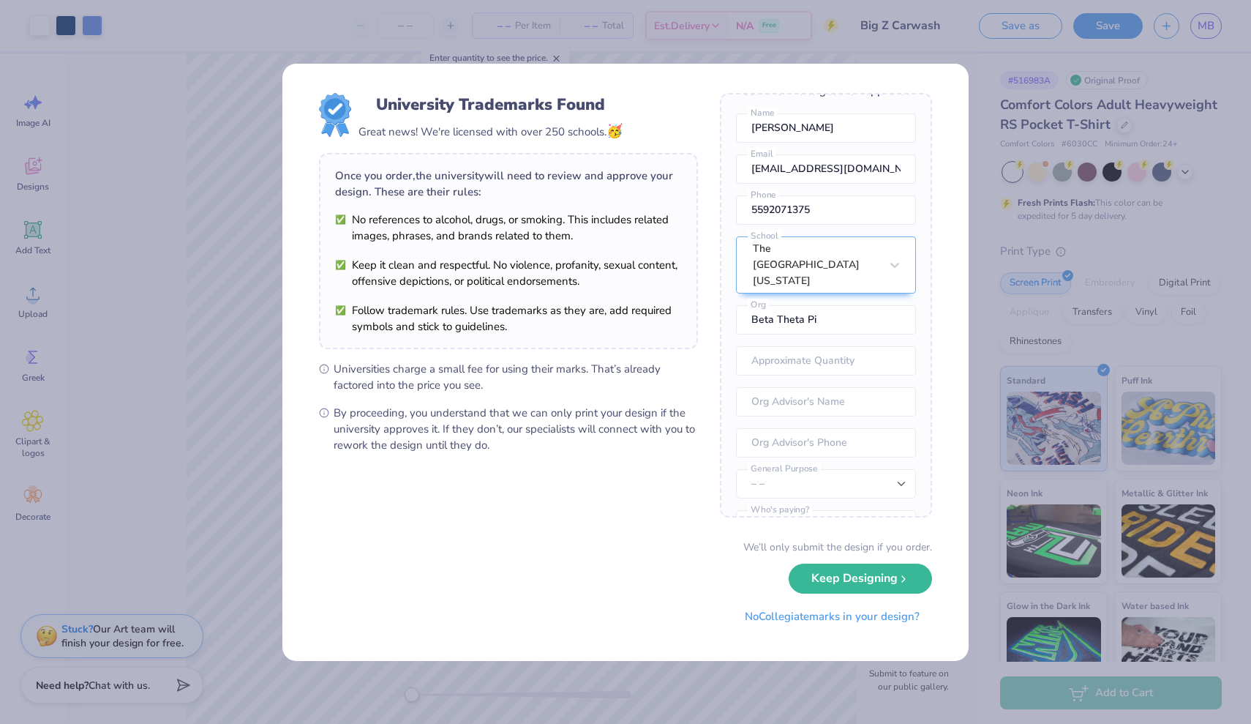
scroll to position [47, 0]
select select "Fundraising / Philanthropy event"
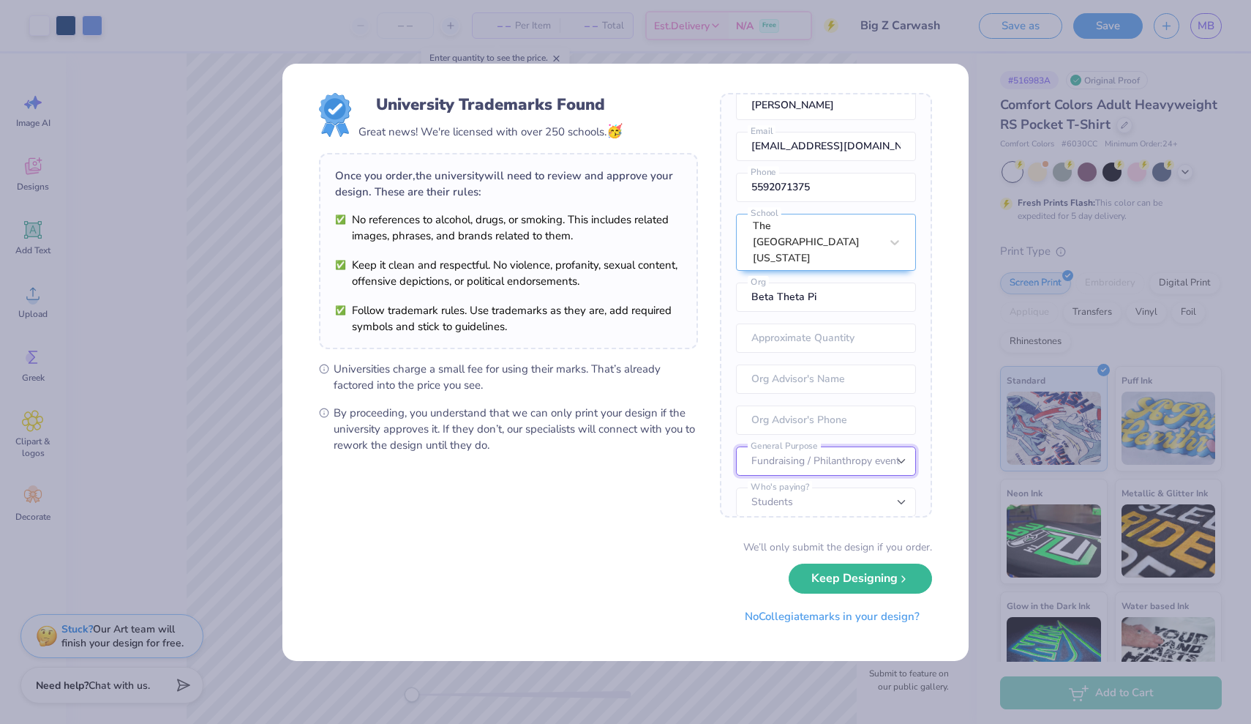
scroll to position [64, 0]
click at [796, 330] on input "number" at bounding box center [826, 338] width 180 height 29
click at [835, 590] on div "We’ll only submit the design if you order. Keep Designing No Collegiate marks i…" at bounding box center [625, 585] width 613 height 92
click at [838, 567] on button "Keep Designing" at bounding box center [860, 575] width 143 height 30
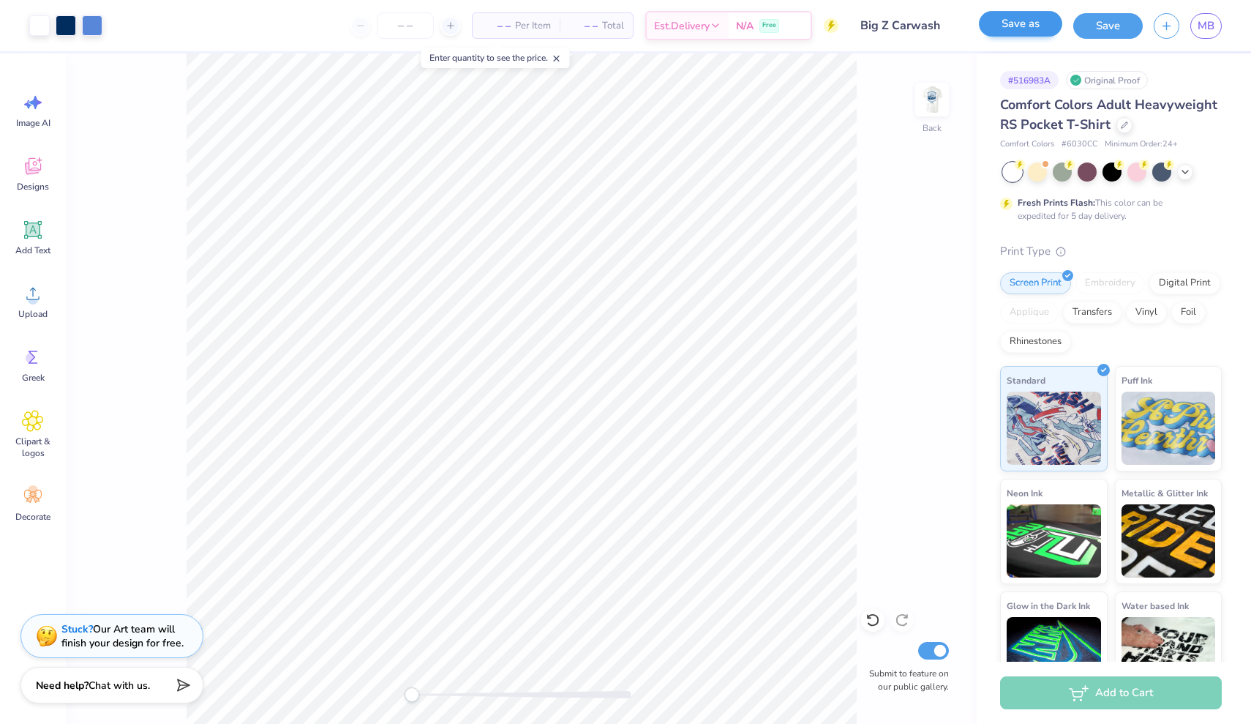
click at [994, 22] on button "Save as" at bounding box center [1020, 24] width 83 height 26
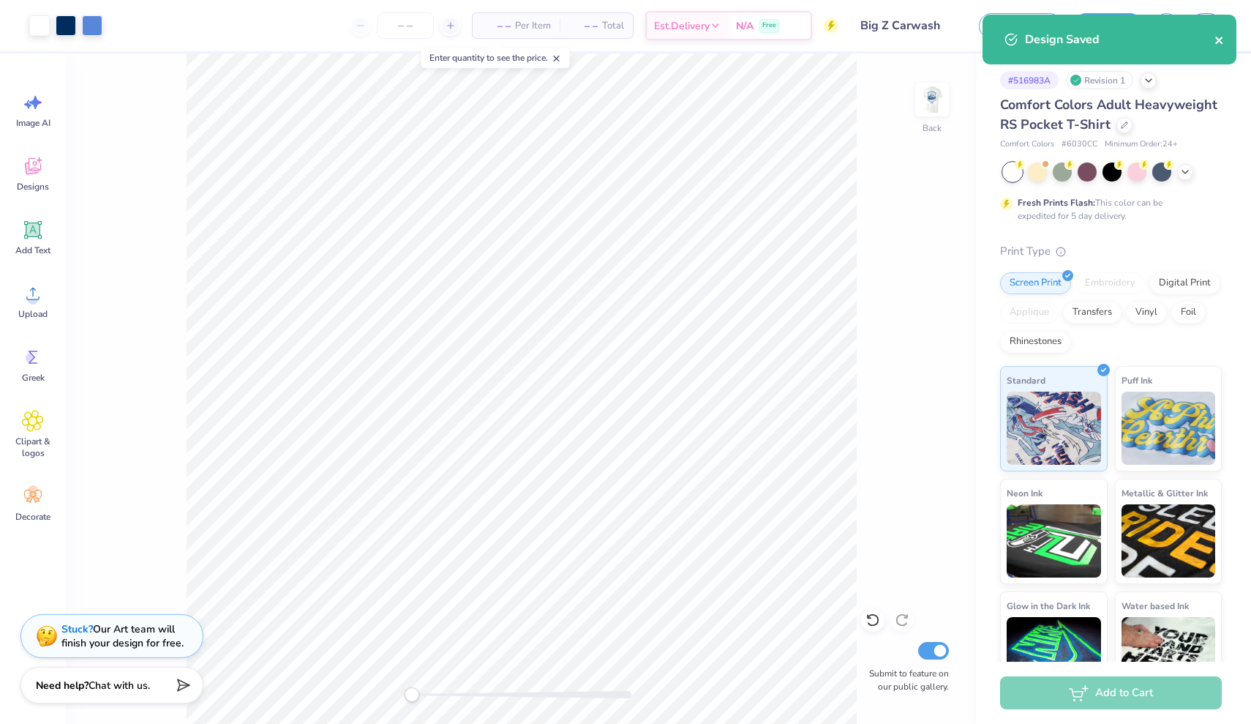
click at [1220, 40] on icon "close" at bounding box center [1218, 40] width 7 height 7
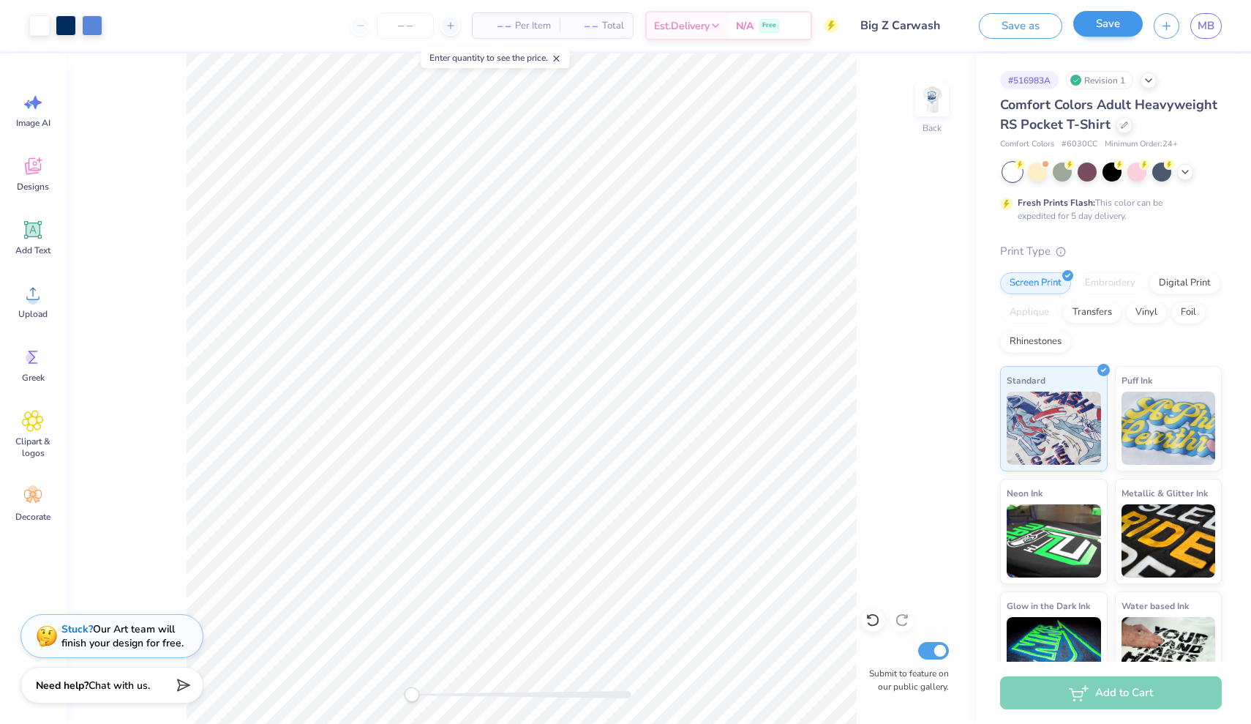
click at [1113, 31] on button "Save" at bounding box center [1108, 24] width 70 height 26
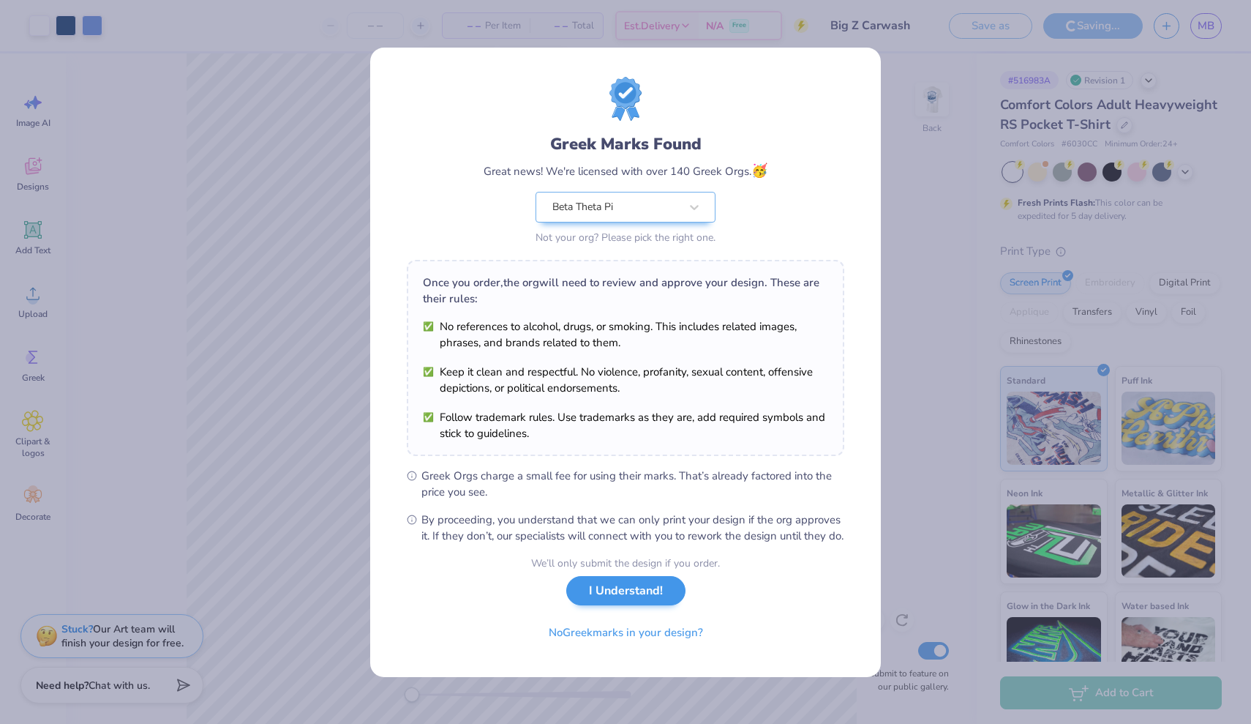
click at [617, 600] on button "I Understand!" at bounding box center [625, 591] width 119 height 30
select select "Fundraising / Philanthropy event"
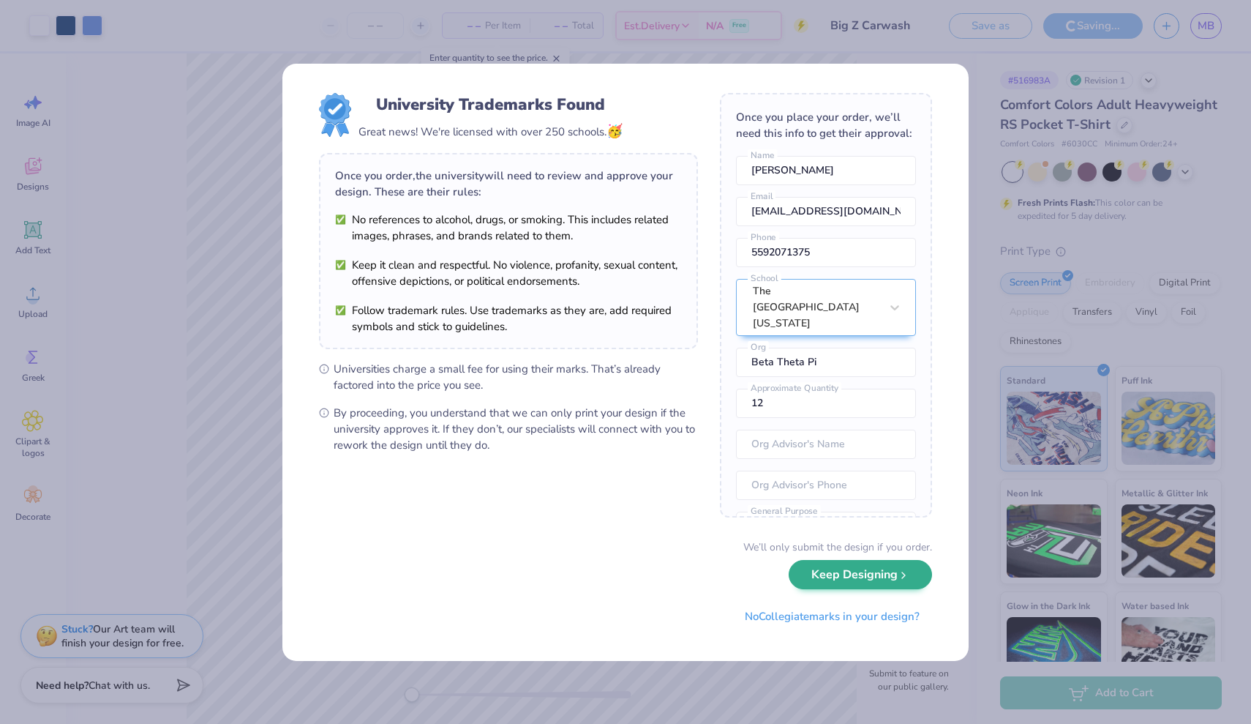
click at [829, 576] on button "Keep Designing" at bounding box center [860, 575] width 143 height 30
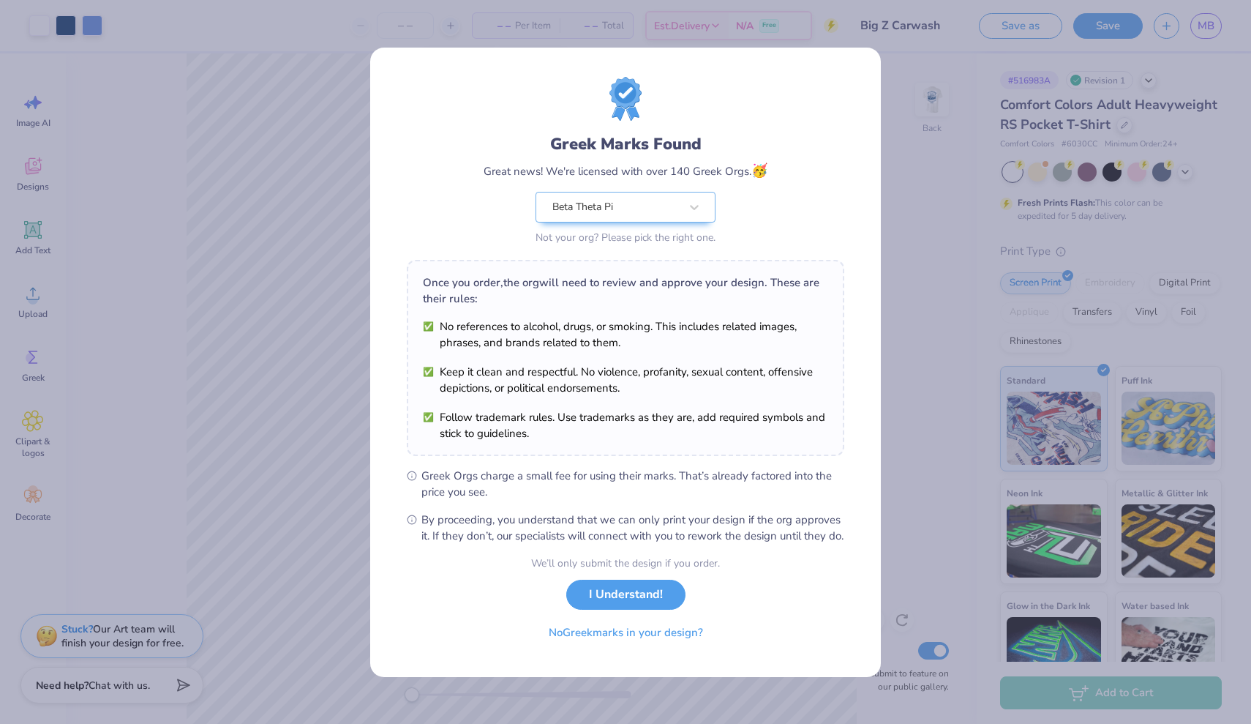
click at [897, 371] on div "Greek Marks Found Great news! We're licensed with over 140 Greek Orgs. 🥳 Beta T…" at bounding box center [625, 362] width 1251 height 724
click at [635, 591] on button "I Understand!" at bounding box center [625, 591] width 119 height 30
select select "Fundraising / Philanthropy event"
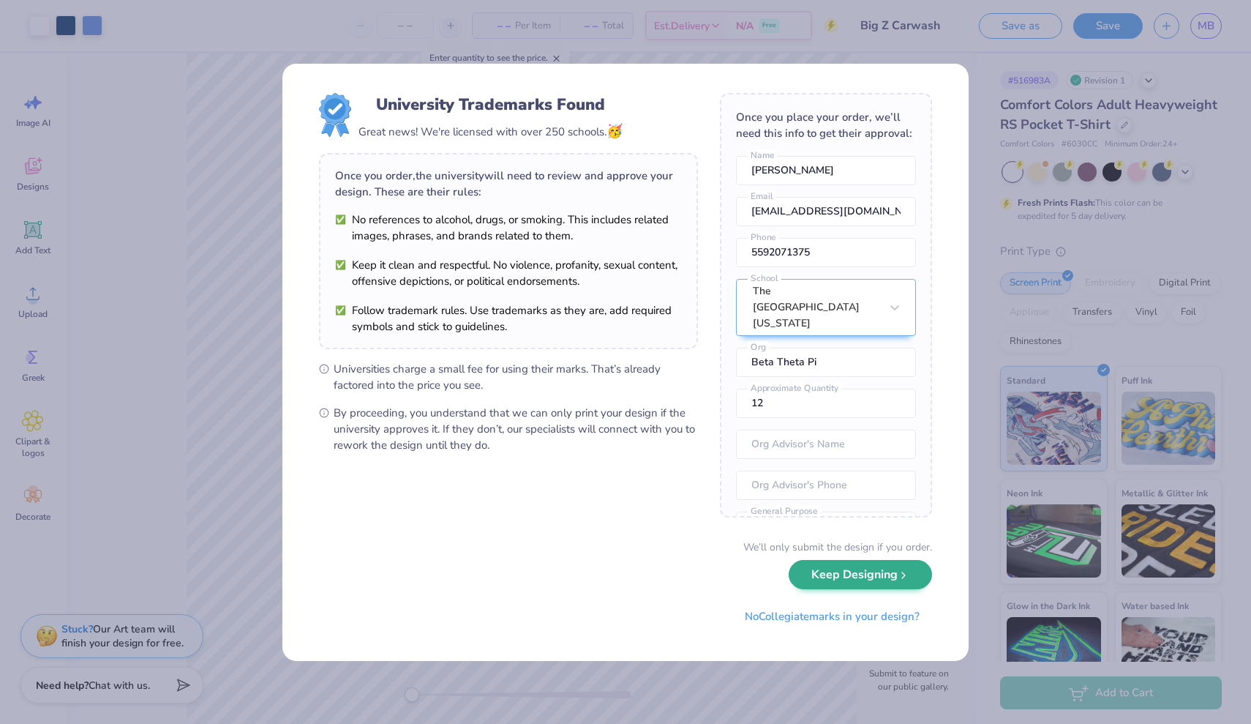
click at [822, 590] on button "Keep Designing" at bounding box center [860, 575] width 143 height 30
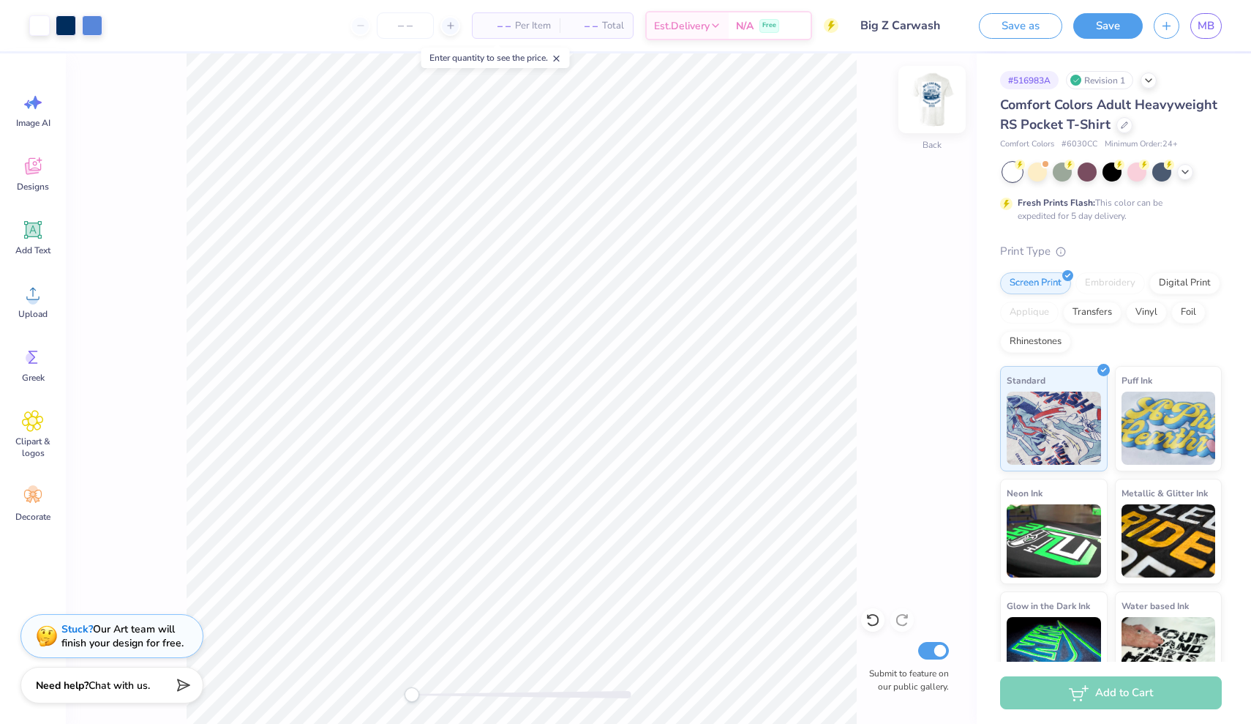
click at [928, 111] on img at bounding box center [932, 99] width 59 height 59
click at [1157, 34] on button "button" at bounding box center [1167, 26] width 26 height 26
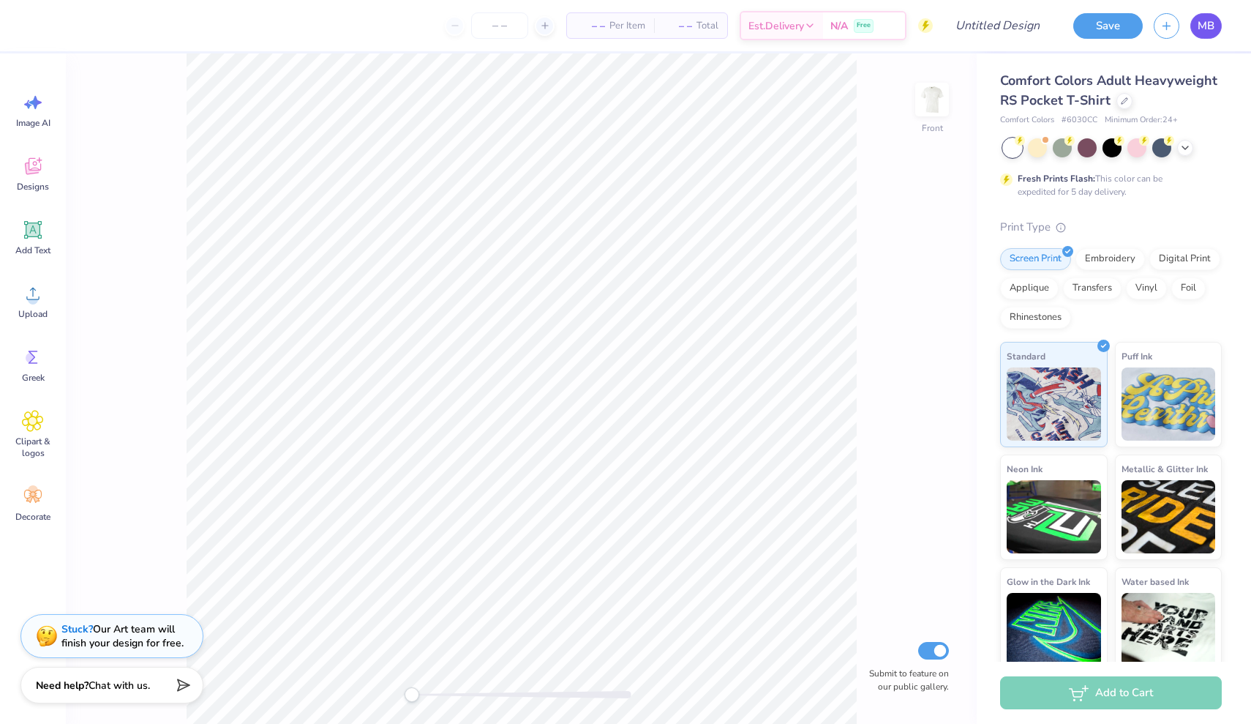
click at [1212, 19] on span "MB" at bounding box center [1206, 26] width 17 height 17
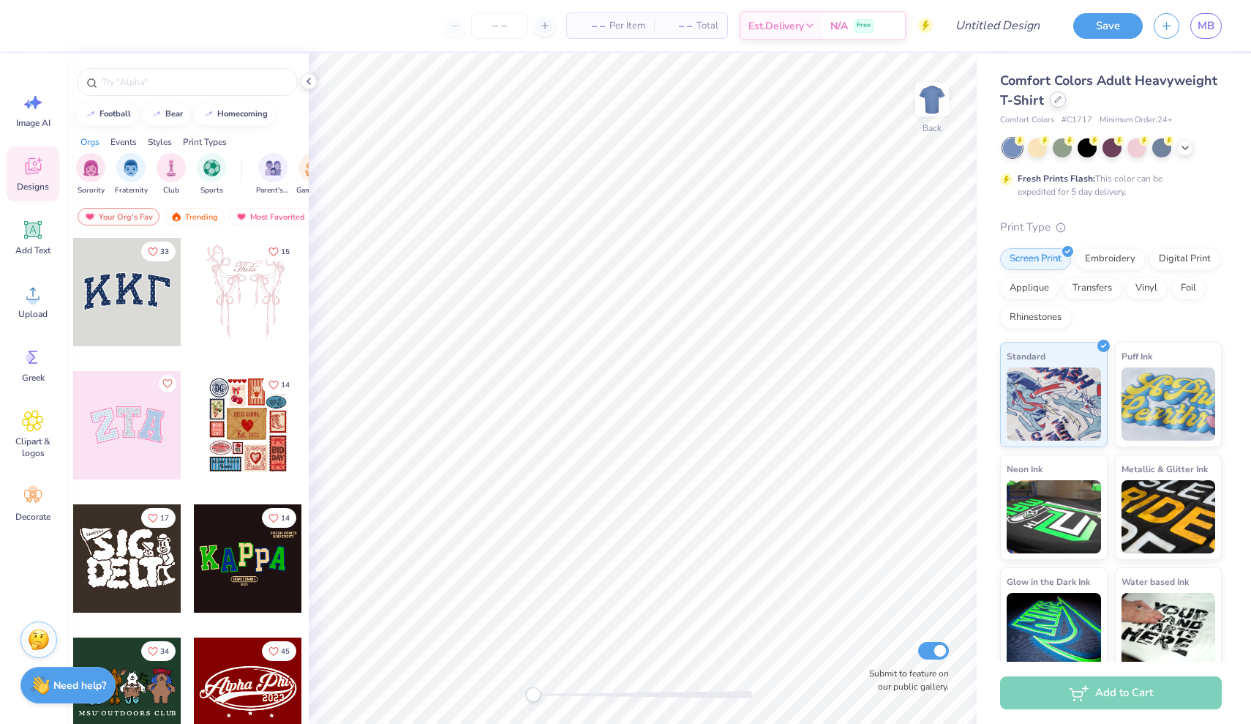
click at [1057, 98] on icon at bounding box center [1057, 99] width 7 height 7
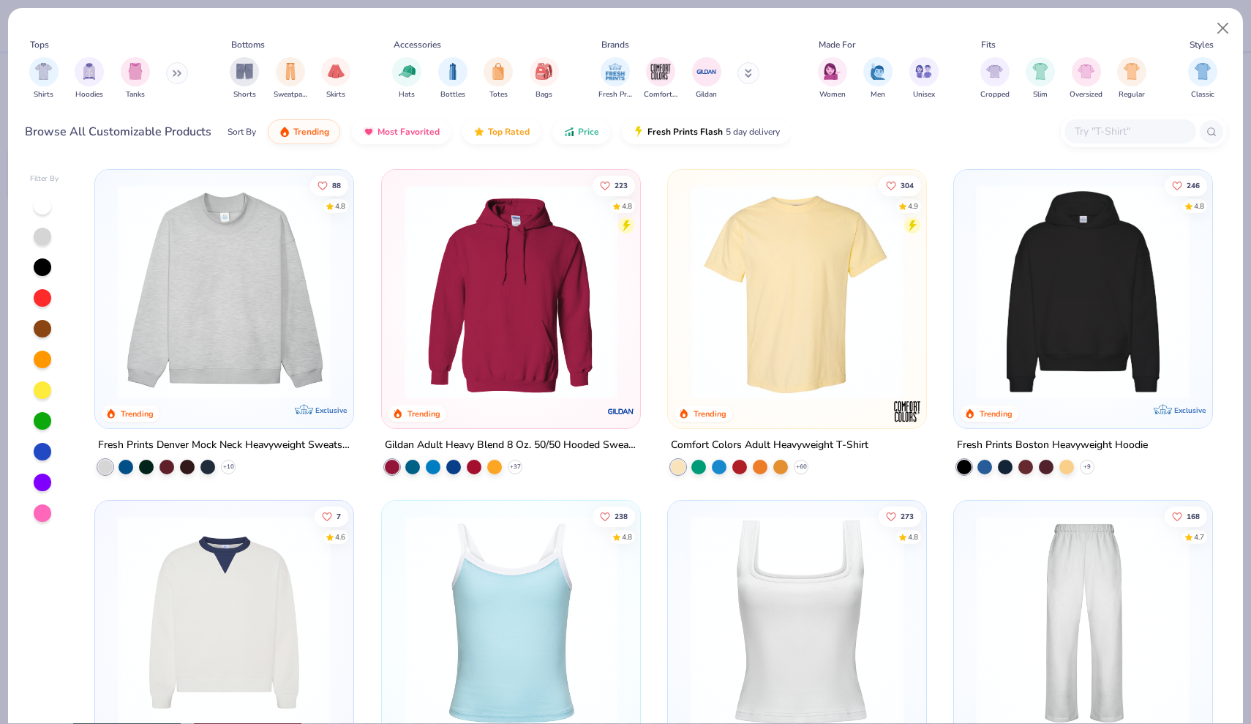
click at [1105, 135] on input "text" at bounding box center [1129, 131] width 113 height 17
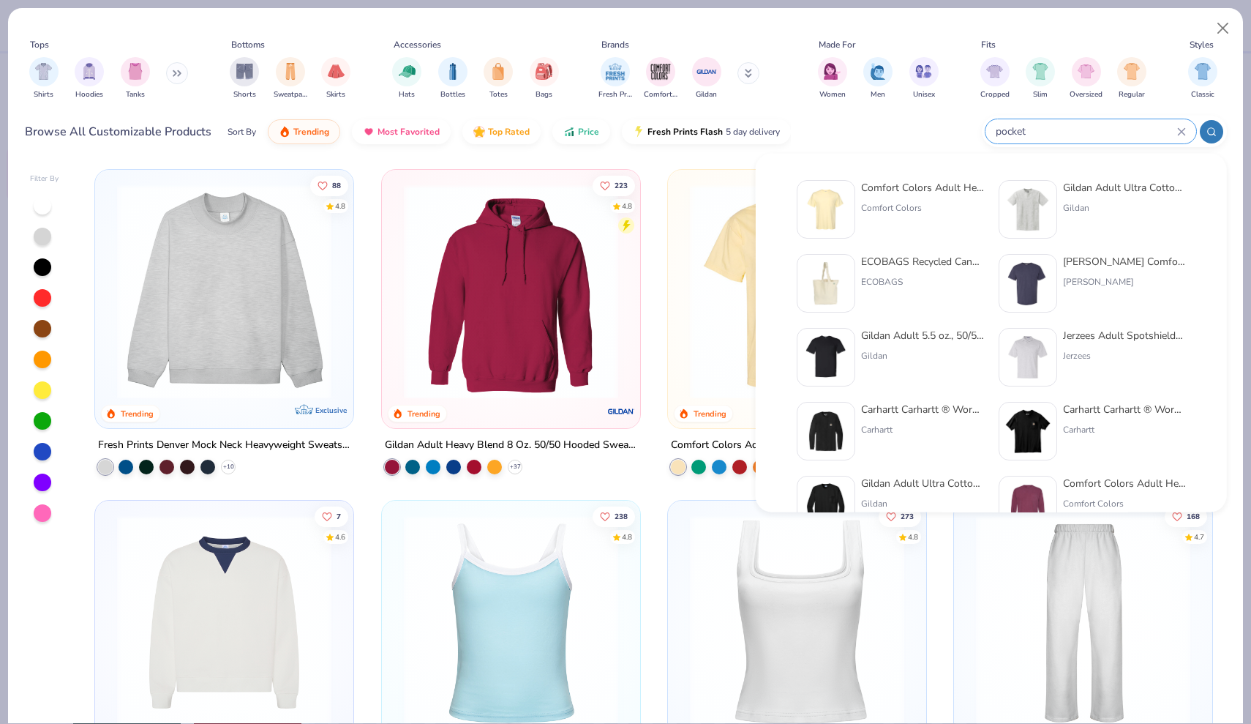
click at [1208, 124] on div at bounding box center [1211, 131] width 23 height 23
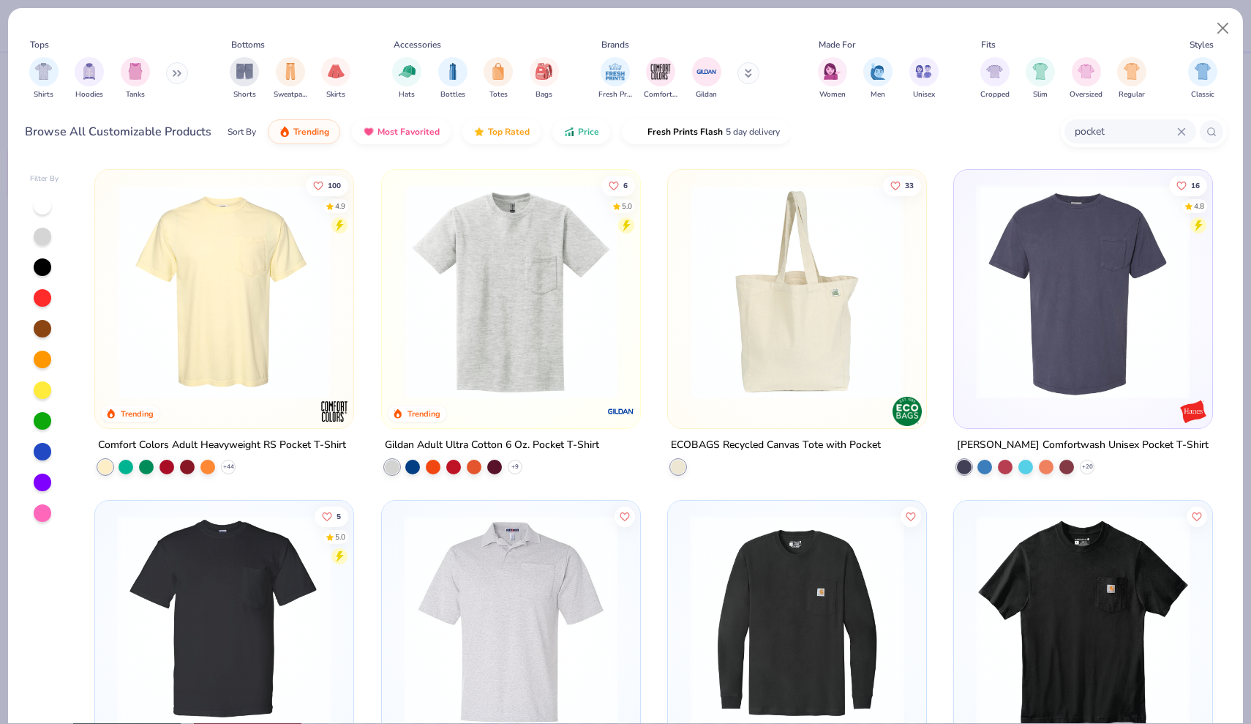
type input "pocket"
click at [509, 317] on img at bounding box center [511, 291] width 229 height 214
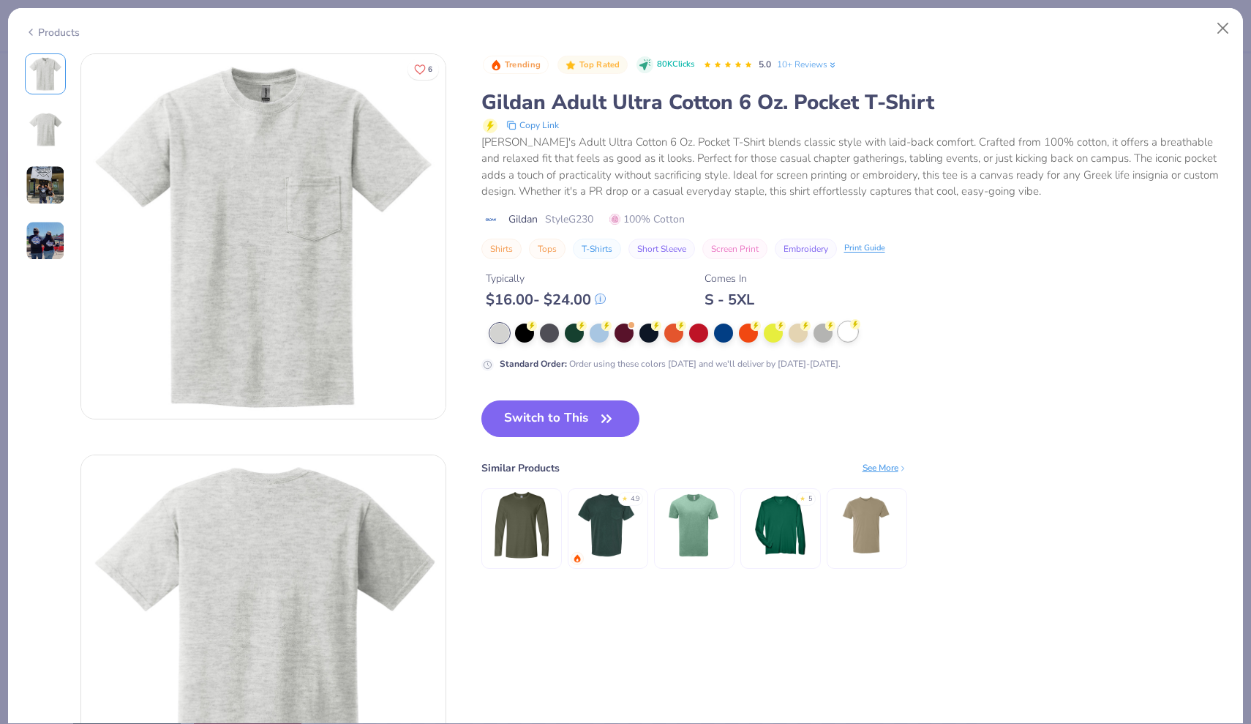
click at [844, 331] on div at bounding box center [847, 331] width 19 height 19
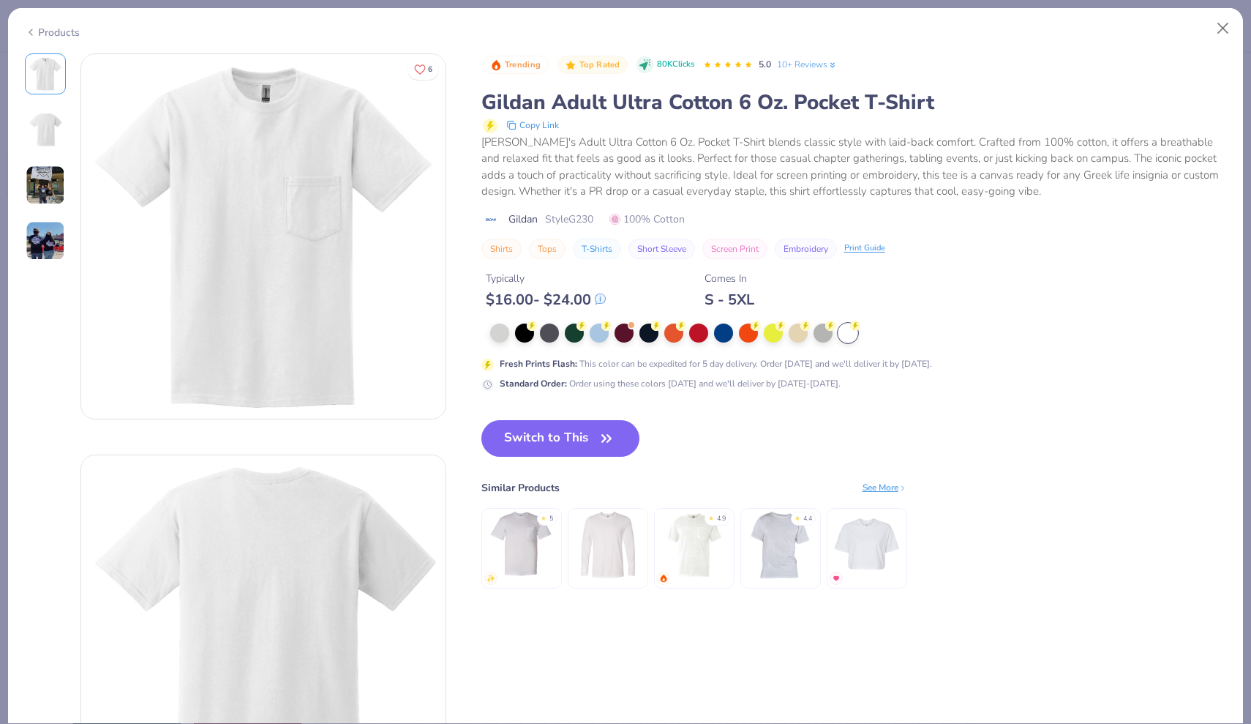
click at [510, 455] on div "Switch to This Similar Products See More ★ 5 ★ 4.9 ★ 4.4" at bounding box center [694, 519] width 426 height 198
click at [514, 445] on button "Switch to This" at bounding box center [560, 438] width 159 height 37
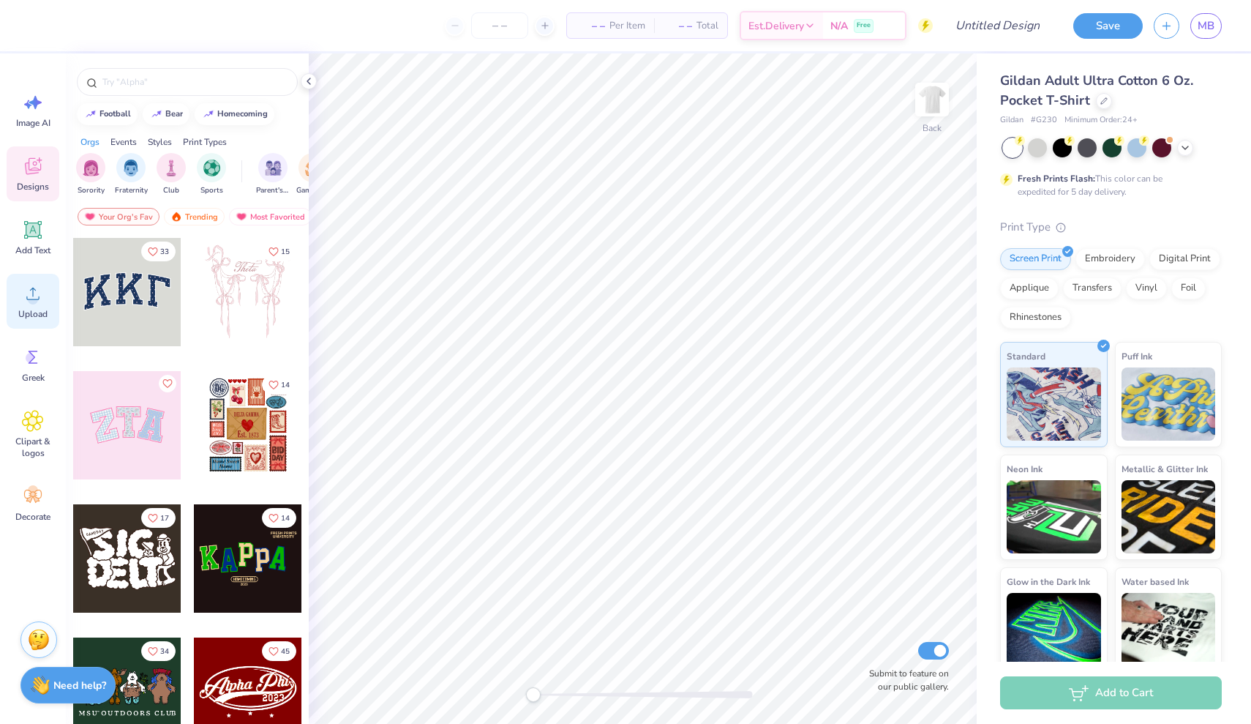
click at [15, 289] on div "Upload" at bounding box center [33, 301] width 53 height 55
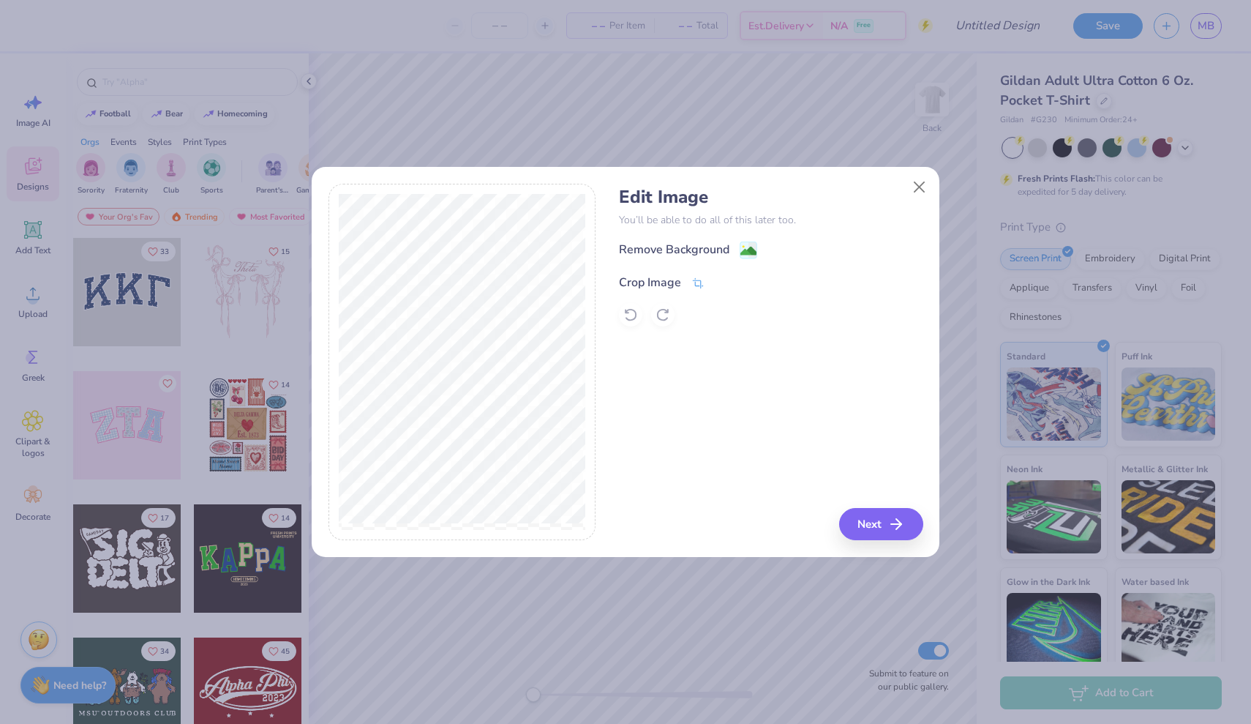
click at [691, 284] on icon at bounding box center [697, 283] width 13 height 13
click at [721, 277] on icon at bounding box center [722, 281] width 9 height 9
click at [905, 521] on icon "button" at bounding box center [901, 524] width 18 height 18
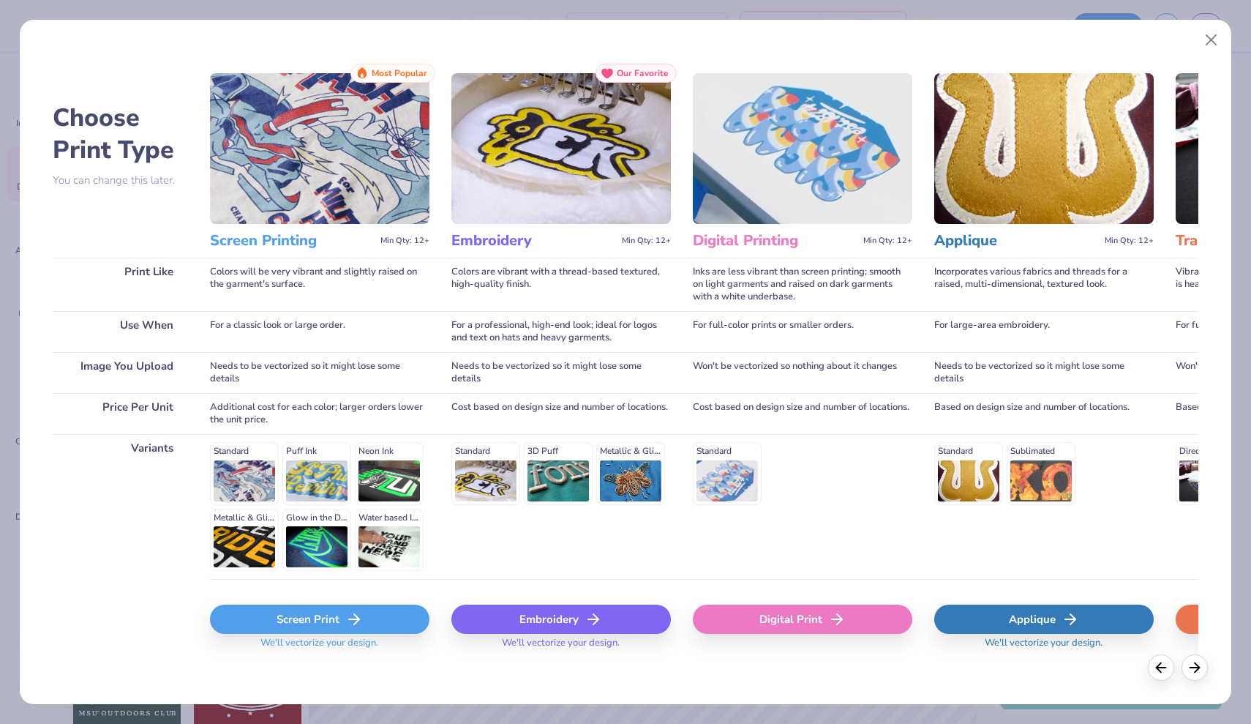
click at [260, 615] on div "Screen Print" at bounding box center [319, 618] width 219 height 29
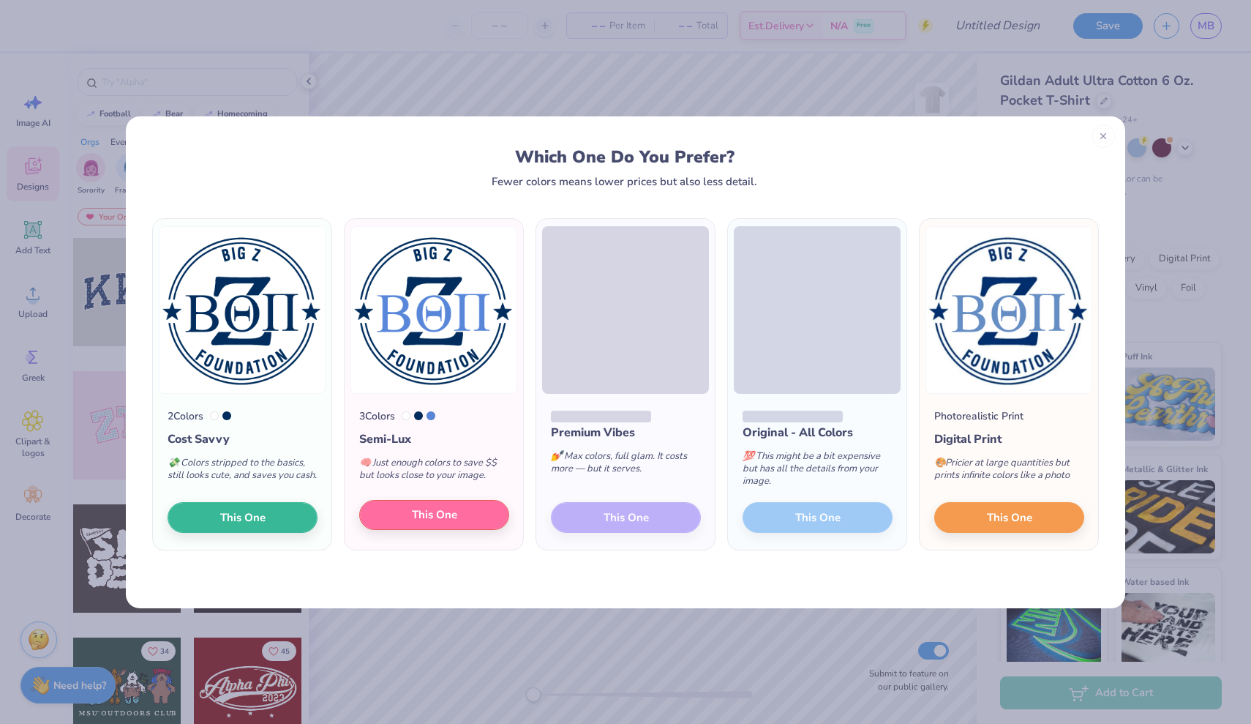
click at [454, 523] on span "This One" at bounding box center [434, 514] width 45 height 17
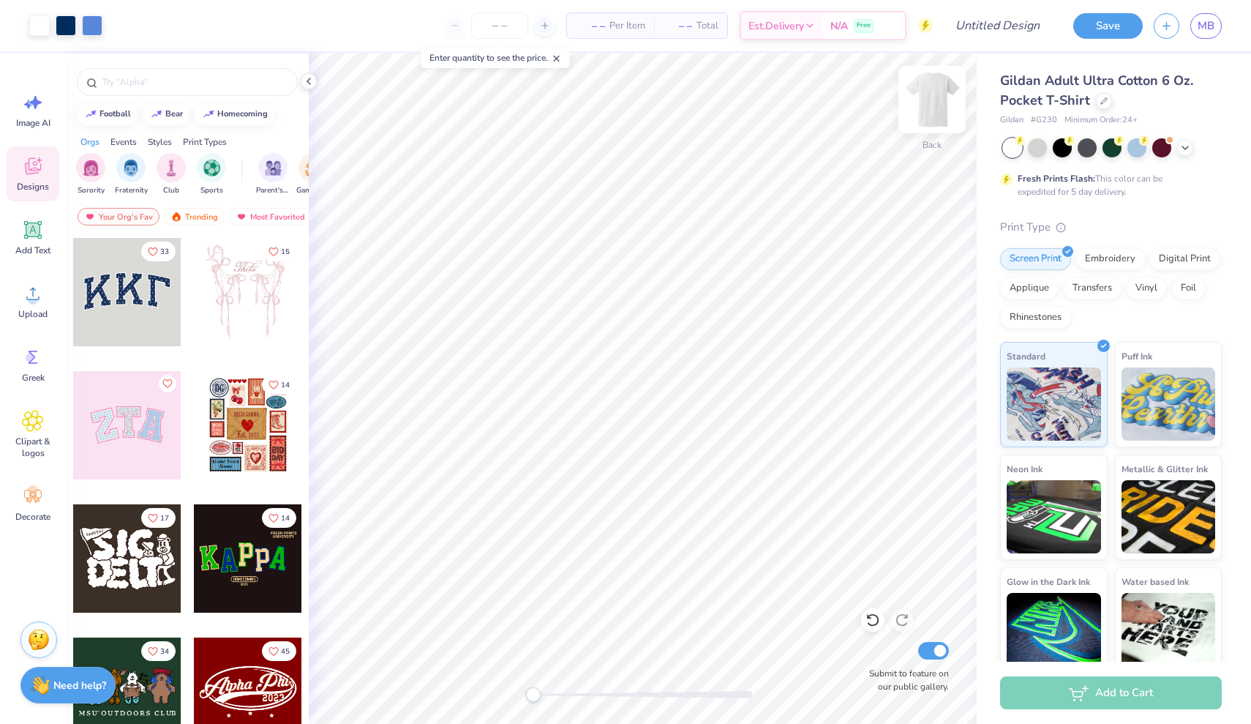
click at [928, 105] on img at bounding box center [932, 99] width 59 height 59
click at [19, 308] on span "Upload" at bounding box center [32, 314] width 29 height 12
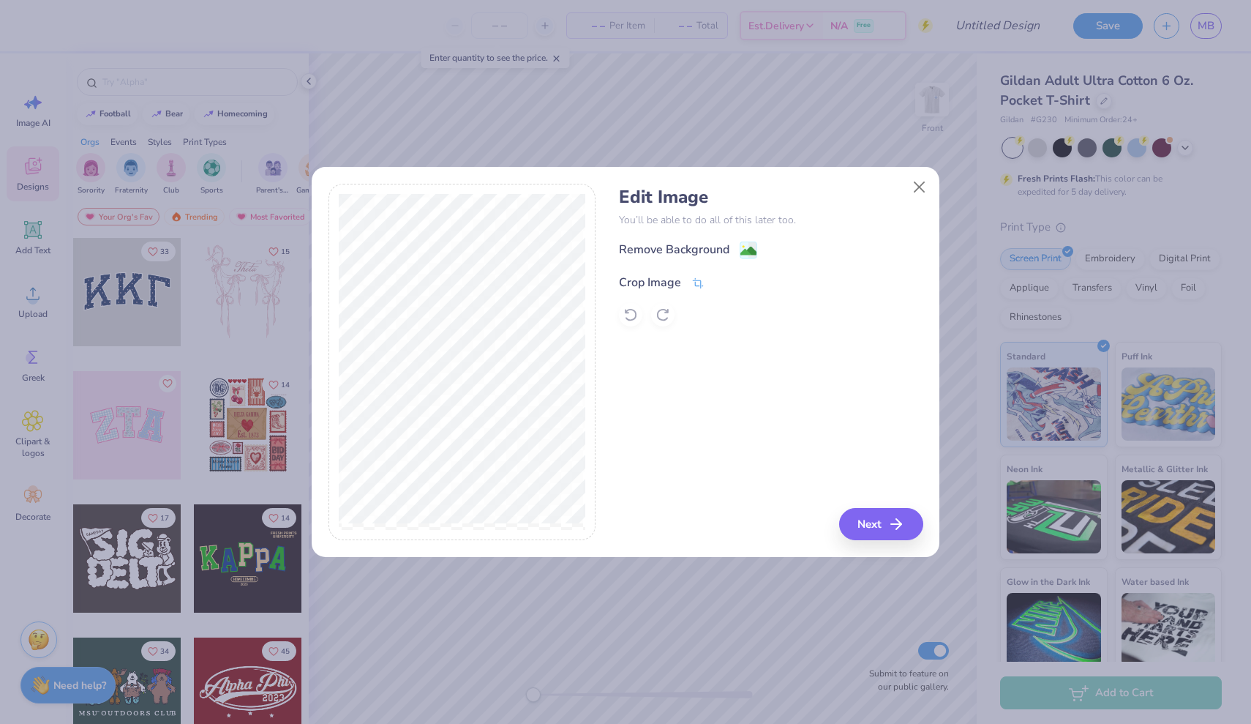
click at [695, 277] on icon at bounding box center [697, 283] width 13 height 13
click at [723, 282] on icon at bounding box center [722, 281] width 9 height 9
click at [865, 525] on button "Next" at bounding box center [883, 524] width 84 height 32
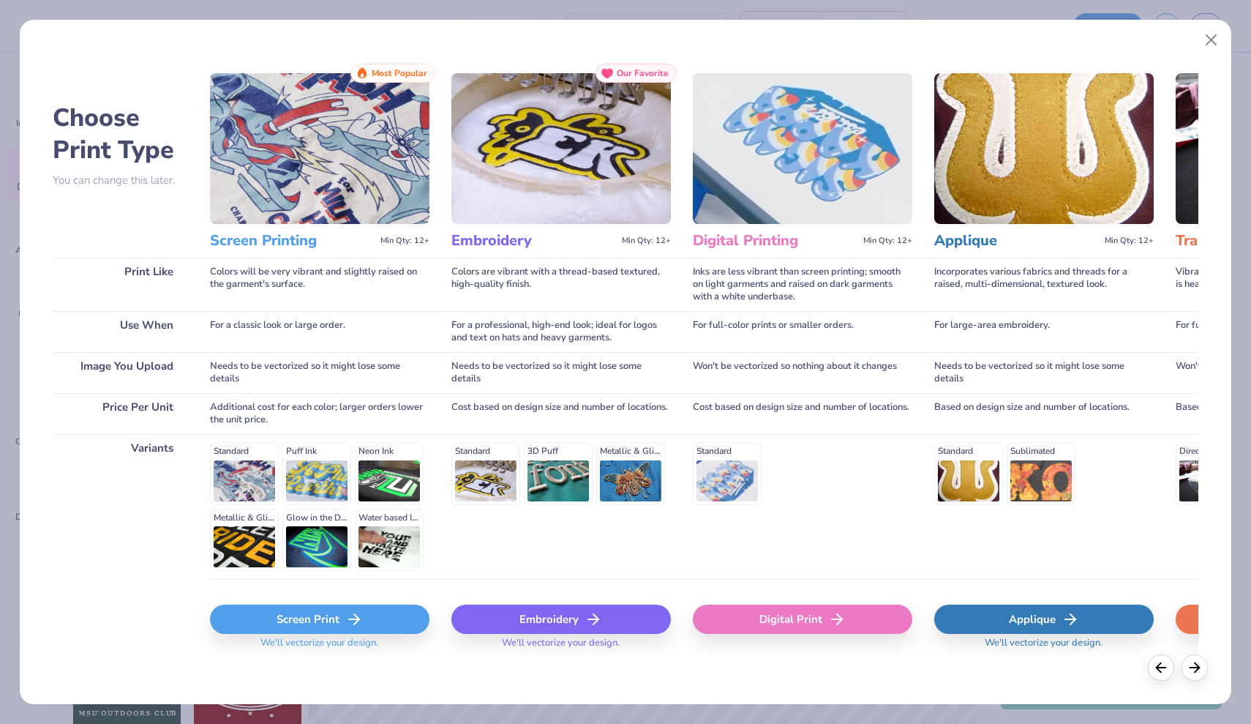
click at [388, 617] on div "Screen Print" at bounding box center [319, 618] width 219 height 29
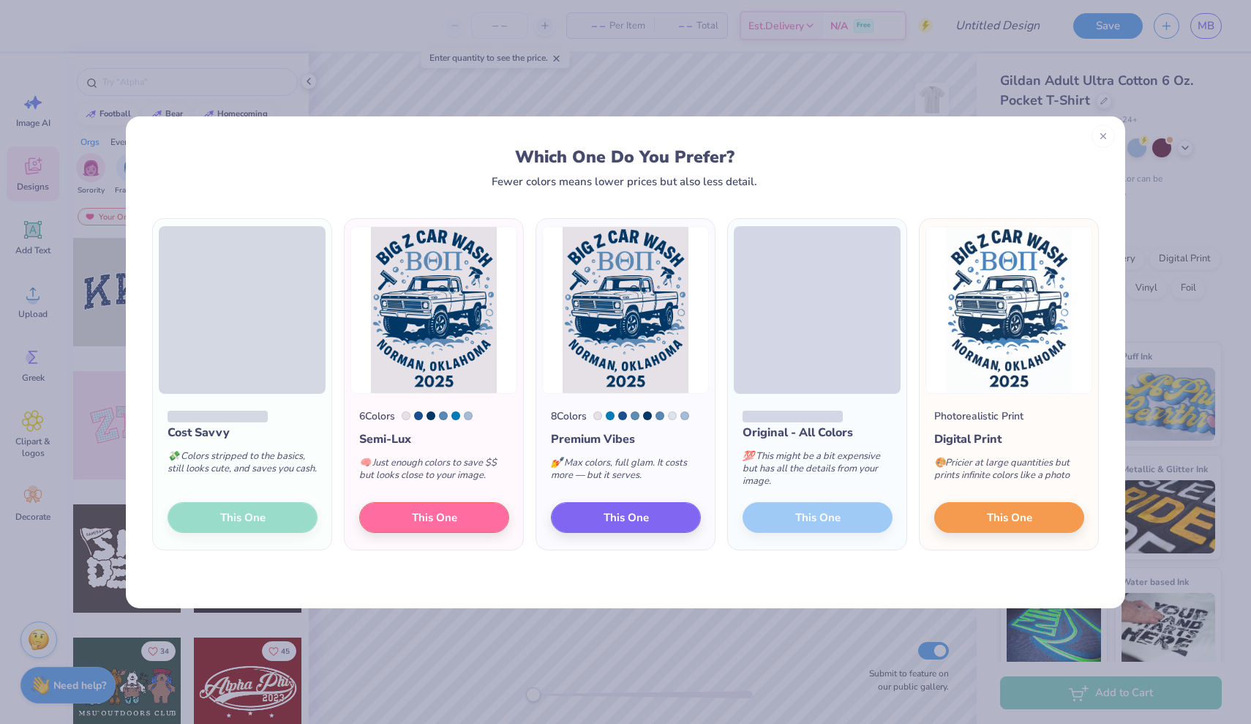
click at [446, 516] on span "This One" at bounding box center [434, 516] width 45 height 17
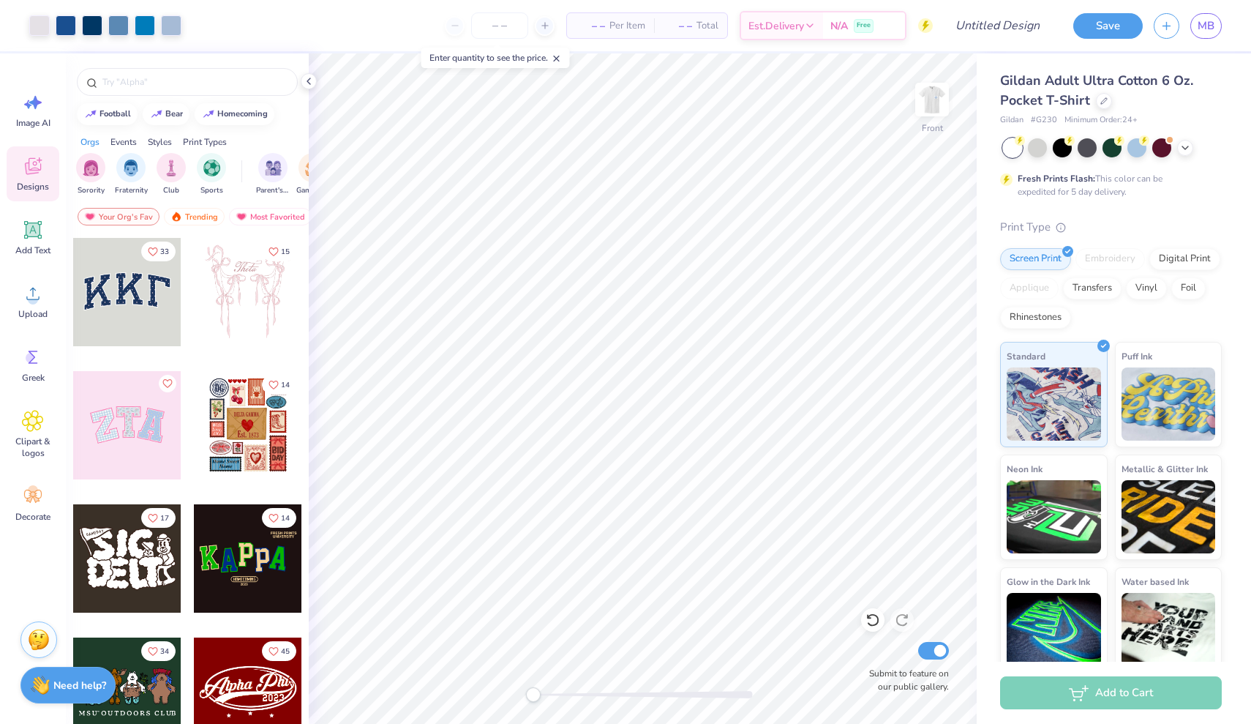
click at [624, 31] on span "Per Item" at bounding box center [627, 25] width 36 height 15
click at [579, 32] on span "– –" at bounding box center [590, 25] width 29 height 15
click at [587, 28] on span "– –" at bounding box center [590, 25] width 29 height 15
click at [541, 28] on icon at bounding box center [545, 25] width 10 height 10
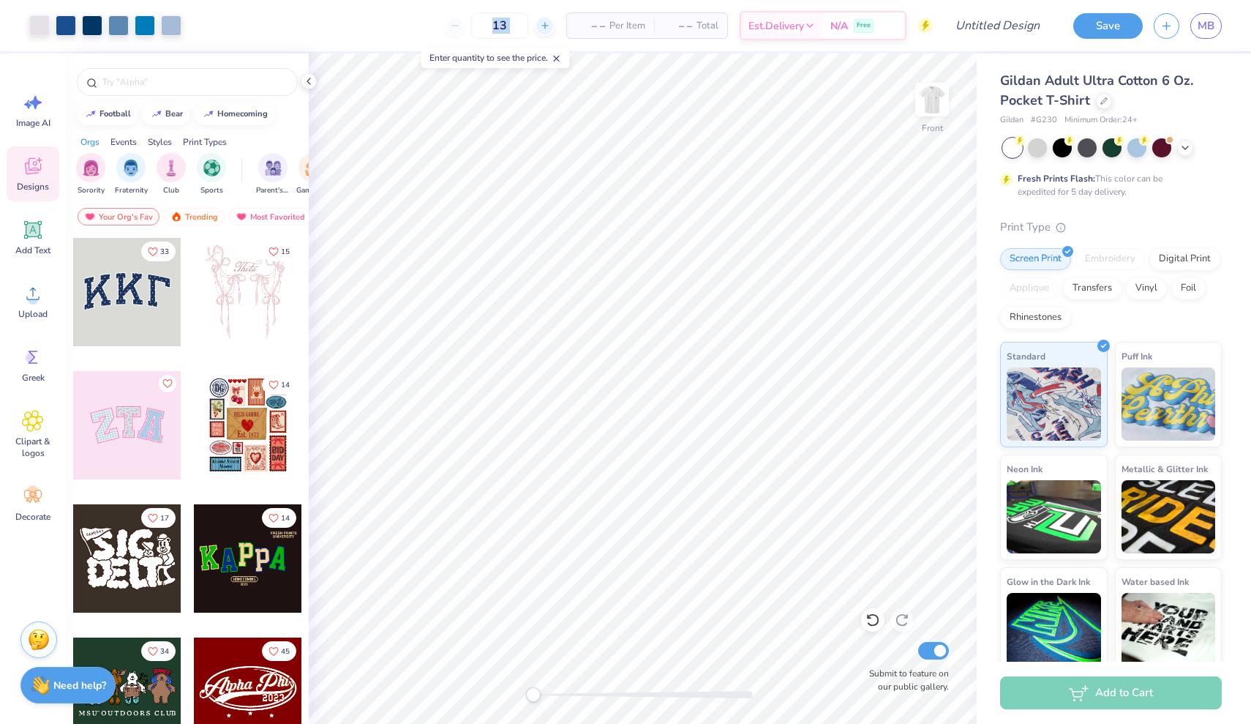
click at [541, 28] on icon at bounding box center [545, 25] width 10 height 10
type input "14"
click at [467, 34] on div "14" at bounding box center [500, 25] width 110 height 26
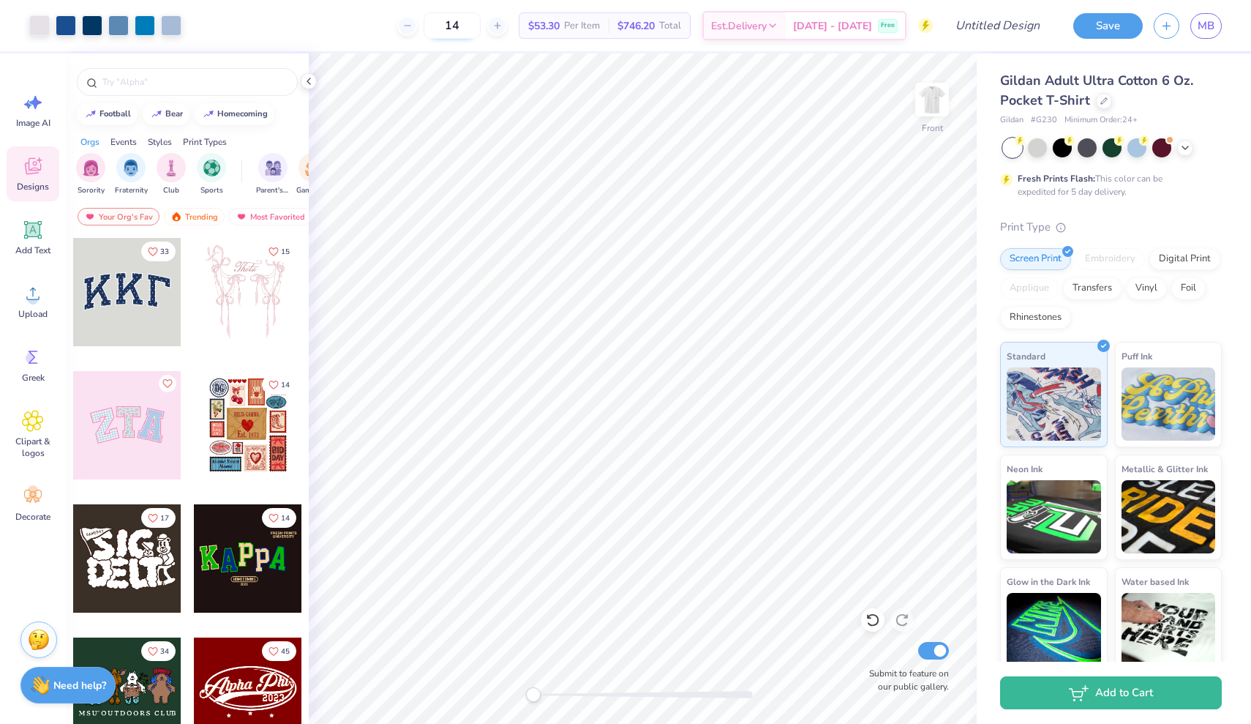
click at [451, 30] on input "14" at bounding box center [452, 25] width 57 height 26
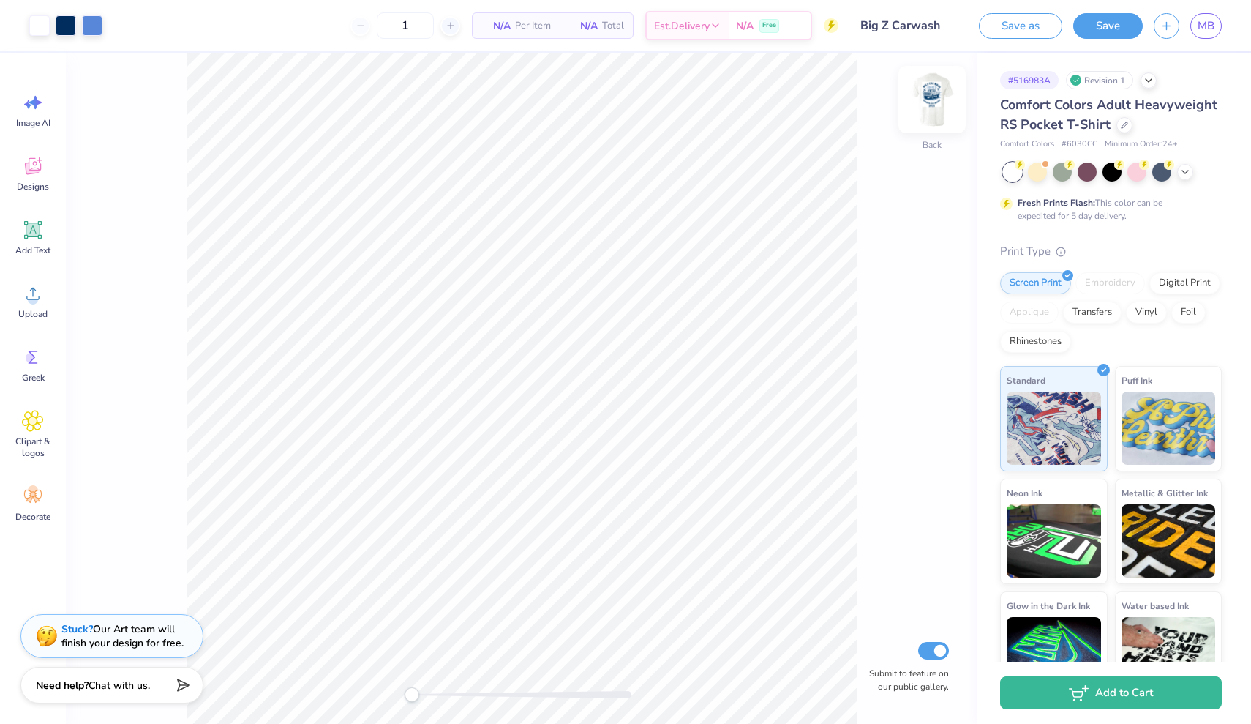
click at [920, 102] on img at bounding box center [932, 99] width 59 height 59
click at [951, 97] on div "Front Submit to feature on our public gallery." at bounding box center [521, 388] width 911 height 670
click at [945, 99] on img at bounding box center [932, 99] width 59 height 59
click at [934, 110] on img at bounding box center [932, 99] width 59 height 59
click at [937, 113] on img at bounding box center [932, 99] width 59 height 59
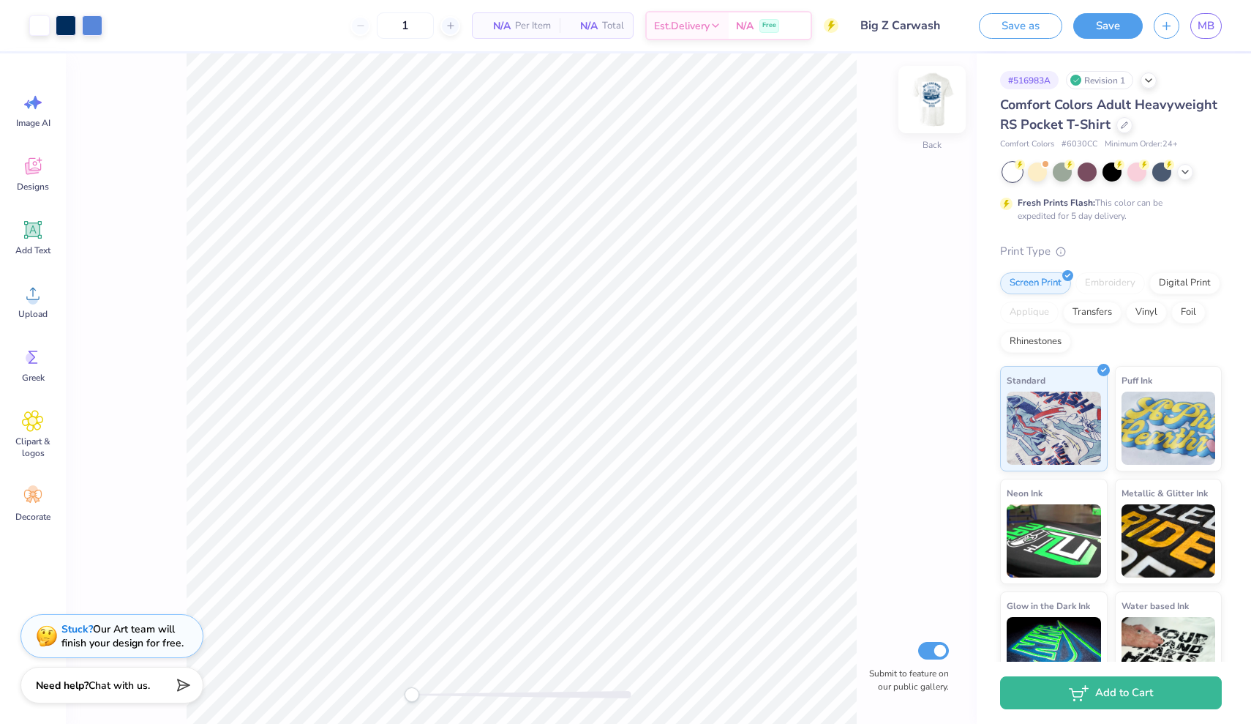
click at [936, 84] on img at bounding box center [932, 99] width 59 height 59
